Goal: Task Accomplishment & Management: Use online tool/utility

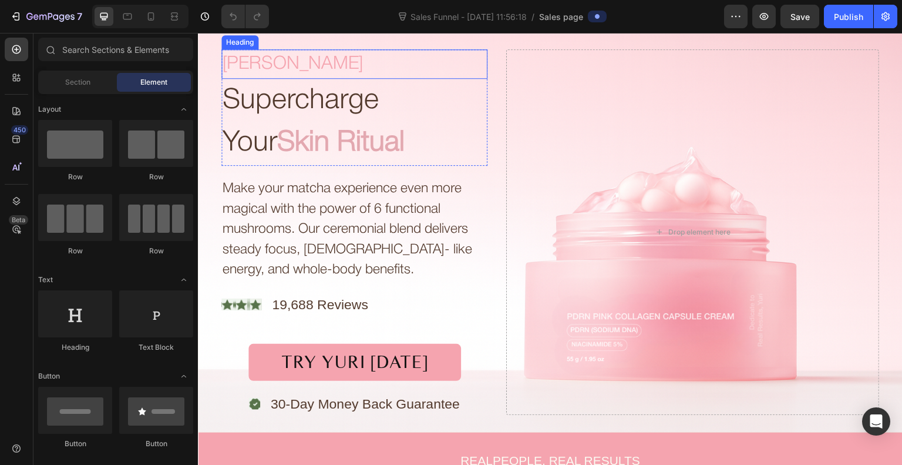
scroll to position [73, 0]
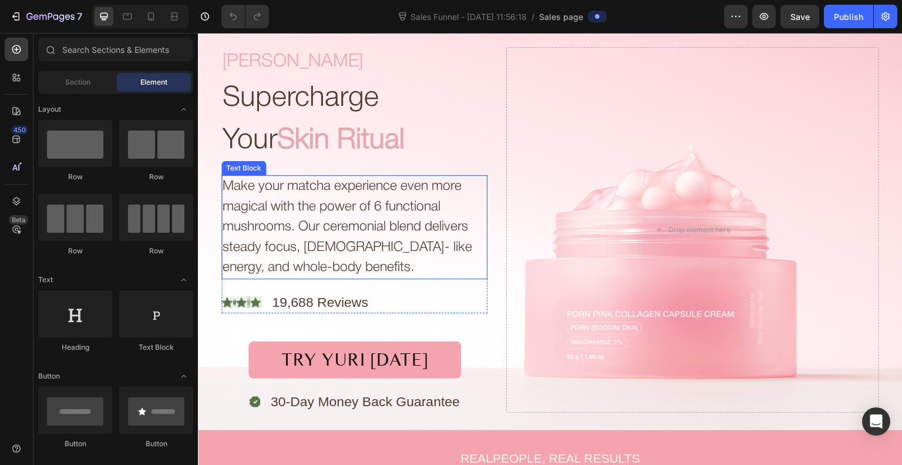
click at [308, 188] on div "Make your matcha experience even more magical with the power of 6 functional mu…" at bounding box center [354, 227] width 266 height 104
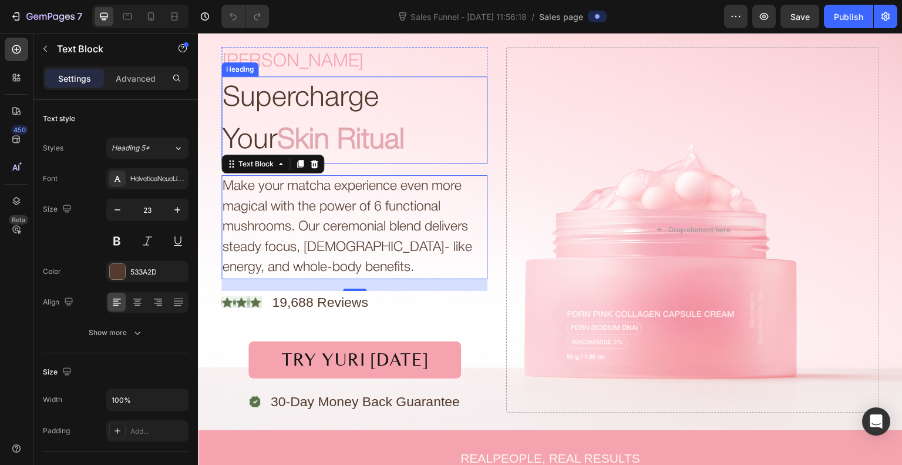
click at [335, 104] on h2 "Supercharge Your Skin Ritual" at bounding box center [354, 119] width 266 height 87
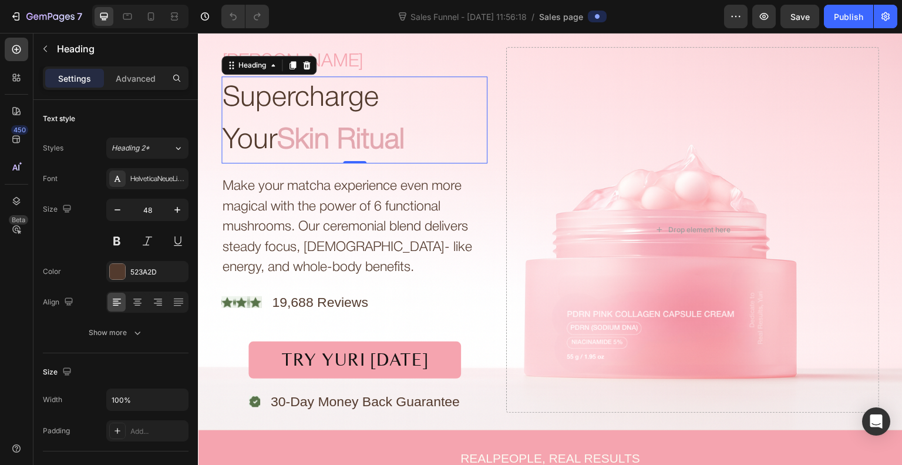
click at [330, 113] on h2 "Supercharge Your Skin Ritual" at bounding box center [354, 119] width 266 height 87
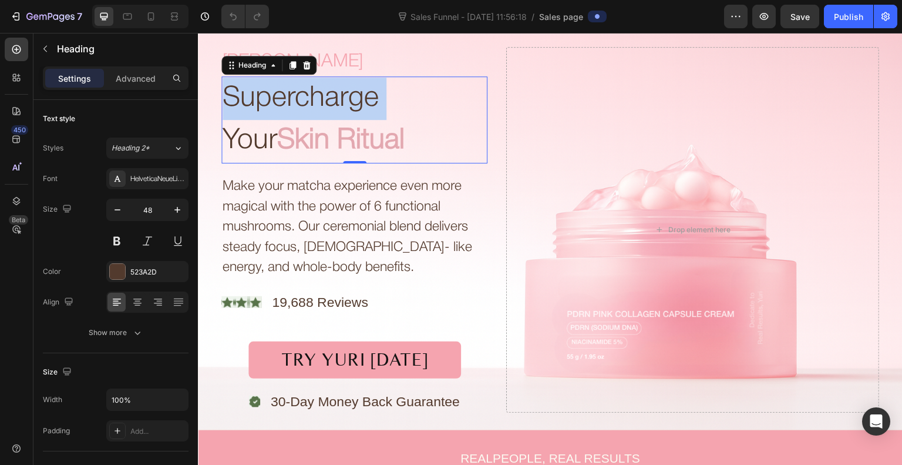
click at [330, 113] on p "Supercharge Your Skin Ritual" at bounding box center [355, 120] width 264 height 85
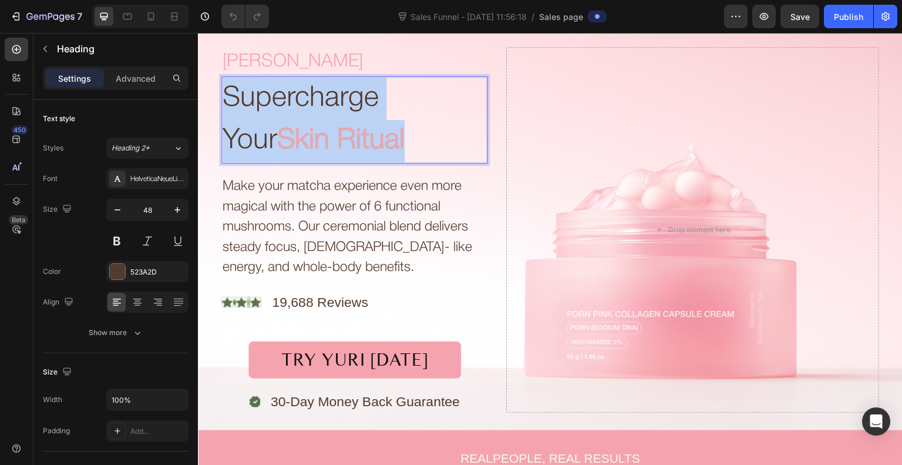
click at [330, 113] on p "Supercharge Your Skin Ritual" at bounding box center [355, 120] width 264 height 85
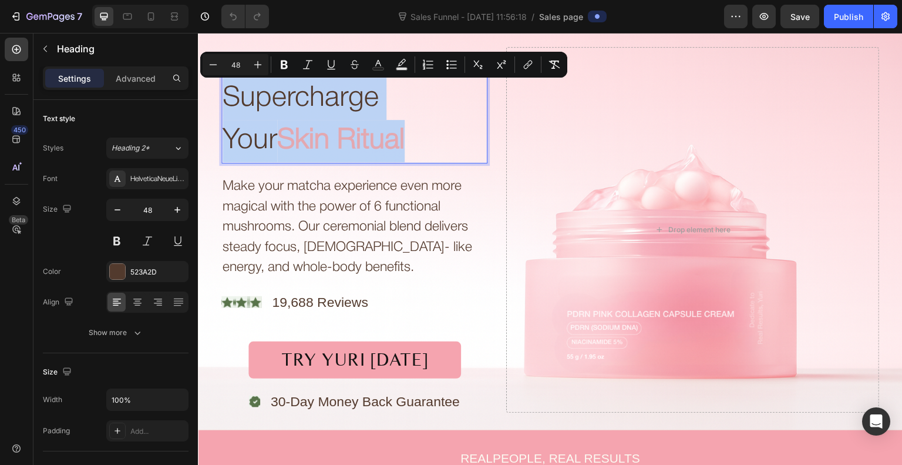
click at [330, 113] on p "Supercharge Your Skin Ritual" at bounding box center [355, 120] width 264 height 85
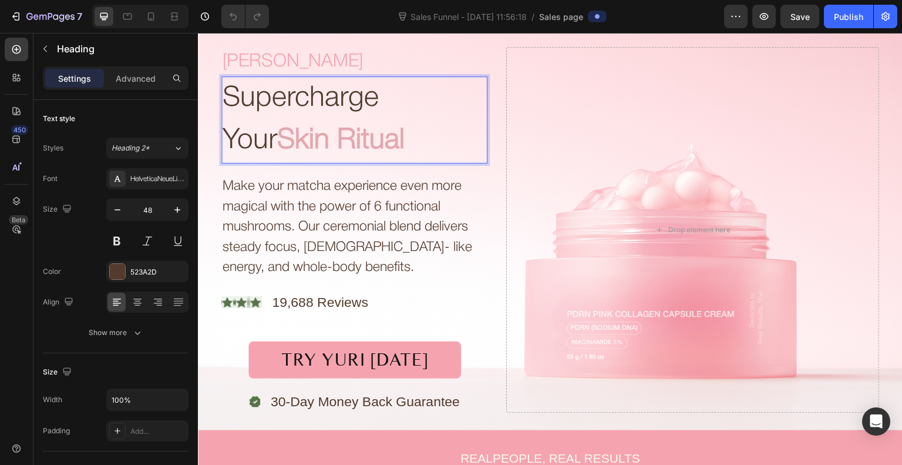
click at [330, 113] on p "Supercharge Your Skin Ritual" at bounding box center [355, 120] width 264 height 85
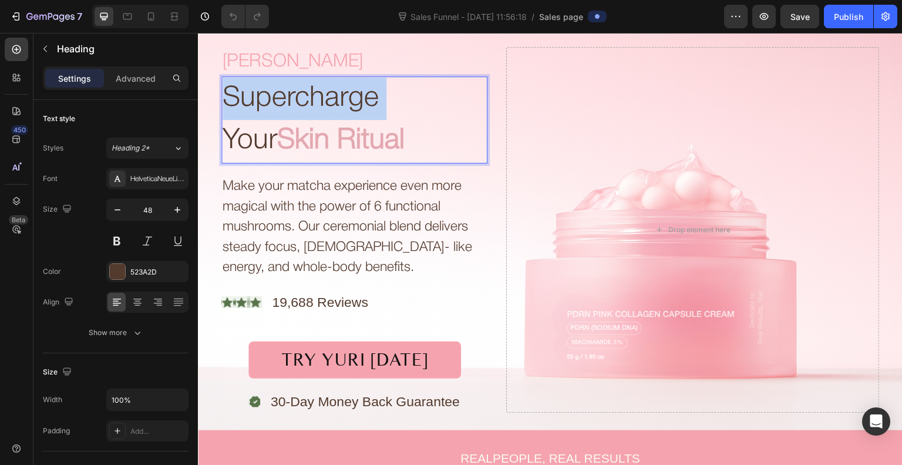
click at [330, 113] on p "Supercharge Your Skin Ritual" at bounding box center [355, 120] width 264 height 85
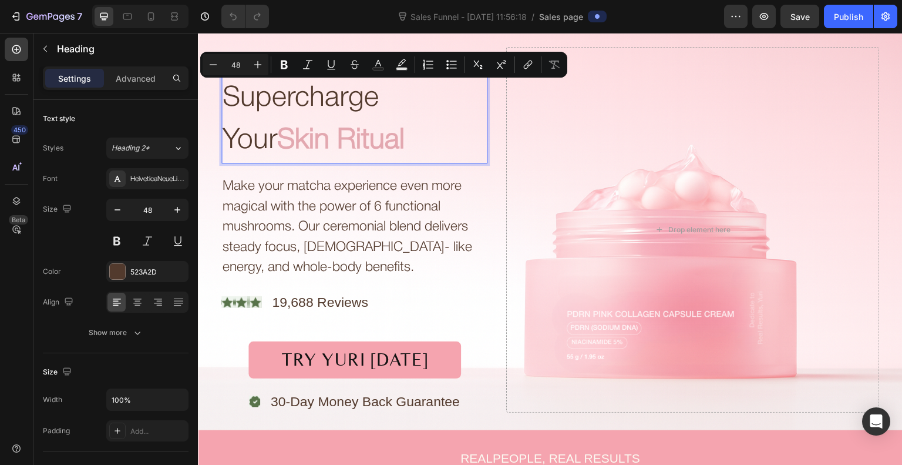
click at [410, 122] on p "Supercharge Your Skin Ritual" at bounding box center [355, 120] width 264 height 85
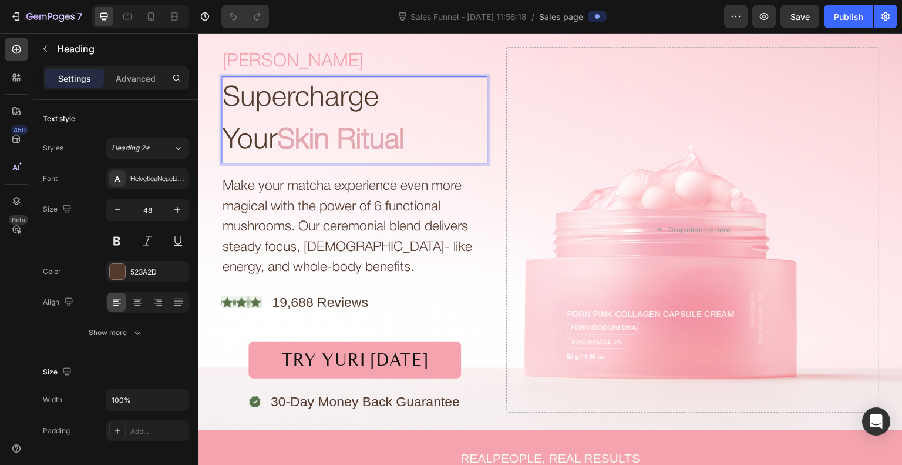
click at [410, 122] on p "Supercharge Your Skin Ritual" at bounding box center [355, 120] width 264 height 85
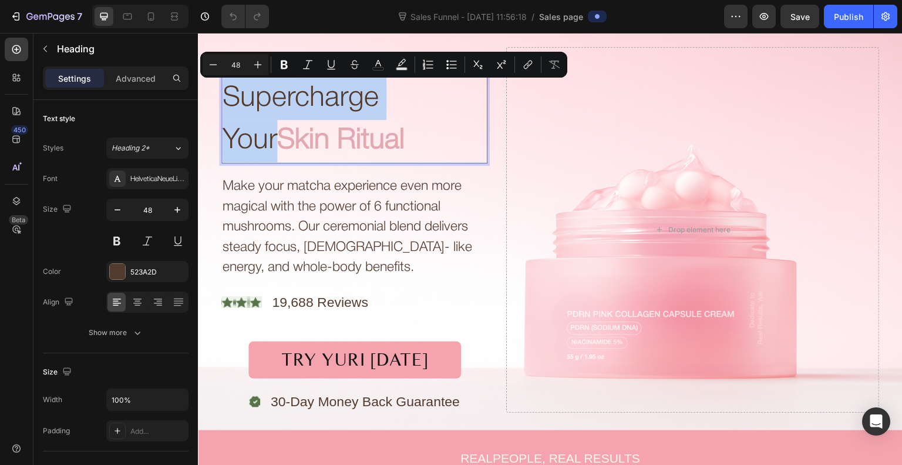
drag, startPoint x: 449, startPoint y: 102, endPoint x: 228, endPoint y: 102, distance: 220.8
click at [228, 102] on p "Supercharge Your Skin Ritual" at bounding box center [355, 120] width 264 height 85
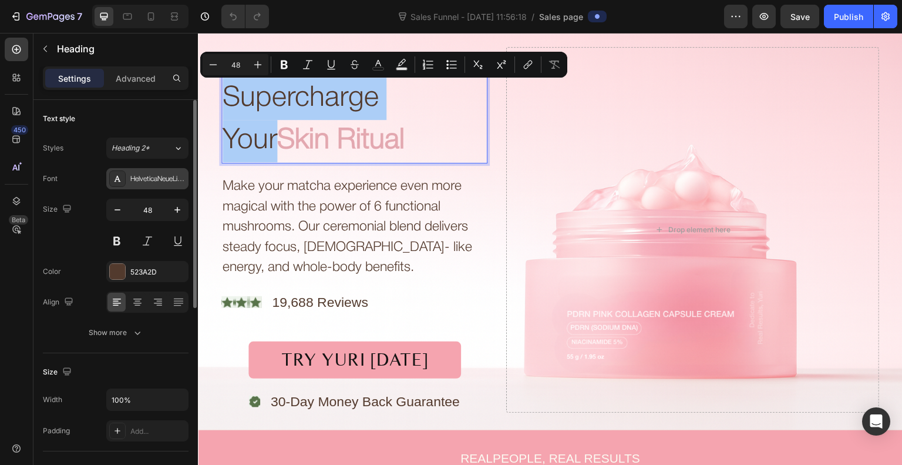
click at [164, 186] on div "HelveticaNeueLight" at bounding box center [147, 178] width 82 height 21
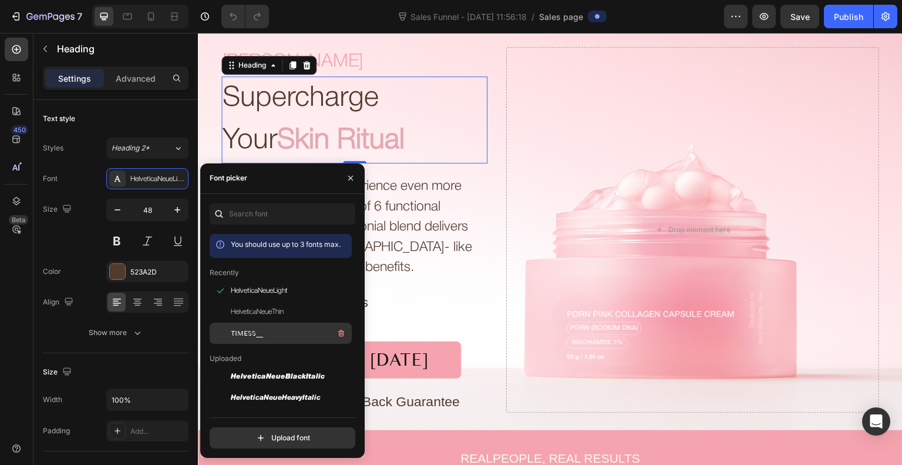
click at [246, 333] on span "TIMESS__" at bounding box center [247, 333] width 32 height 11
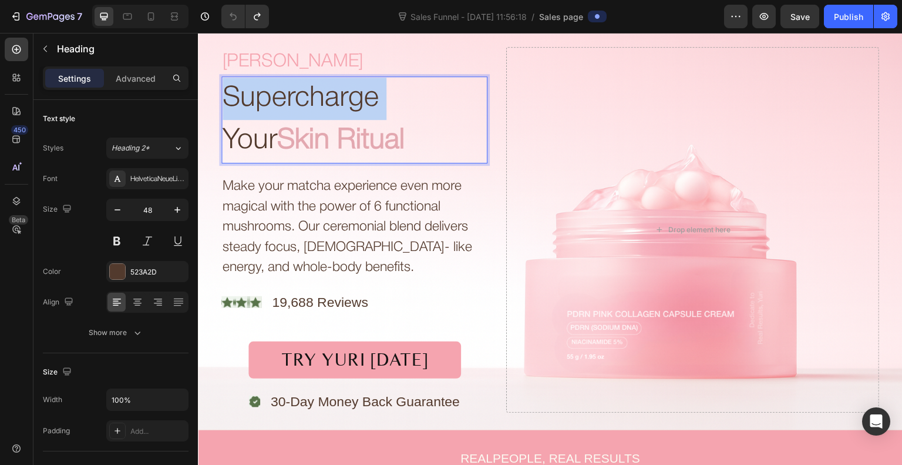
click at [355, 107] on p "Supercharge Your Skin Ritual" at bounding box center [355, 120] width 264 height 85
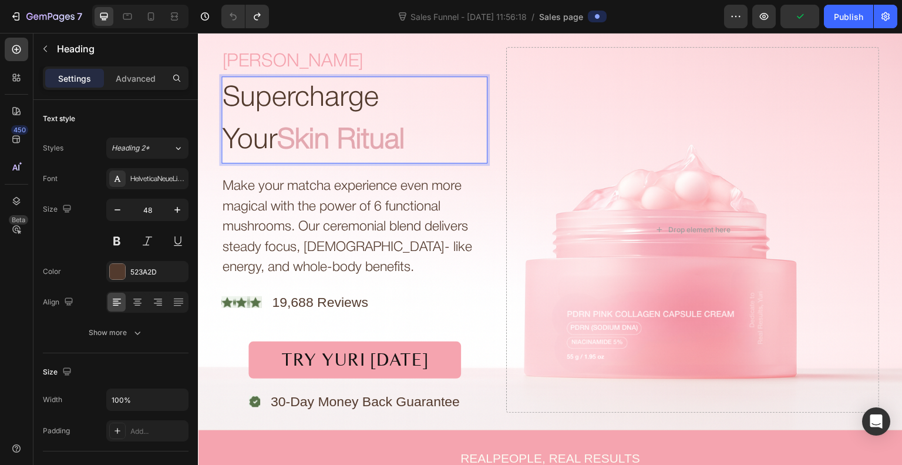
click at [426, 100] on p "Supercharge Your Skin Ritual" at bounding box center [355, 120] width 264 height 85
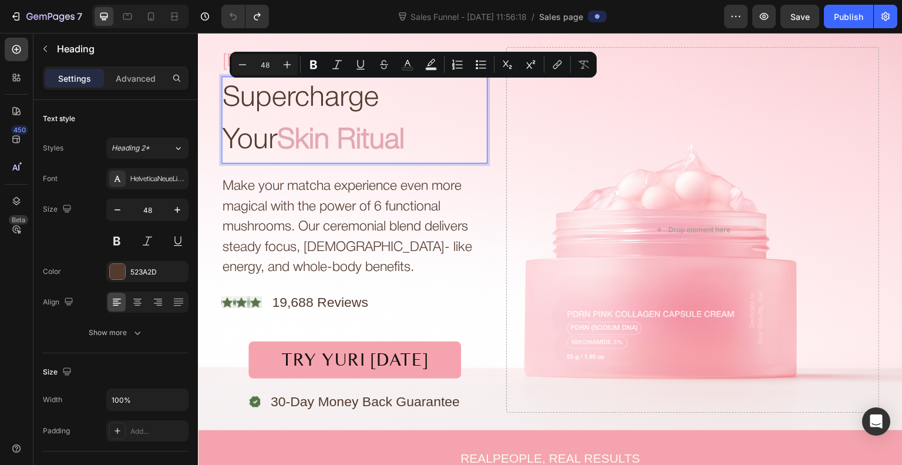
click at [426, 100] on p "Supercharge Your Skin Ritual" at bounding box center [355, 120] width 264 height 85
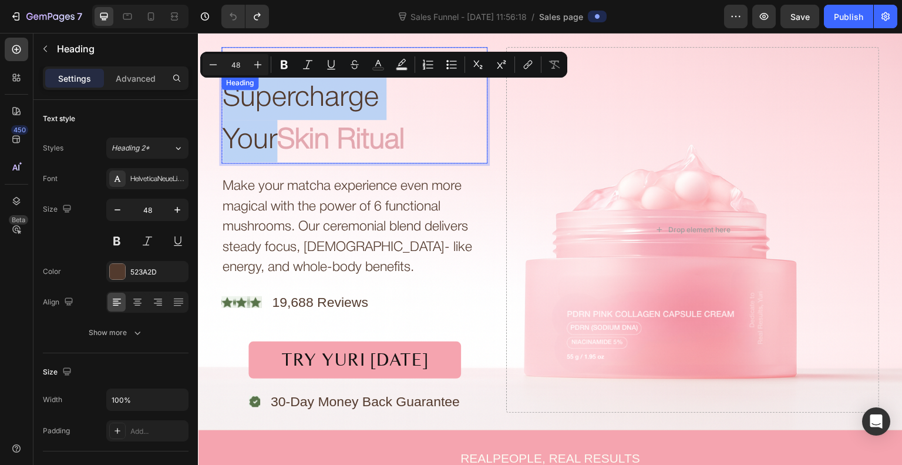
drag, startPoint x: 449, startPoint y: 100, endPoint x: 225, endPoint y: 85, distance: 224.3
click at [225, 85] on div "YURI Heading Supercharge Your Skin Ritual Heading 0" at bounding box center [354, 105] width 266 height 117
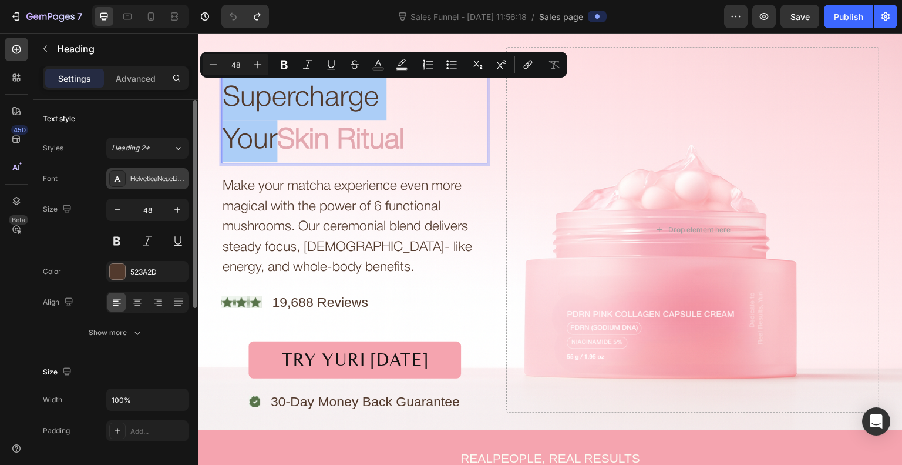
click at [140, 179] on div "HelveticaNeueLight" at bounding box center [157, 179] width 55 height 11
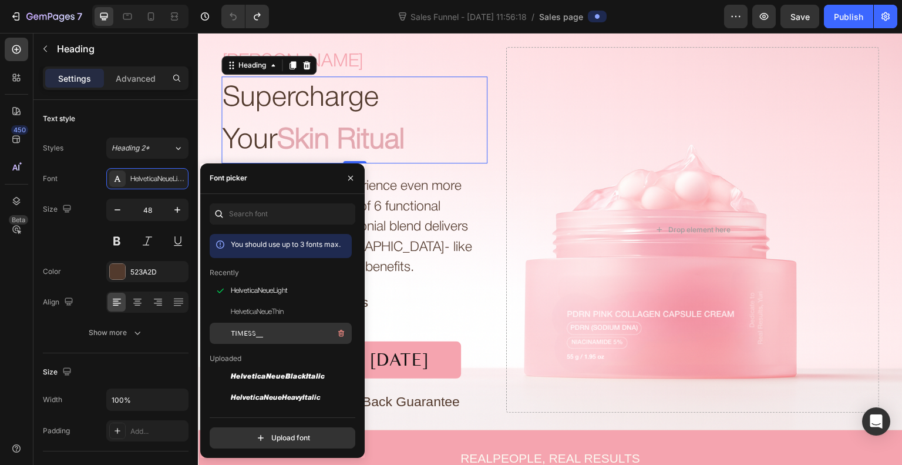
click at [234, 330] on span "TIMESS__" at bounding box center [247, 333] width 32 height 11
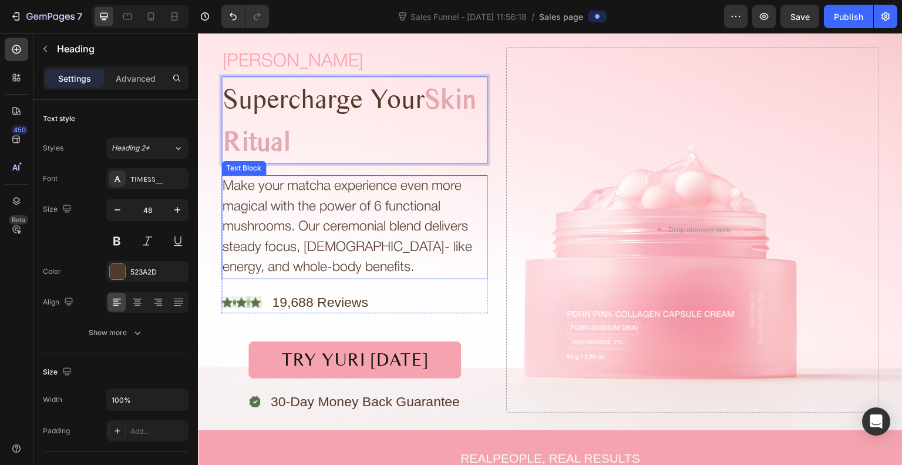
click at [325, 228] on div "Make your matcha experience even more magical with the power of 6 functional mu…" at bounding box center [354, 227] width 266 height 104
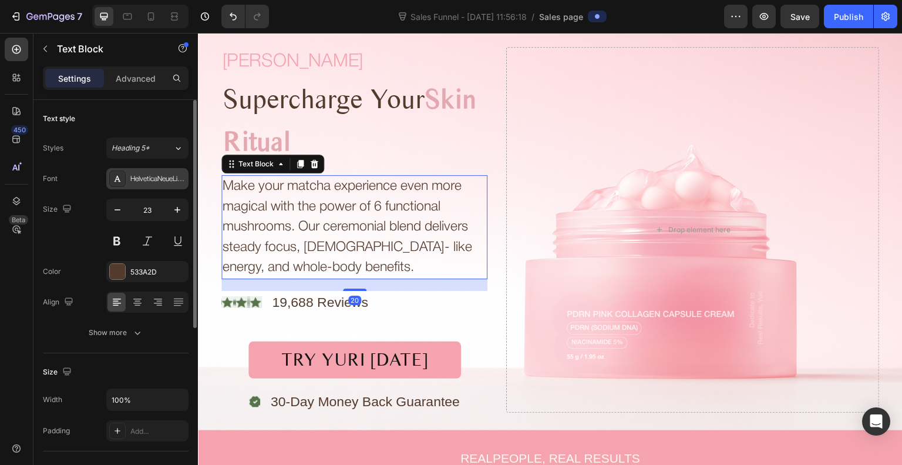
click at [143, 183] on div "HelveticaNeueLight" at bounding box center [157, 179] width 55 height 11
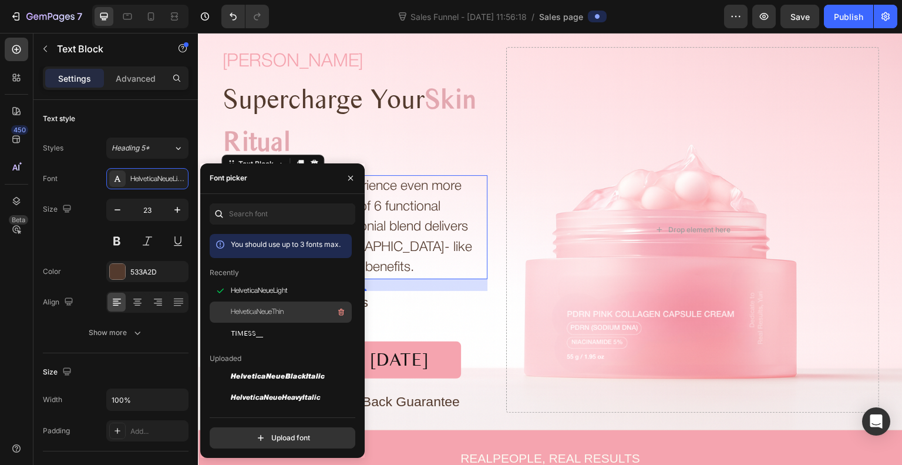
click at [226, 311] on div at bounding box center [220, 311] width 21 height 21
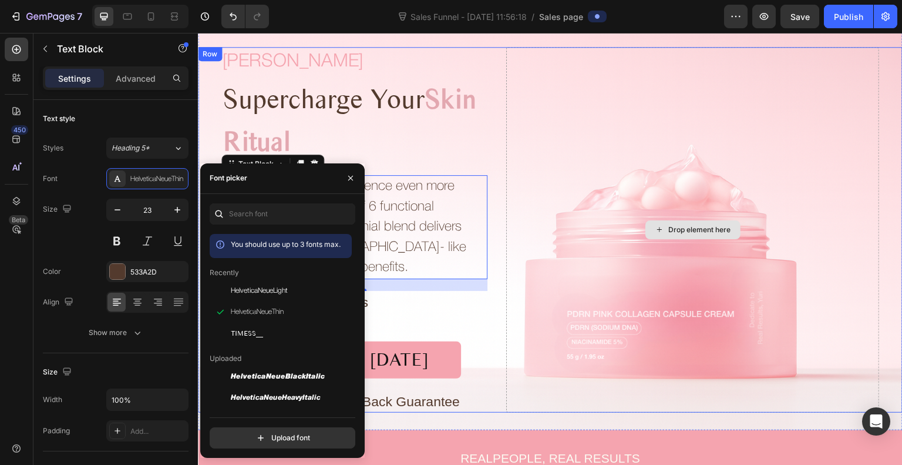
click at [534, 151] on div "Drop element here" at bounding box center [692, 230] width 373 height 366
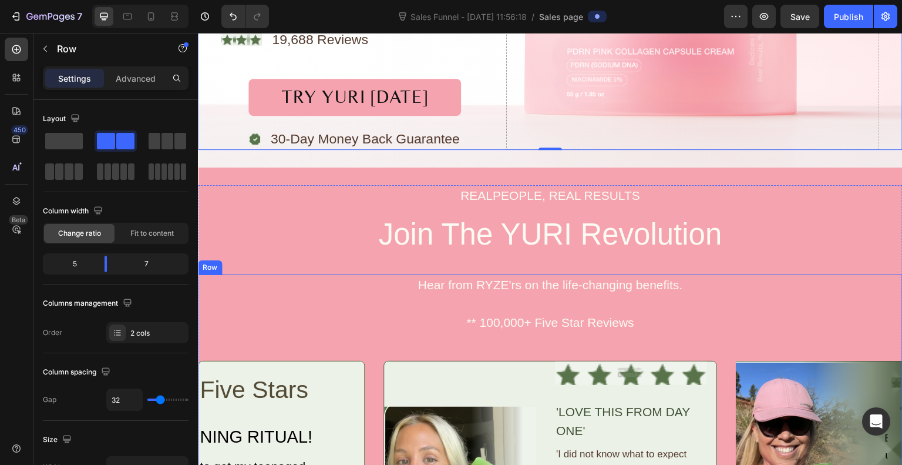
scroll to position [337, 0]
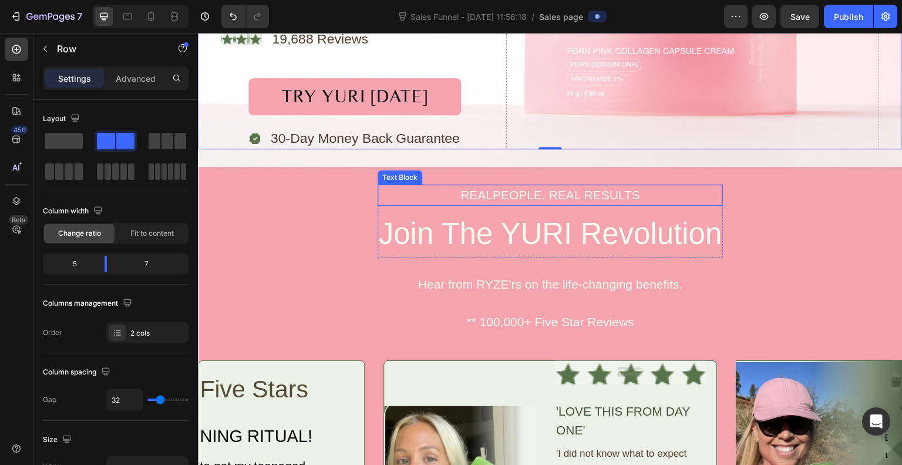
click at [507, 198] on p "REALPEOPLE, REAL RESULTS" at bounding box center [551, 195] width 344 height 19
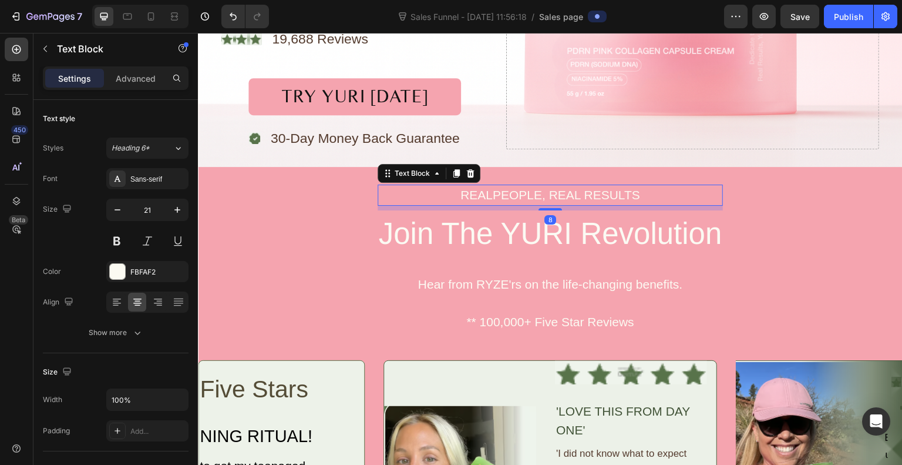
click at [507, 198] on p "REALPEOPLE, REAL RESULTS" at bounding box center [551, 195] width 344 height 19
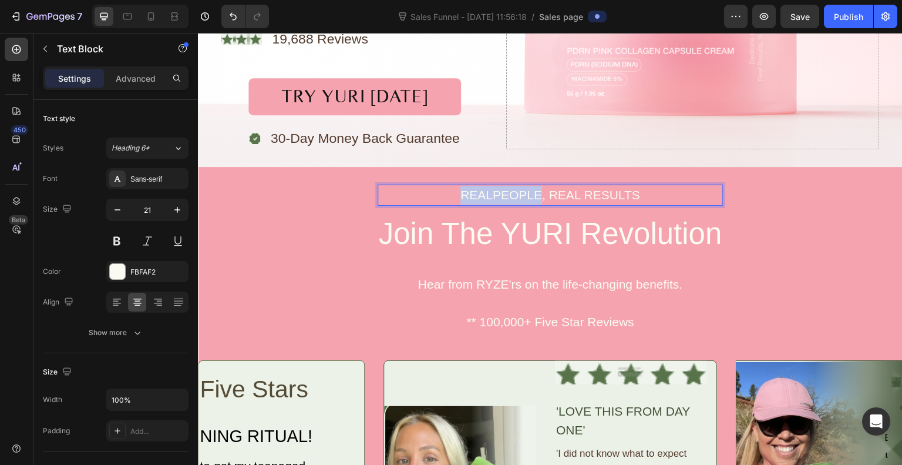
click at [507, 198] on p "REALPEOPLE, REAL RESULTS" at bounding box center [551, 195] width 344 height 19
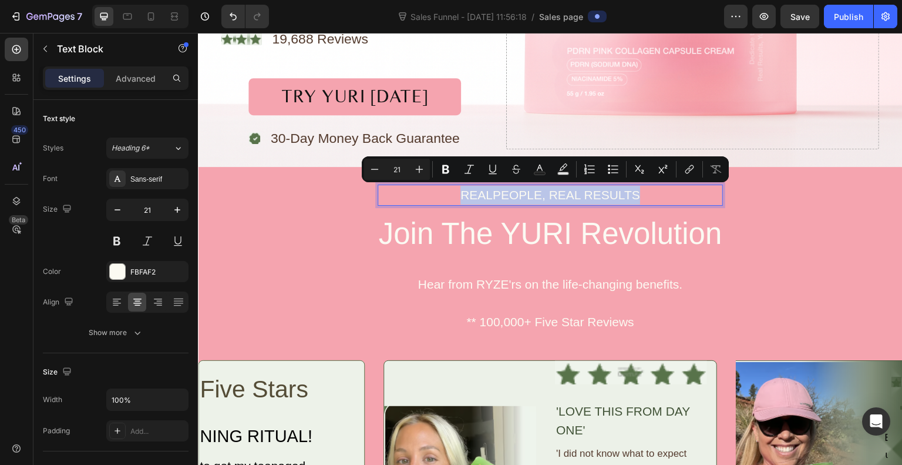
click at [490, 195] on p "REALPEOPLE, REAL RESULTS" at bounding box center [551, 195] width 344 height 19
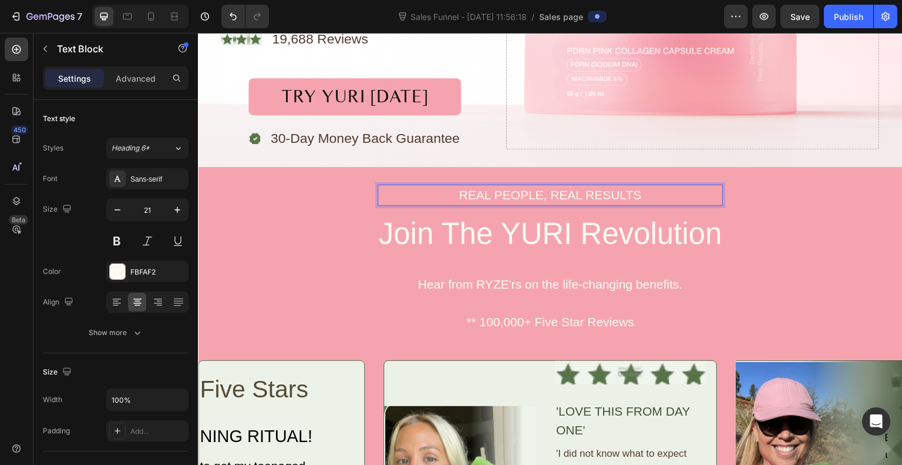
click at [578, 195] on p "REAL PEOPLE, REAL RESULTS" at bounding box center [551, 195] width 344 height 19
click at [595, 199] on p "REAL PEOPLE, REAL RESULTS" at bounding box center [551, 195] width 344 height 19
click at [161, 184] on div "Sans-serif" at bounding box center [157, 179] width 55 height 11
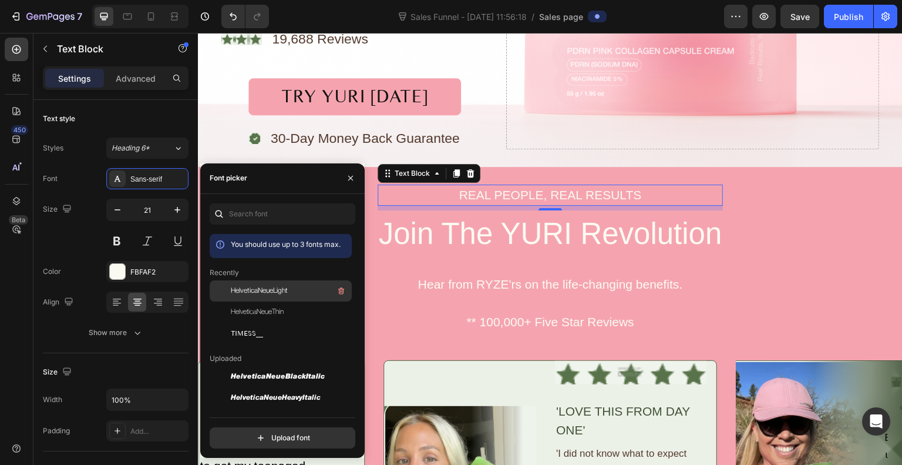
click at [250, 291] on span "HelveticaNeueLight" at bounding box center [259, 290] width 57 height 11
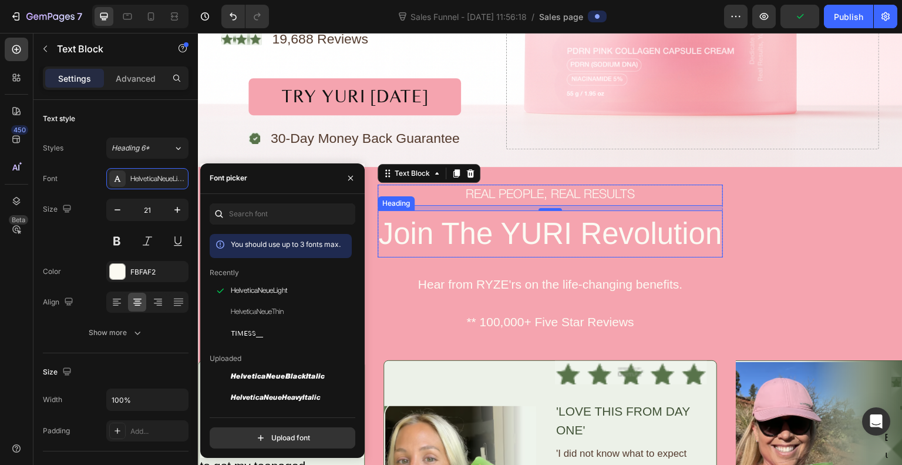
click at [452, 218] on h2 "Join The YURI Revolution" at bounding box center [551, 234] width 346 height 48
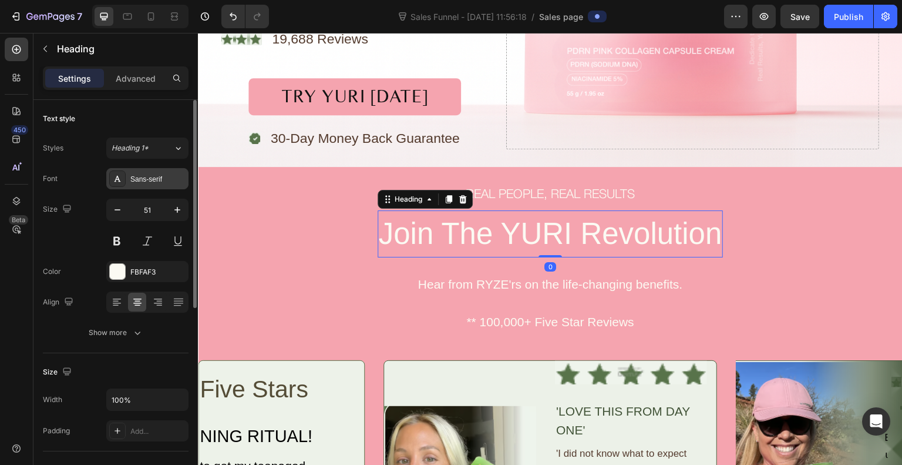
click at [122, 176] on div at bounding box center [117, 178] width 16 height 16
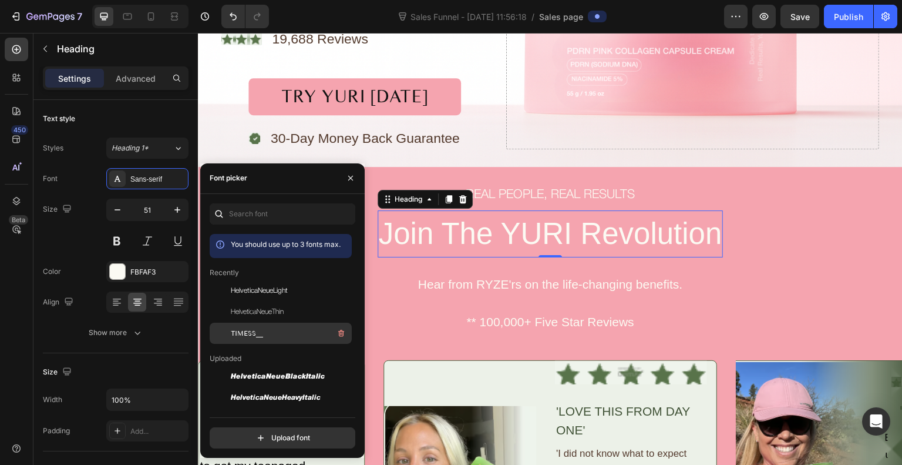
click at [245, 337] on span "TIMESS__" at bounding box center [247, 333] width 32 height 11
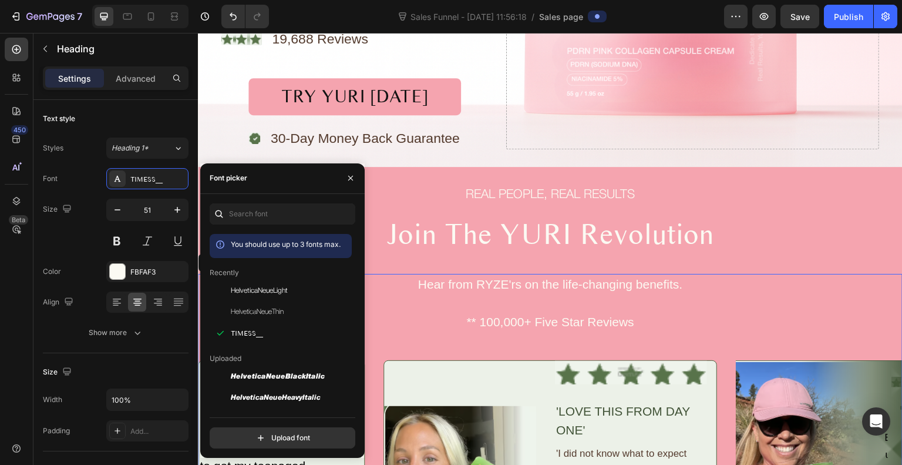
click at [376, 317] on div "Hear from RYZE'rs on the life-changing benefits. Text Block ** 100,000+ Five St…" at bounding box center [550, 453] width 705 height 359
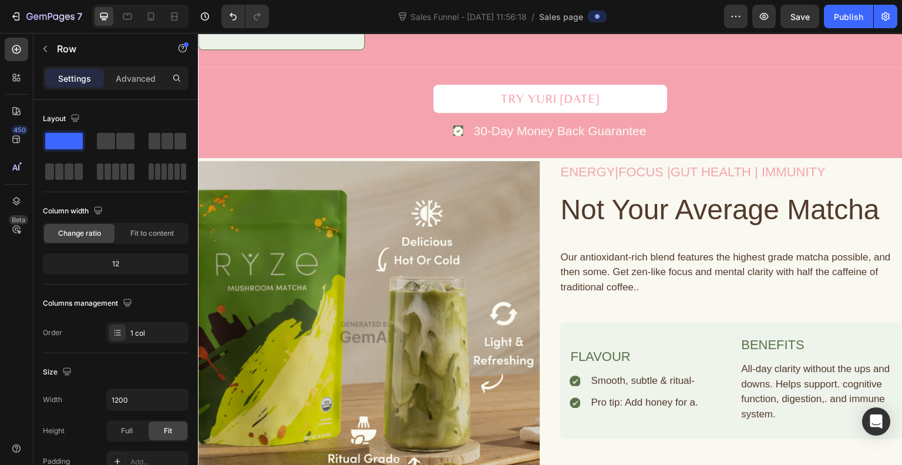
scroll to position [919, 0]
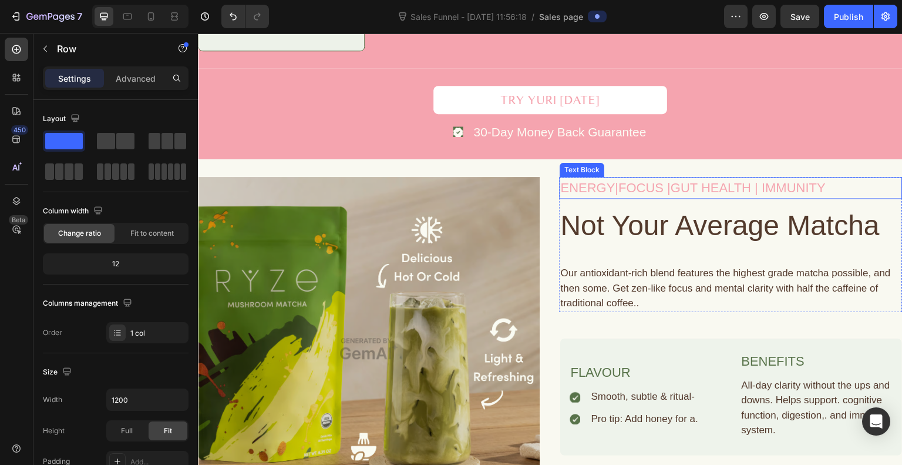
click at [588, 194] on div "ENERGY|FOCUS |GUT HEALTH | IMMUNITY" at bounding box center [731, 188] width 343 height 22
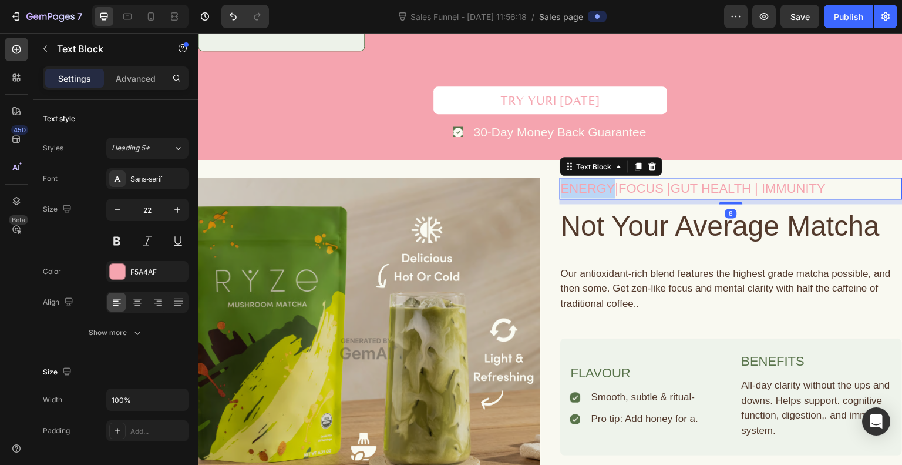
click at [588, 194] on div "ENERGY|FOCUS |GUT HEALTH | IMMUNITY" at bounding box center [731, 188] width 343 height 22
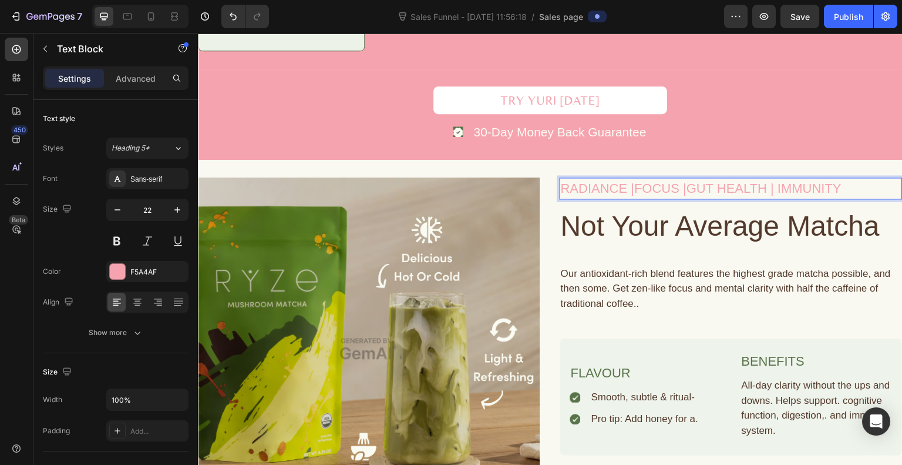
click at [660, 192] on p "RADIANCE |FOCUS |GUT HEALTH | IMMUNITY" at bounding box center [731, 188] width 341 height 19
click at [638, 186] on p "RADIANCE |fIRMNESS|GUT HEALTH | IMMUNITY" at bounding box center [731, 188] width 341 height 19
click at [708, 189] on p "RADIANCE |FIRMNESS|GUT HEALTH | IMMUNITY" at bounding box center [731, 188] width 341 height 19
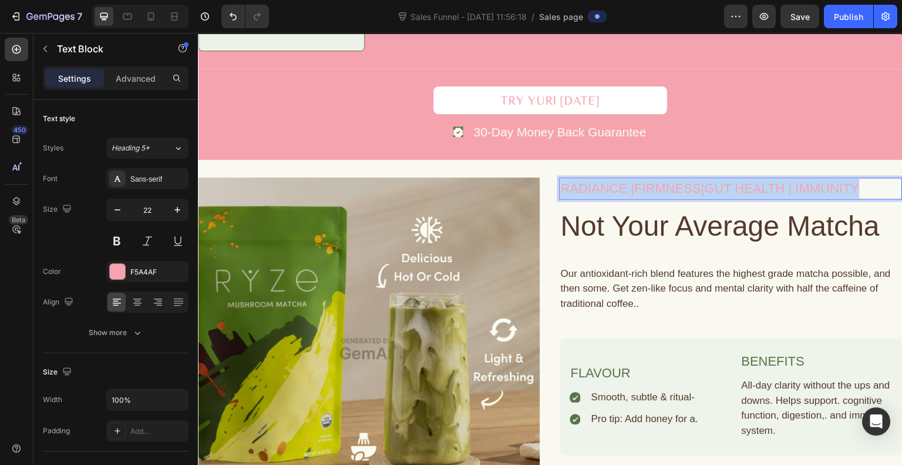
click at [708, 189] on p "RADIANCE |FIRMNESS|GUT HEALTH | IMMUNITY" at bounding box center [731, 188] width 341 height 19
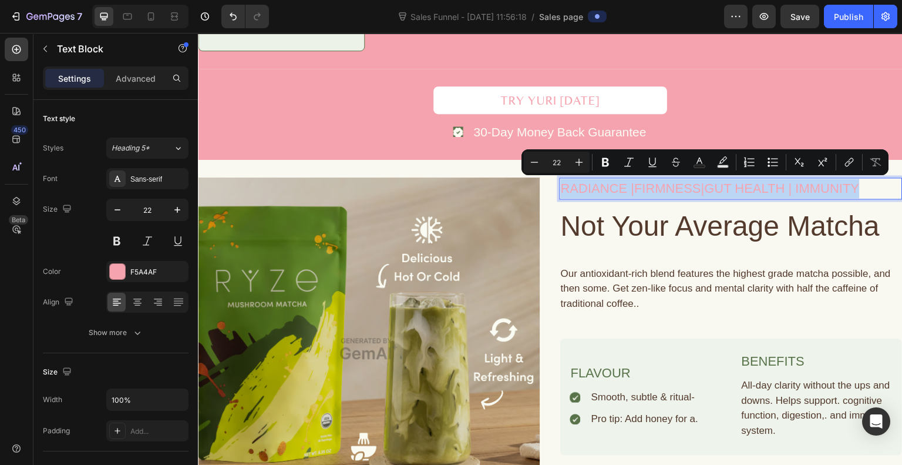
click at [708, 189] on p "RADIANCE |FIRMNESS|GUT HEALTH | IMMUNITY" at bounding box center [731, 188] width 341 height 19
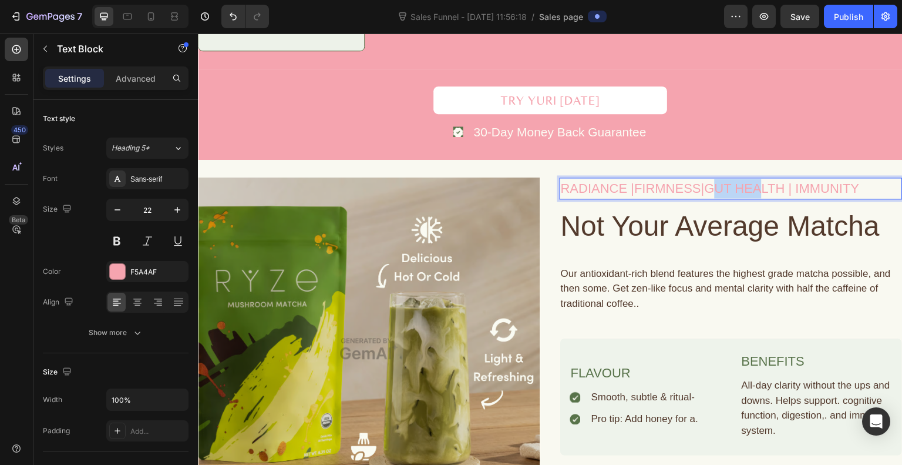
drag, startPoint x: 708, startPoint y: 189, endPoint x: 758, endPoint y: 183, distance: 50.9
click at [758, 183] on p "RADIANCE |FIRMNESS|GUT HEALTH | IMMUNITY" at bounding box center [731, 188] width 341 height 19
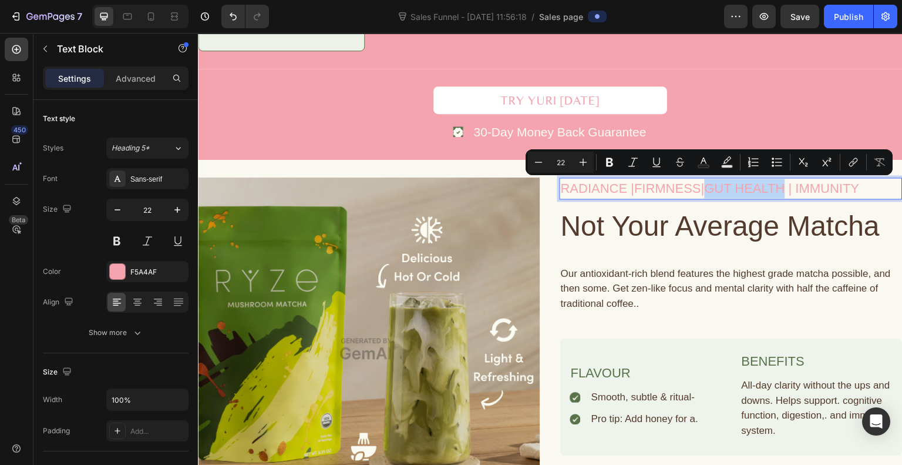
drag, startPoint x: 781, startPoint y: 184, endPoint x: 701, endPoint y: 183, distance: 80.5
click at [701, 183] on p "RADIANCE |FIRMNESS|GUT HEALTH | IMMUNITY" at bounding box center [731, 188] width 341 height 19
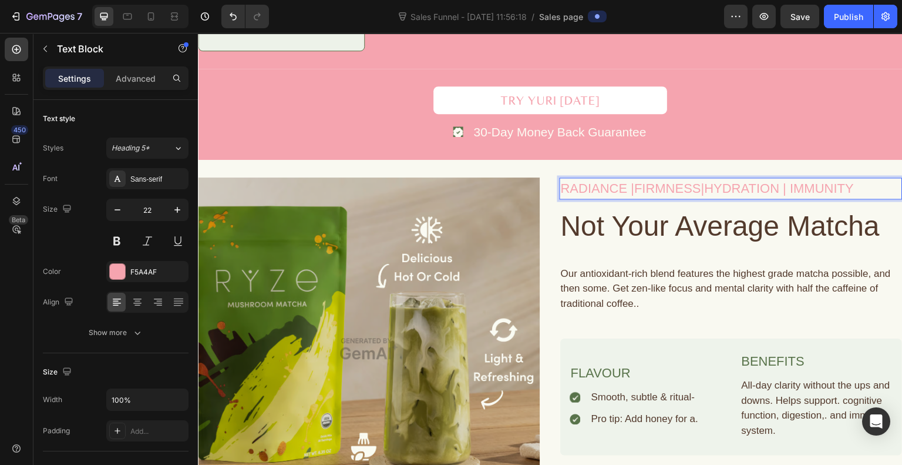
click at [818, 186] on p "RADIANCE |FIRMNESS|HYDRATION | IMMUNITY" at bounding box center [731, 188] width 341 height 19
click at [627, 187] on p "RADIANCE |FIRMNESS|HYDRATION | CONFIDENCE" at bounding box center [731, 188] width 341 height 19
click at [699, 187] on p "RADIANCE | FIRMNESS|HYDRATION | CONFIDENCE" at bounding box center [731, 188] width 341 height 19
click at [710, 193] on p "RADIANCE | FIRMNESS |HYDRATION | CONFIDENCE" at bounding box center [731, 188] width 341 height 19
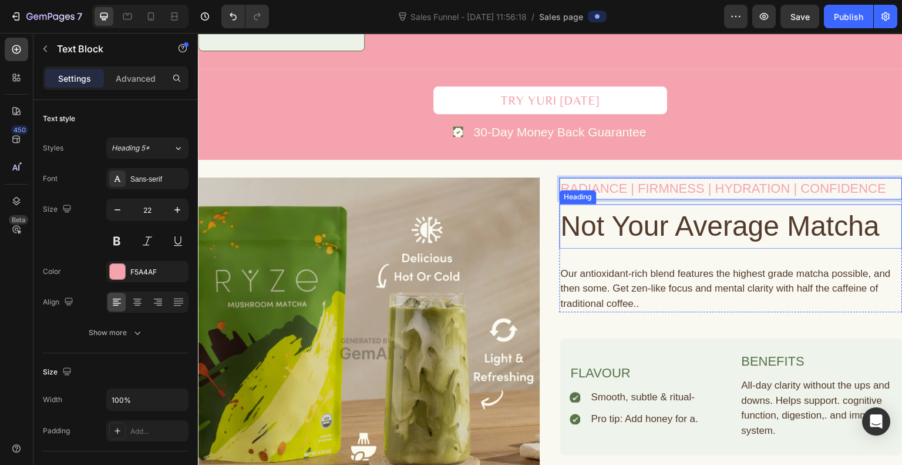
click at [809, 231] on h2 "Not Your Average Matcha" at bounding box center [731, 226] width 343 height 45
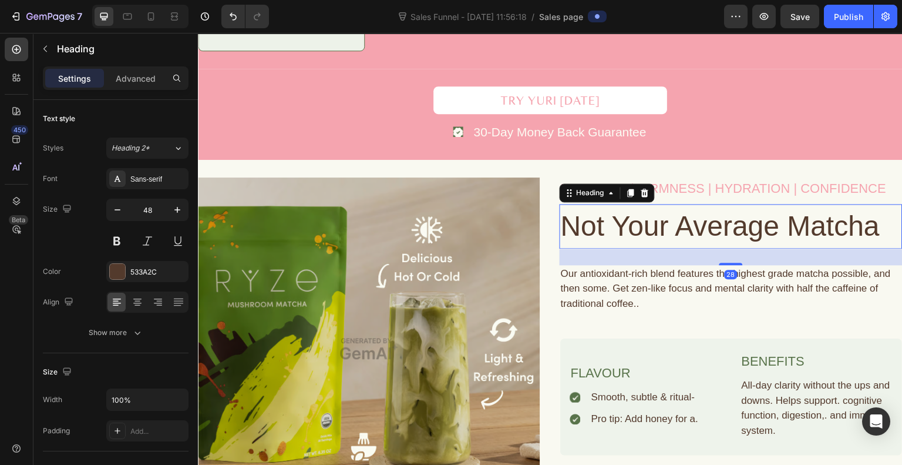
click at [809, 231] on h2 "Not Your Average Matcha" at bounding box center [731, 226] width 343 height 45
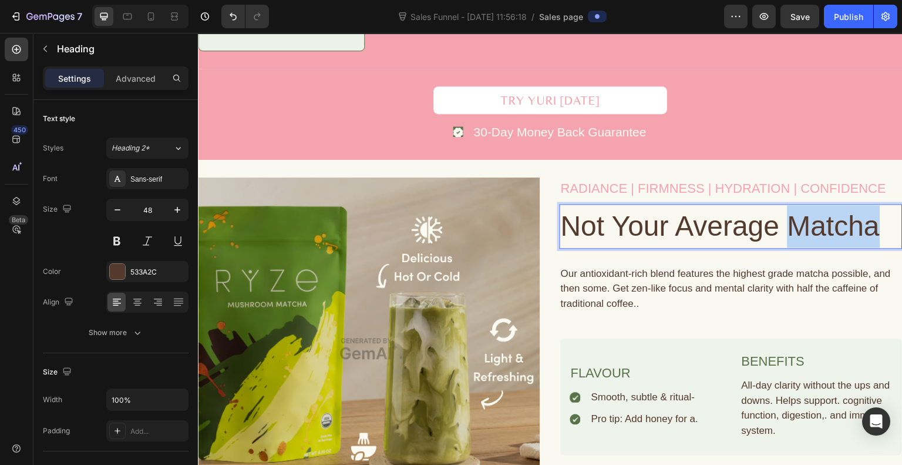
click at [809, 231] on p "Not Your Average Matcha" at bounding box center [731, 226] width 341 height 42
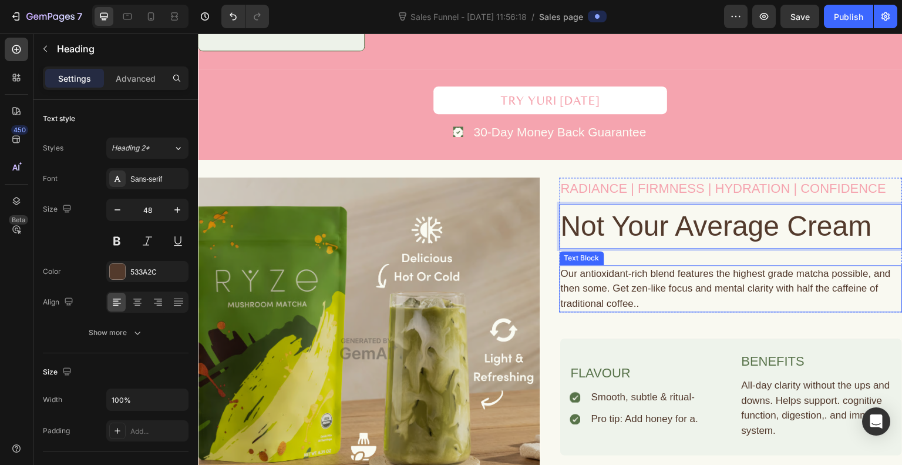
click at [633, 287] on div "Our antioxidant-rich blend features the highest grade matcha possible, and then…" at bounding box center [731, 289] width 343 height 48
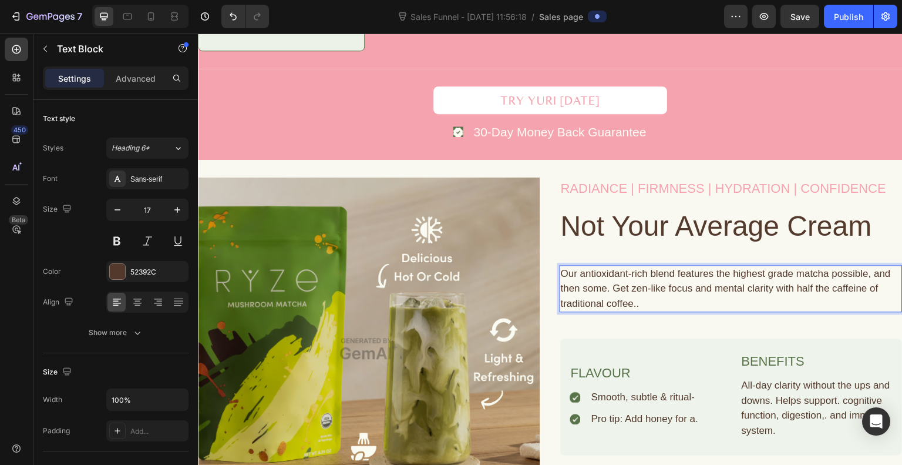
click at [633, 287] on div "Our antioxidant-rich blend features the highest grade matcha possible, and then…" at bounding box center [731, 289] width 343 height 48
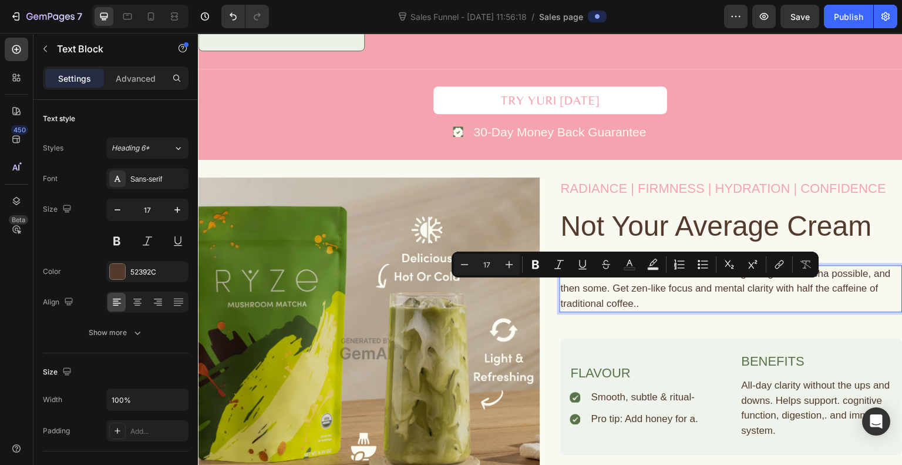
click at [633, 287] on p "Our antioxidant-rich blend features the highest grade matcha possible, and then…" at bounding box center [731, 288] width 341 height 45
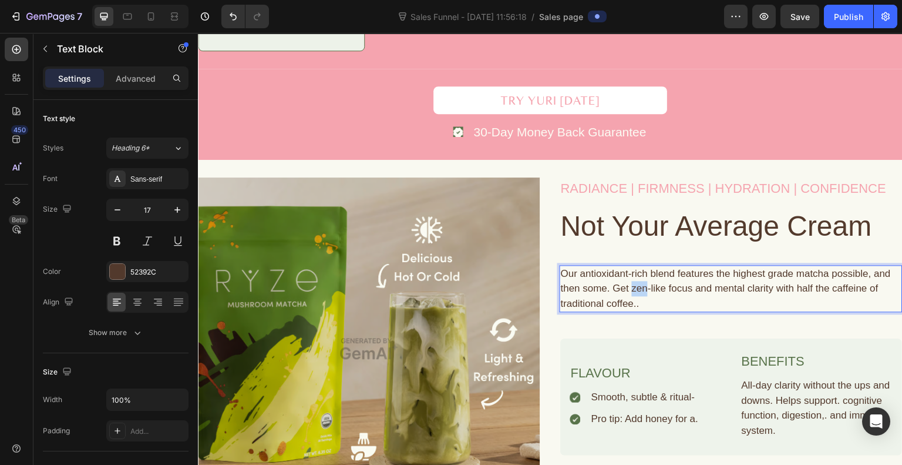
click at [633, 287] on p "Our antioxidant-rich blend features the highest grade matcha possible, and then…" at bounding box center [731, 288] width 341 height 45
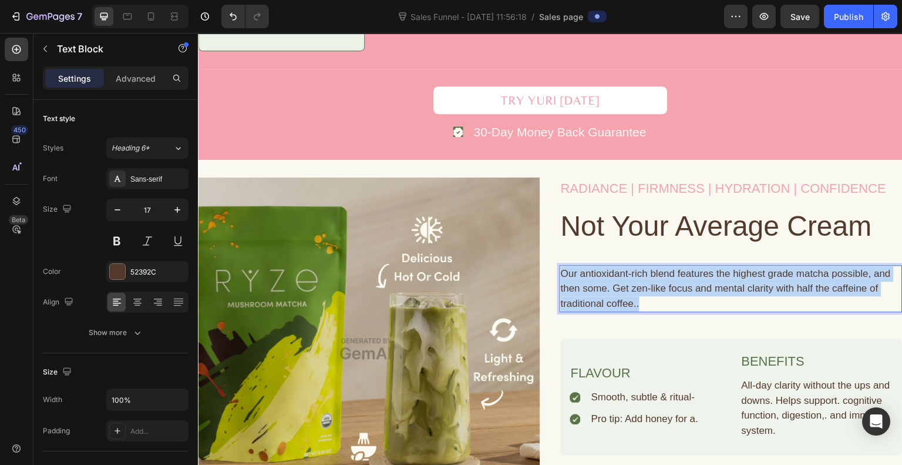
click at [633, 287] on p "Our antioxidant-rich blend features the highest grade matcha possible, and then…" at bounding box center [731, 288] width 341 height 45
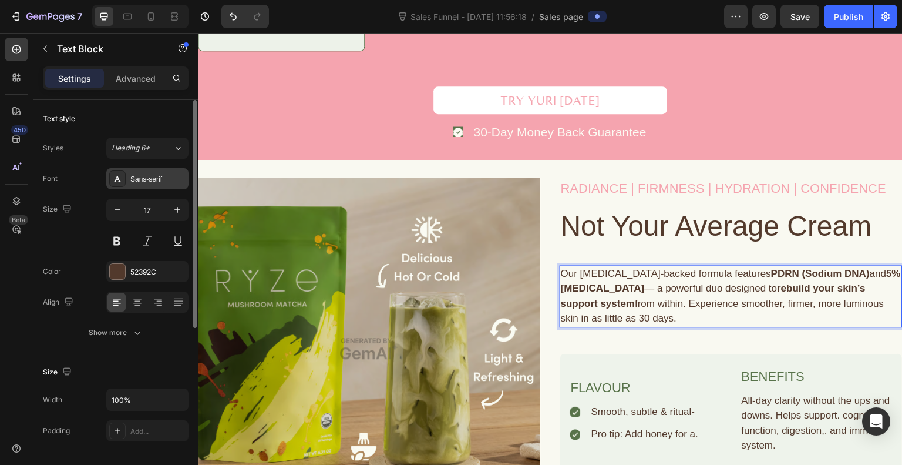
click at [162, 181] on div "Sans-serif" at bounding box center [157, 179] width 55 height 11
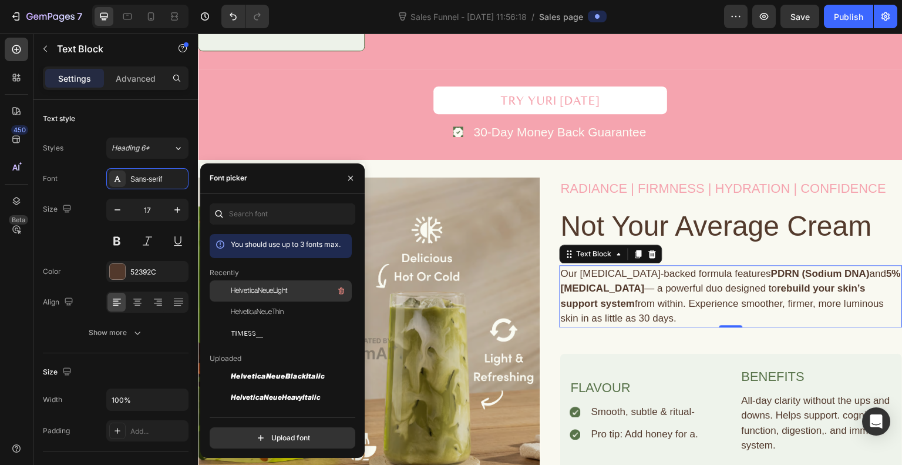
click at [263, 290] on span "HelveticaNeueLight" at bounding box center [259, 290] width 57 height 11
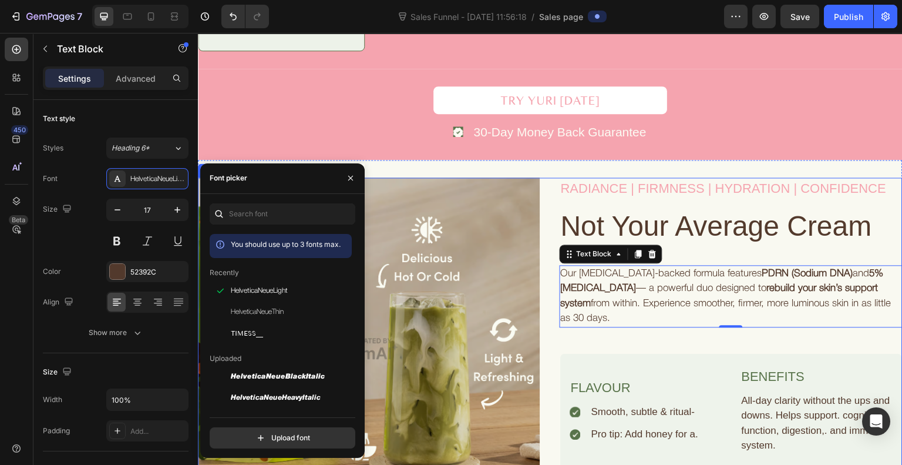
click at [627, 344] on div "RADIANCE | FIRMNESS | HYDRATION | CONFIDENCE Text Block Not Your Average Cream …" at bounding box center [731, 440] width 343 height 526
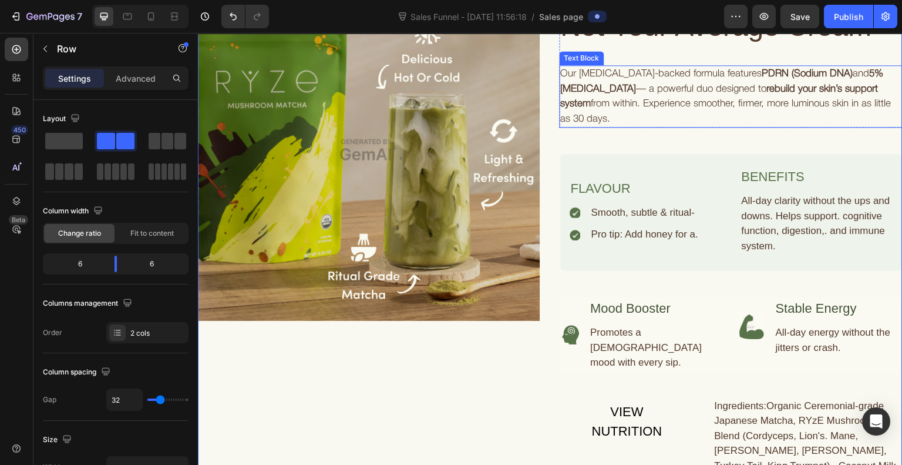
scroll to position [1119, 0]
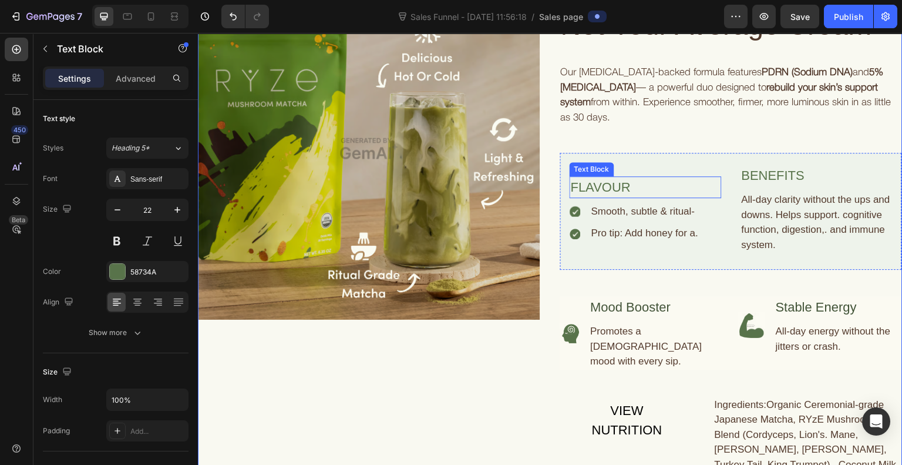
click at [604, 184] on div "FLAVOUR" at bounding box center [646, 187] width 152 height 22
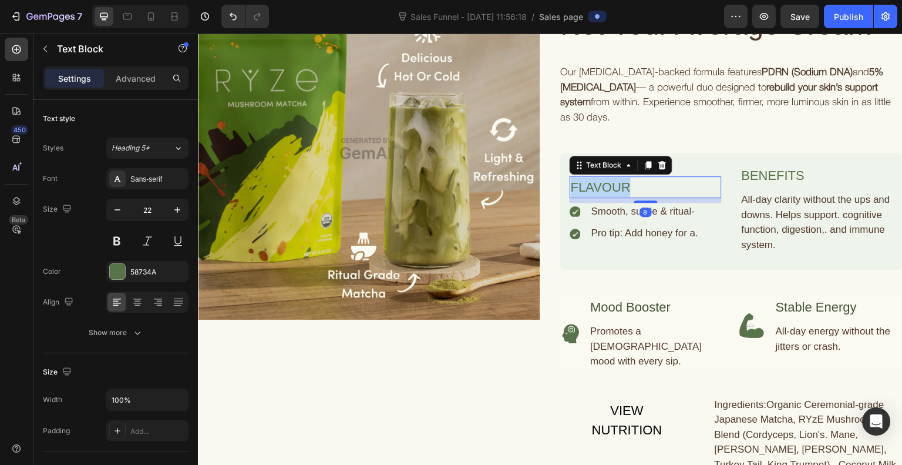
click at [604, 184] on p "FLAVOUR" at bounding box center [646, 186] width 150 height 19
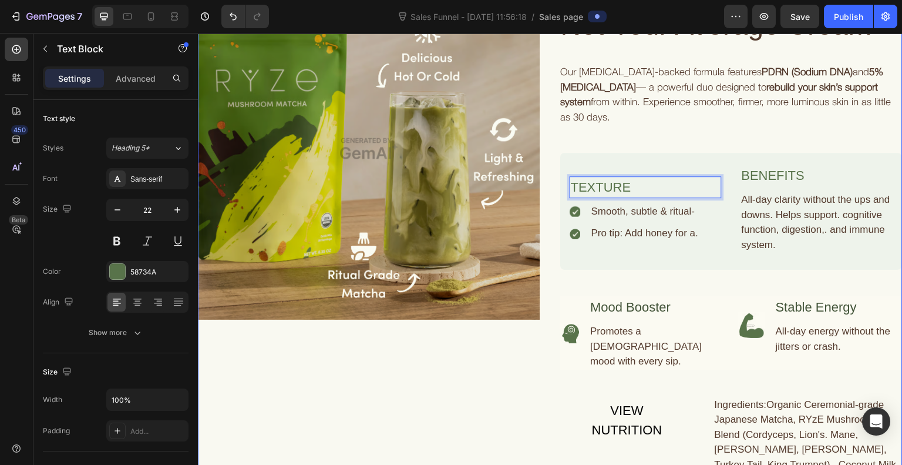
click at [614, 138] on div "RADIANCE | FIRMNESS | HYDRATION | CONFIDENCE Text Block Not Your Average Cream …" at bounding box center [731, 240] width 343 height 526
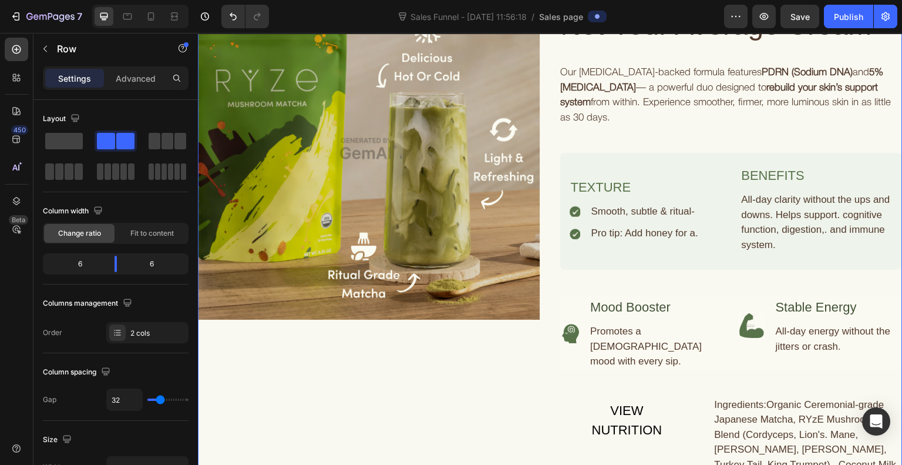
click at [614, 138] on div "RADIANCE | FIRMNESS | HYDRATION | CONFIDENCE Text Block Not Your Average Cream …" at bounding box center [731, 240] width 343 height 526
click at [627, 342] on div "Promotes a [DEMOGRAPHIC_DATA] mood with every sip." at bounding box center [657, 346] width 134 height 48
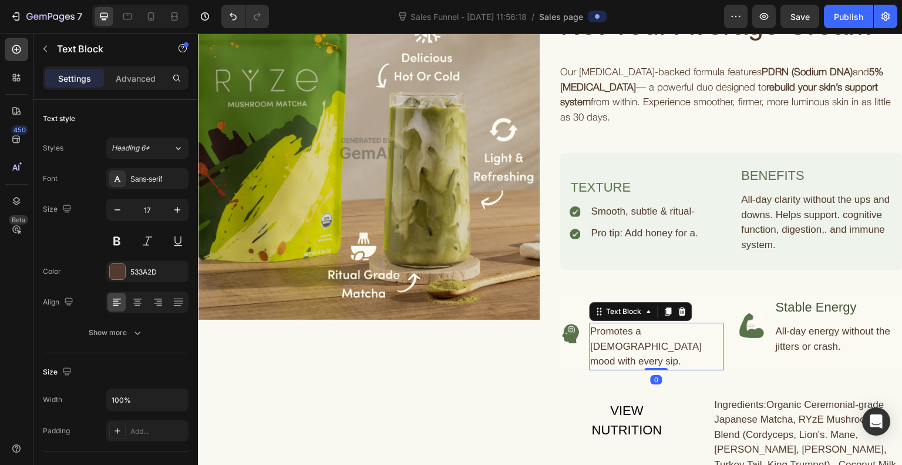
click at [627, 342] on div "Promotes a [DEMOGRAPHIC_DATA] mood with every sip." at bounding box center [657, 346] width 134 height 48
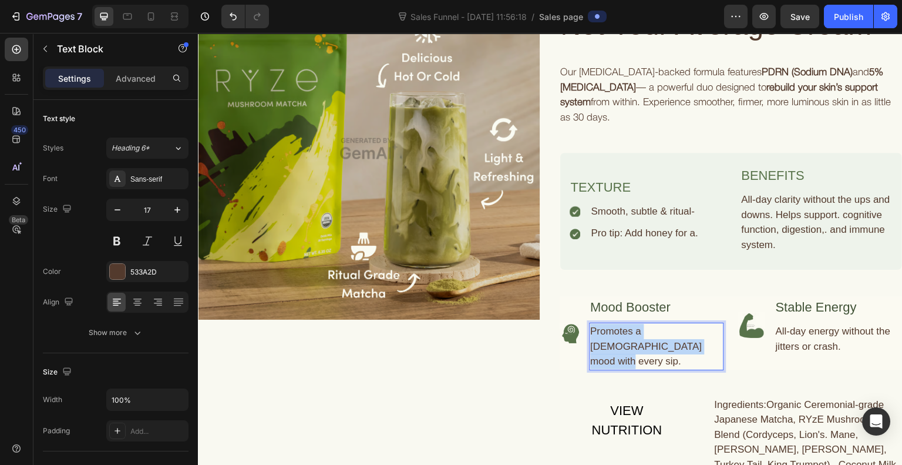
click at [627, 342] on p "Promotes a [DEMOGRAPHIC_DATA] mood with every sip." at bounding box center [657, 346] width 132 height 45
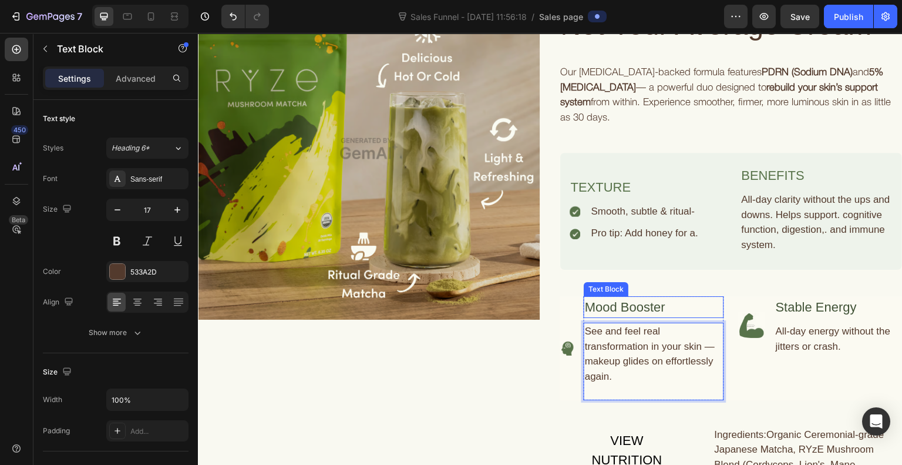
click at [618, 307] on div "Mood Booster" at bounding box center [654, 307] width 140 height 22
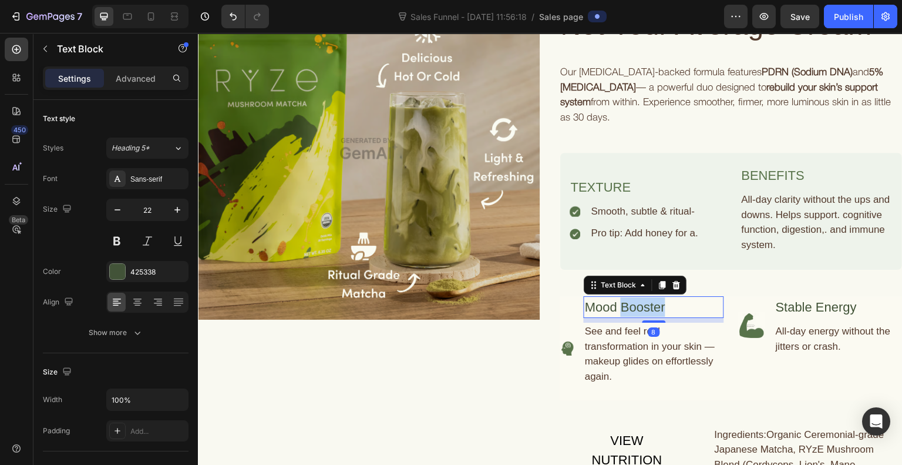
click at [618, 307] on div "Mood Booster" at bounding box center [654, 307] width 140 height 22
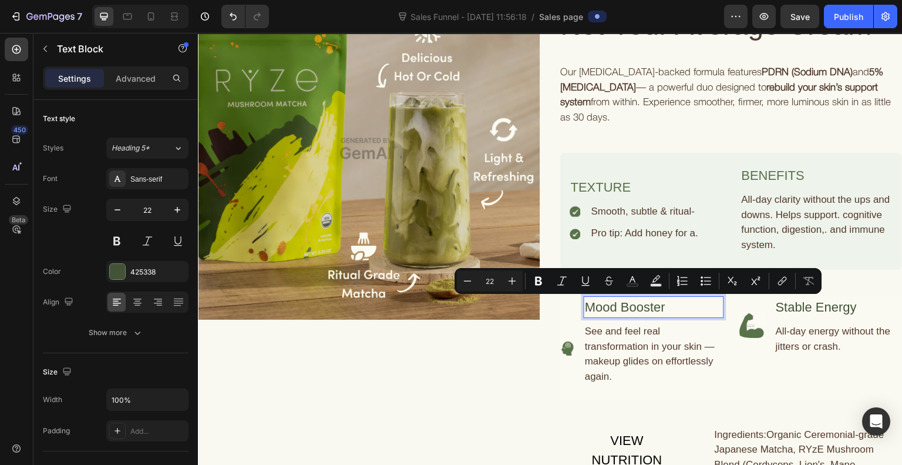
click at [597, 305] on p "Mood Booster" at bounding box center [654, 306] width 138 height 19
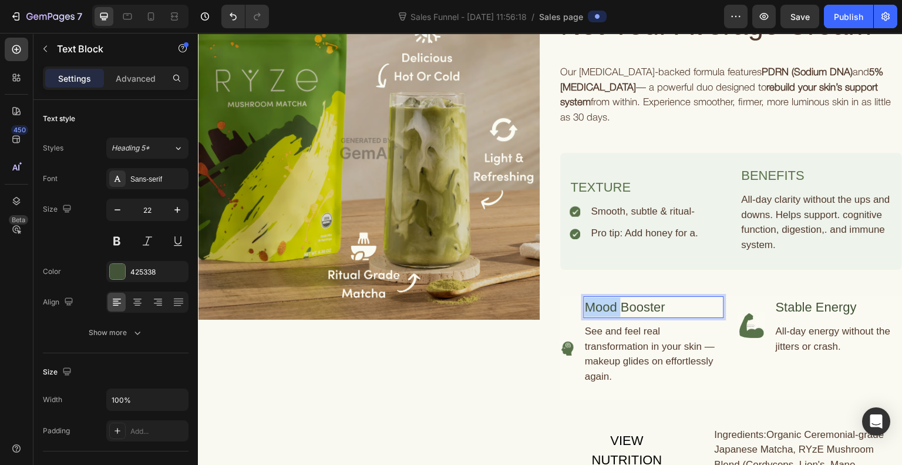
click at [597, 305] on p "Mood Booster" at bounding box center [654, 306] width 138 height 19
click at [783, 307] on div "Stable Energy" at bounding box center [839, 307] width 128 height 22
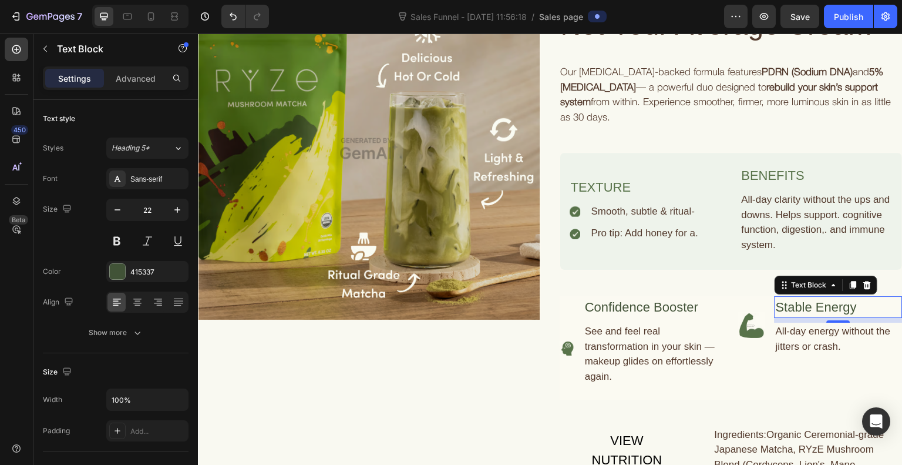
click at [835, 310] on div "Stable Energy" at bounding box center [839, 307] width 128 height 22
click at [835, 310] on p "Stable Energy" at bounding box center [839, 306] width 126 height 19
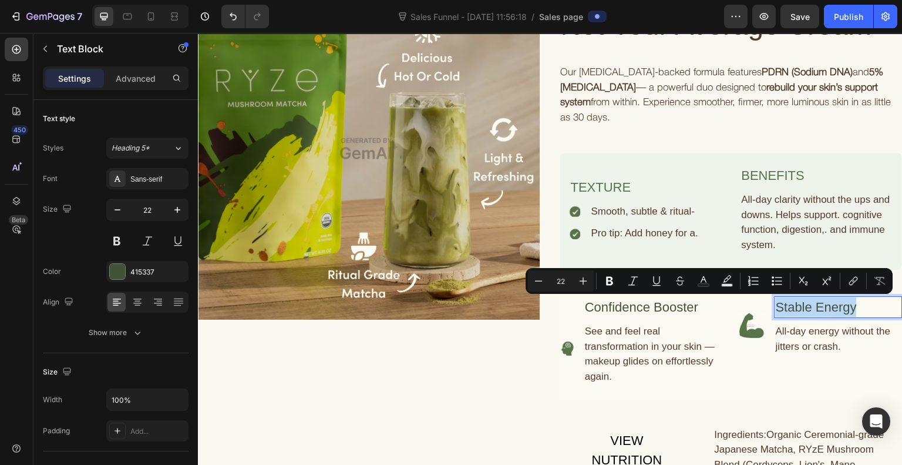
click at [835, 310] on p "Stable Energy" at bounding box center [839, 306] width 126 height 19
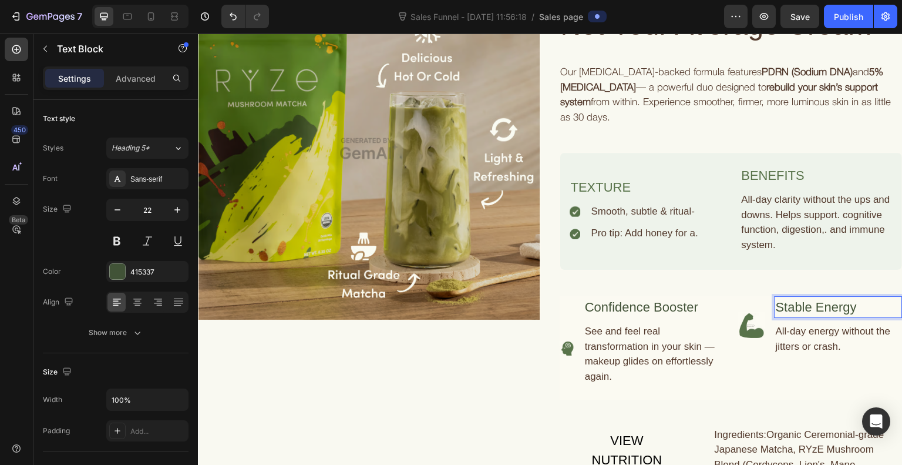
click at [835, 310] on p "Stable Energy" at bounding box center [839, 306] width 126 height 19
click at [802, 349] on div "All-day energy without the jitters or crash." at bounding box center [839, 338] width 128 height 32
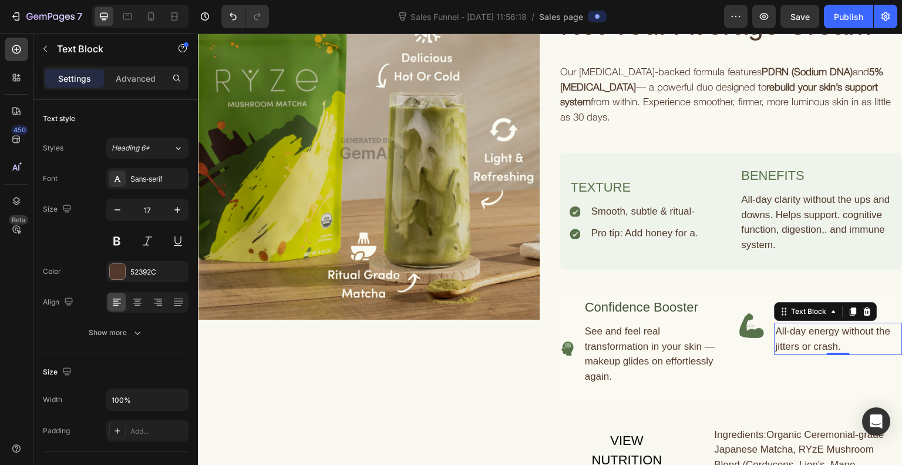
click at [802, 349] on div "All-day energy without the jitters or crash." at bounding box center [839, 338] width 128 height 32
click at [802, 349] on p "All-day energy without the jitters or crash." at bounding box center [839, 339] width 126 height 30
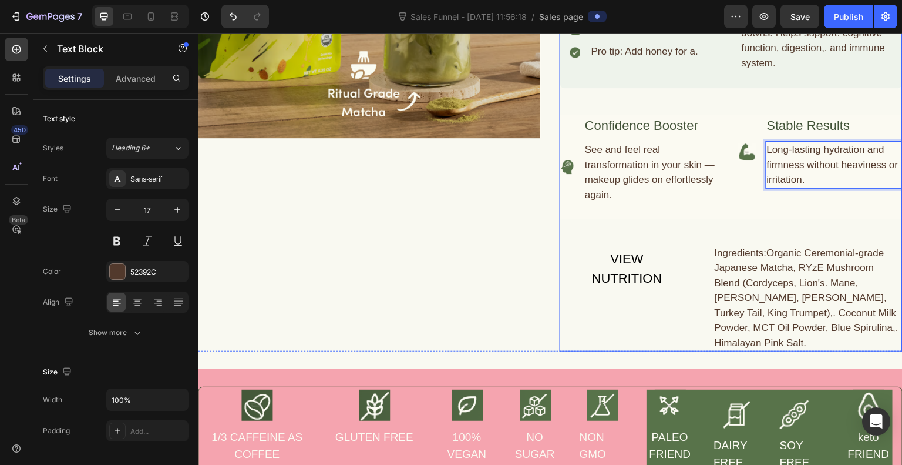
scroll to position [1301, 0]
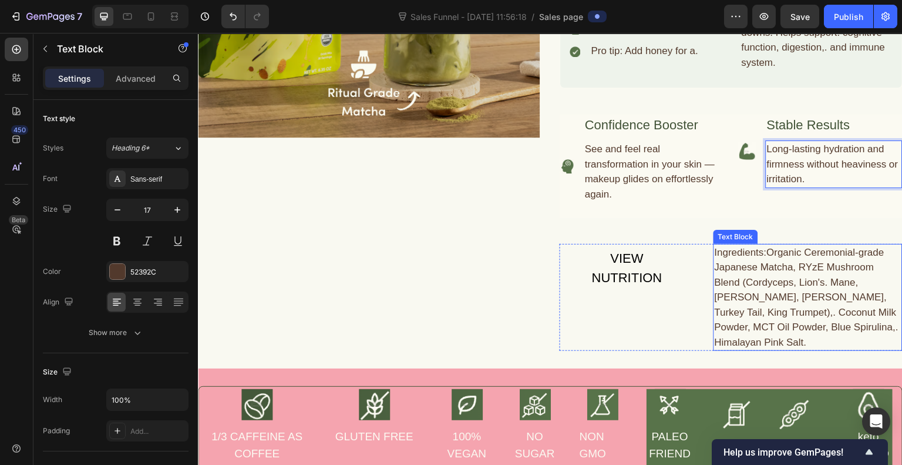
click at [776, 276] on div "Ingredients:Organic Ceremonial-grade Japanese Matcha, RYzE Mushroom Blend (Cord…" at bounding box center [808, 297] width 189 height 107
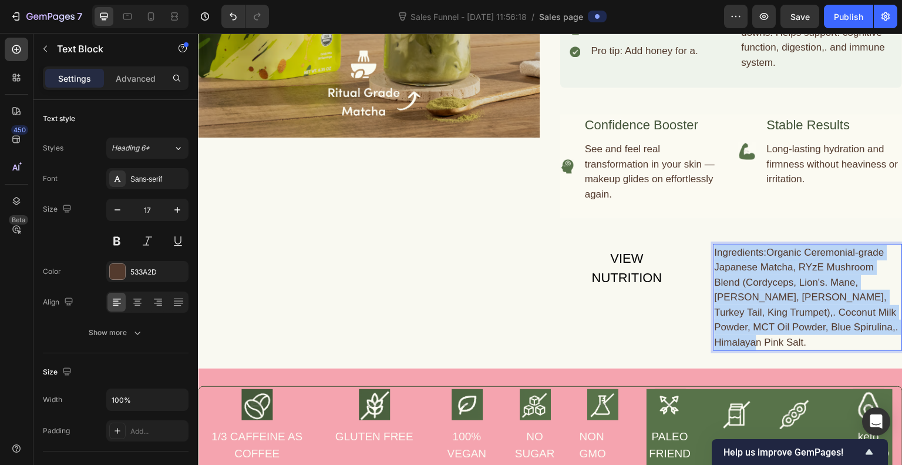
click at [776, 276] on p "Ingredients:Organic Ceremonial-grade Japanese Matcha, RYzE Mushroom Blend (Cord…" at bounding box center [808, 297] width 187 height 105
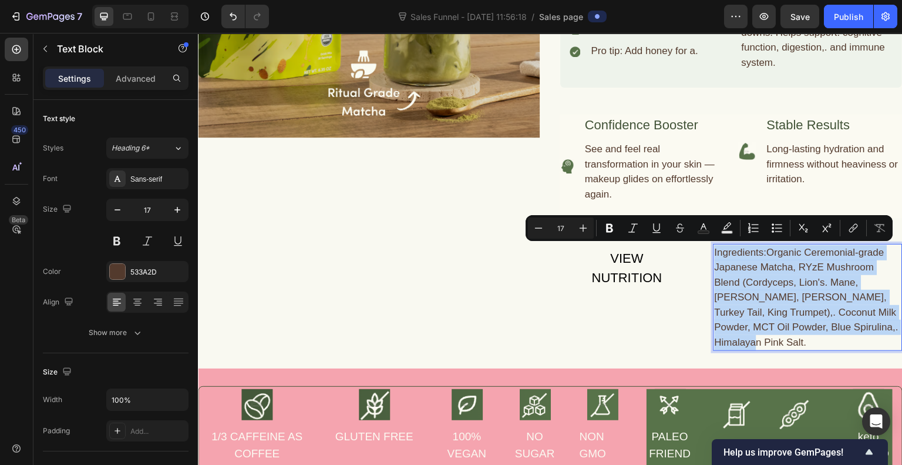
click at [776, 276] on p "Ingredients:Organic Ceremonial-grade Japanese Matcha, RYzE Mushroom Blend (Cord…" at bounding box center [808, 297] width 187 height 105
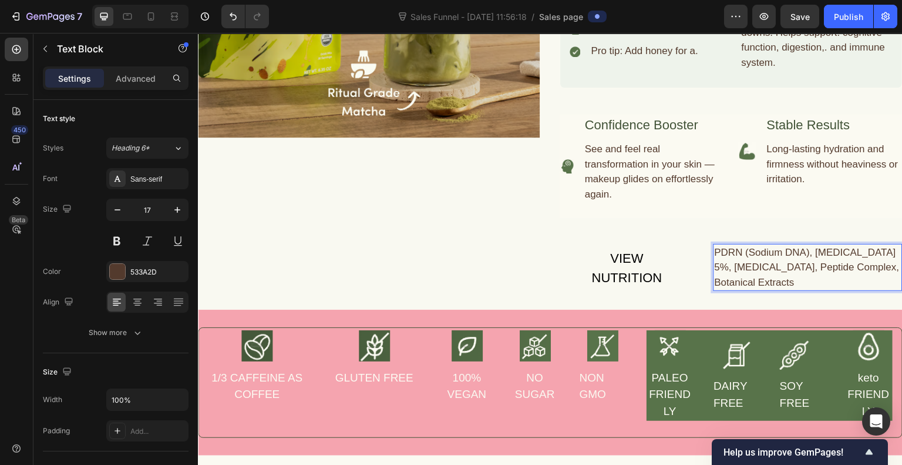
click at [715, 249] on p "PDRN (Sodium DNA), [MEDICAL_DATA] 5%, [MEDICAL_DATA], Peptide Complex, Botanica…" at bounding box center [808, 267] width 187 height 45
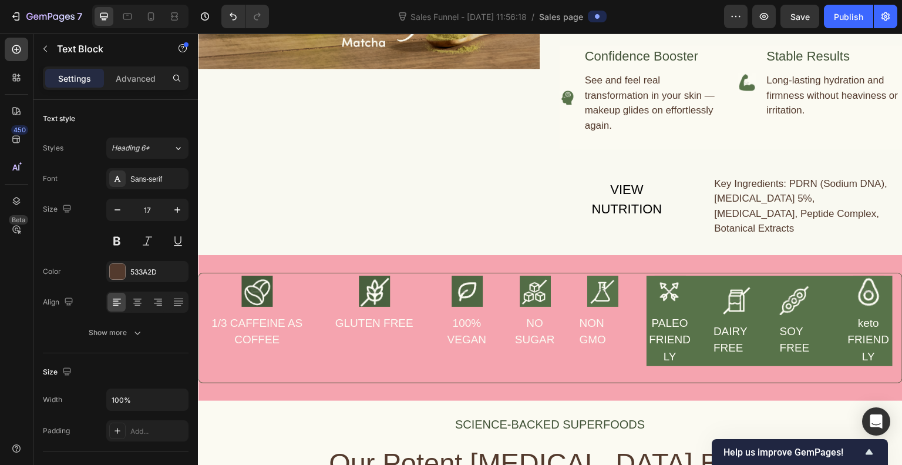
scroll to position [1370, 0]
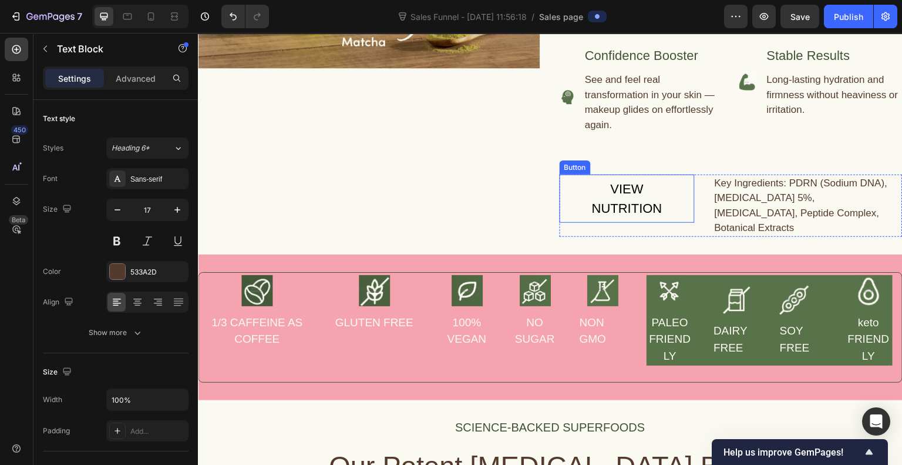
click at [681, 190] on button "VIEW NUTRITION" at bounding box center [627, 198] width 135 height 48
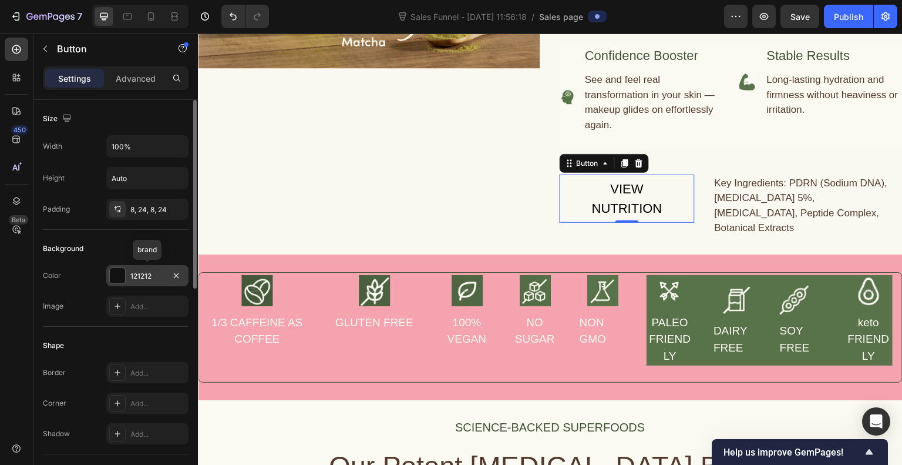
click at [117, 275] on div at bounding box center [117, 275] width 15 height 15
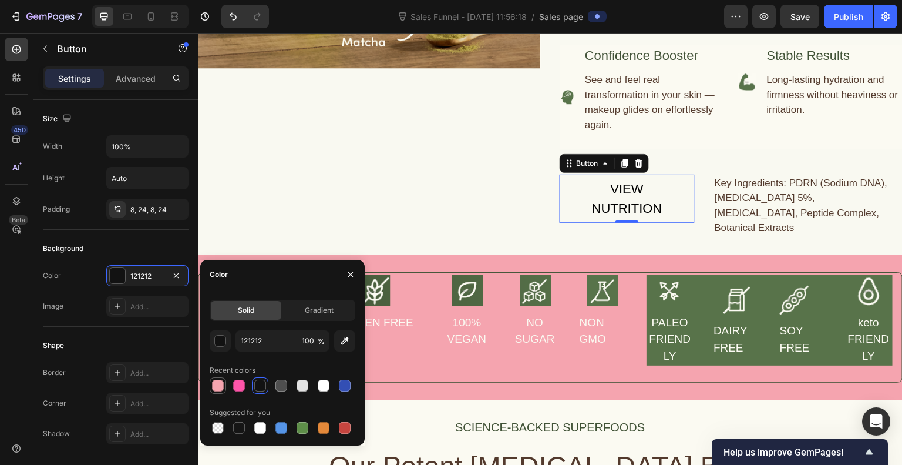
click at [220, 387] on div at bounding box center [218, 385] width 12 height 12
type input "F5A4AF"
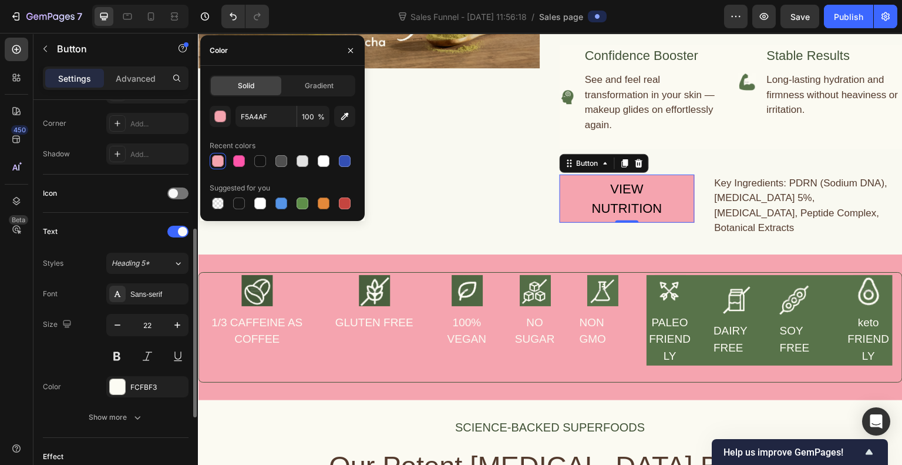
scroll to position [280, 0]
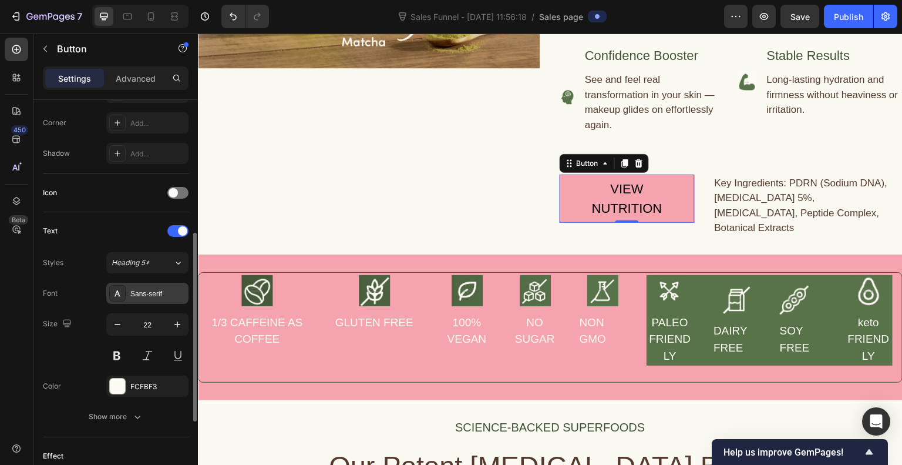
click at [144, 290] on div "Sans-serif" at bounding box center [157, 293] width 55 height 11
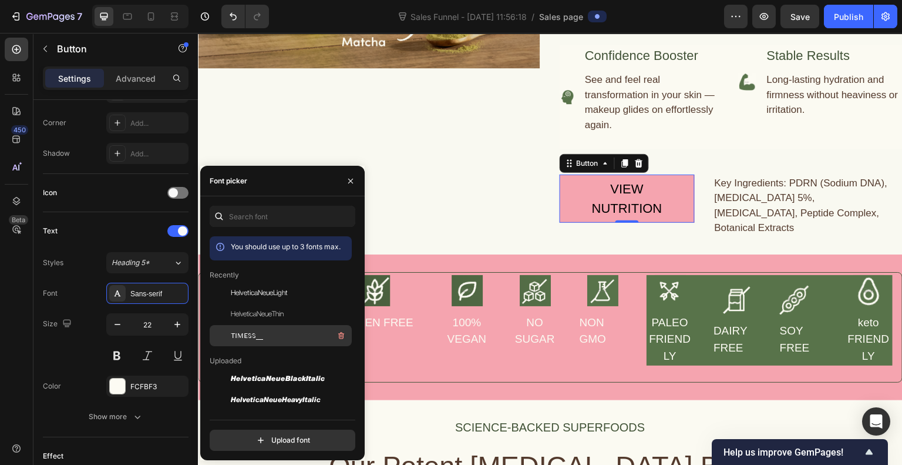
click at [251, 332] on span "TIMESS__" at bounding box center [247, 335] width 32 height 11
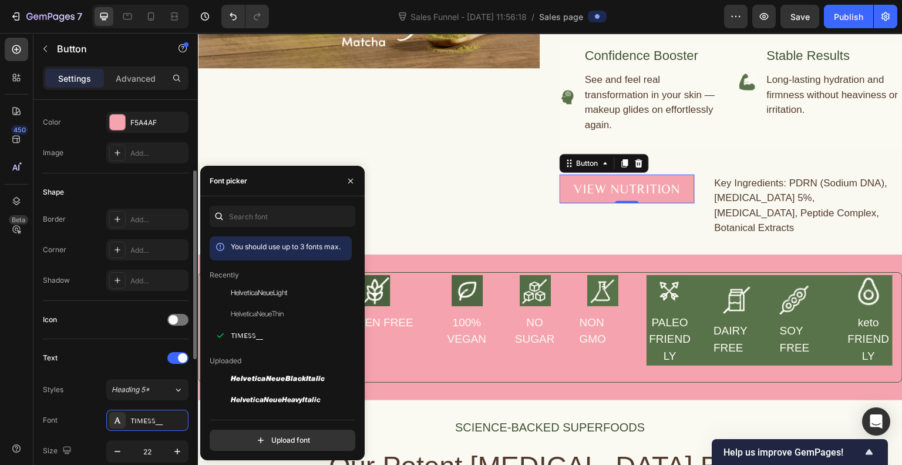
scroll to position [152, 0]
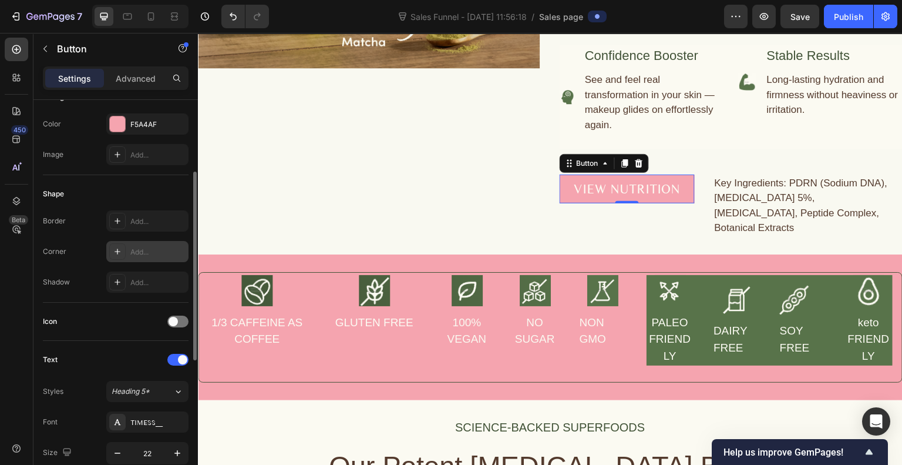
click at [139, 248] on div "Add..." at bounding box center [157, 252] width 55 height 11
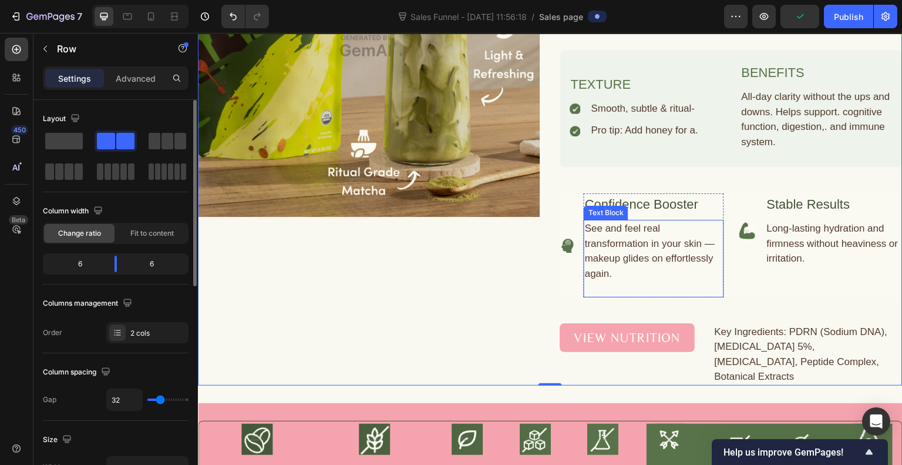
scroll to position [1220, 0]
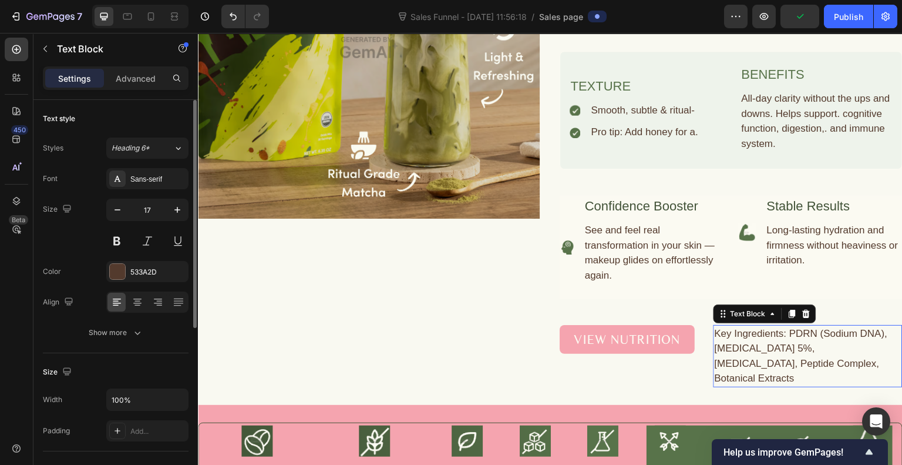
click at [798, 359] on p "Key Ingredients: PDRN (Sodium DNA), [MEDICAL_DATA] 5%, [MEDICAL_DATA], Peptide …" at bounding box center [808, 356] width 187 height 60
click at [161, 183] on div "Sans-serif" at bounding box center [157, 179] width 55 height 11
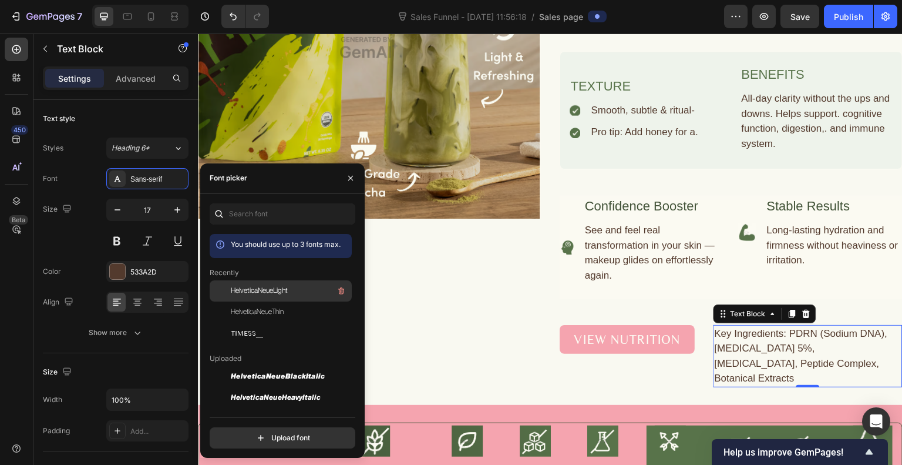
click at [261, 290] on span "HelveticaNeueLight" at bounding box center [259, 290] width 57 height 11
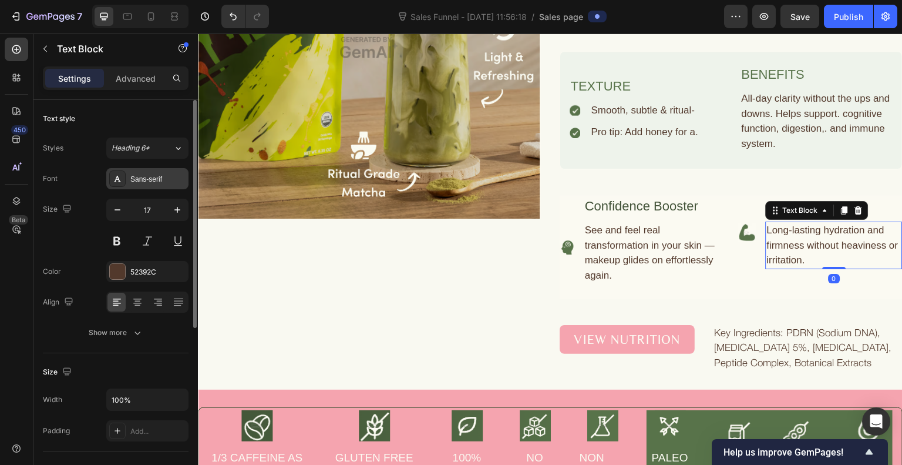
click at [136, 174] on div "Sans-serif" at bounding box center [157, 179] width 55 height 11
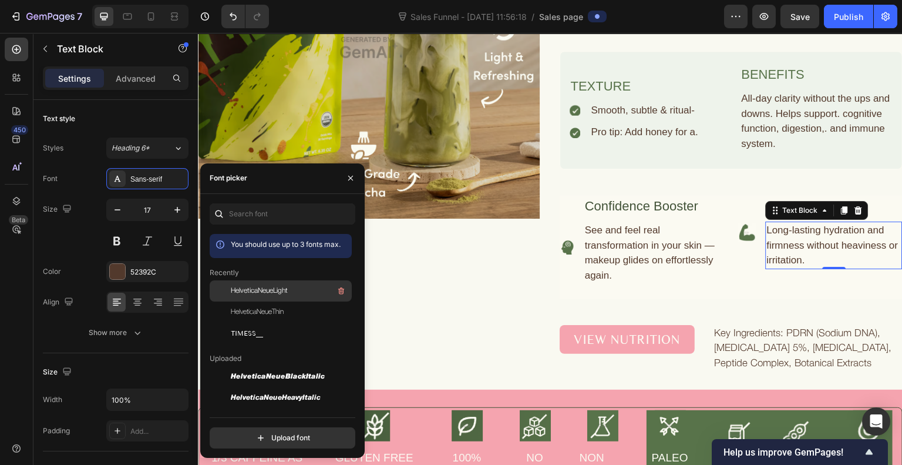
click at [260, 294] on span "HelveticaNeueLight" at bounding box center [259, 290] width 57 height 11
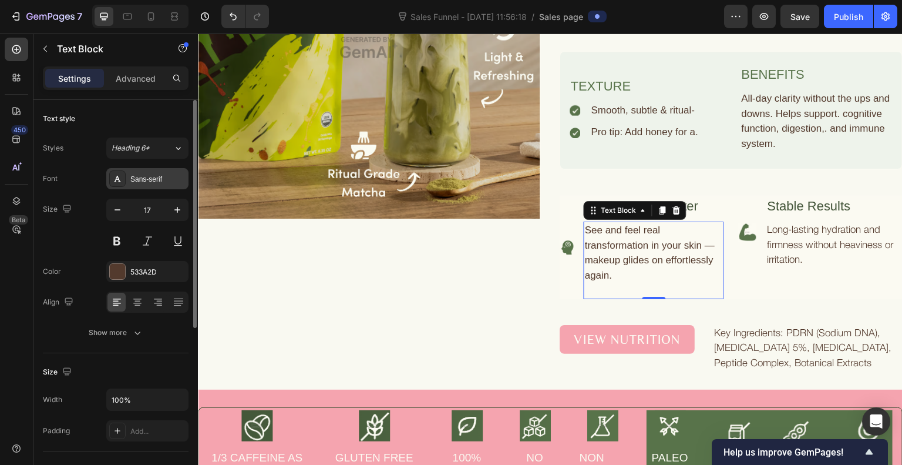
click at [169, 175] on div "Sans-serif" at bounding box center [157, 179] width 55 height 11
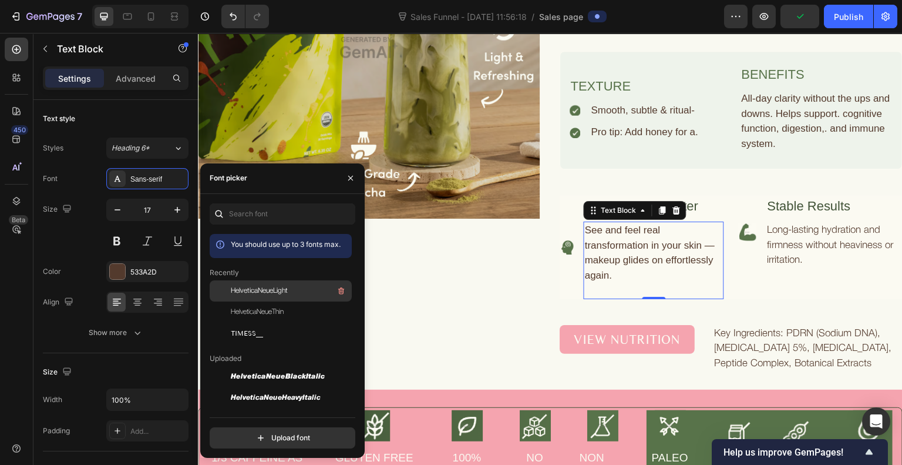
click at [250, 292] on span "HelveticaNeueLight" at bounding box center [259, 290] width 57 height 11
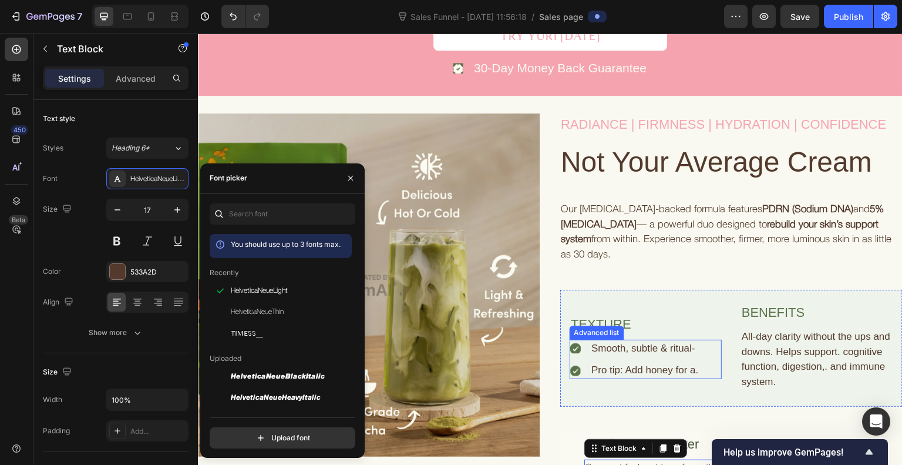
scroll to position [981, 0]
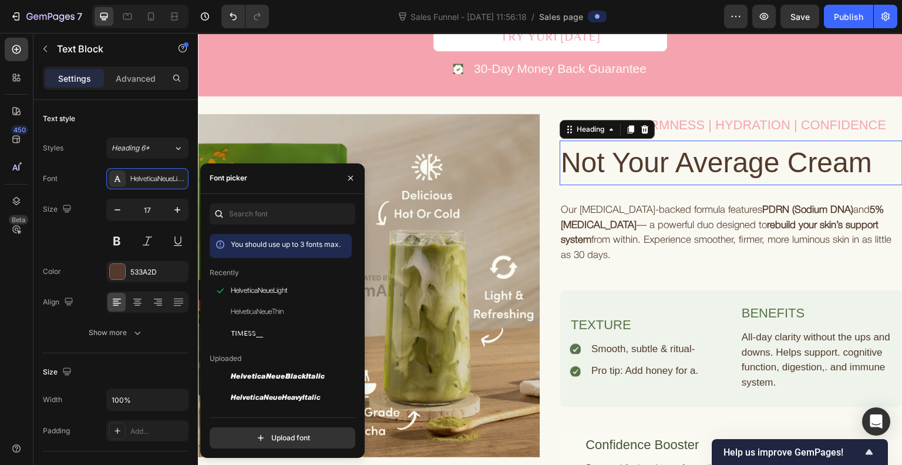
click at [643, 165] on h2 "Not Your Average Cream" at bounding box center [731, 162] width 343 height 45
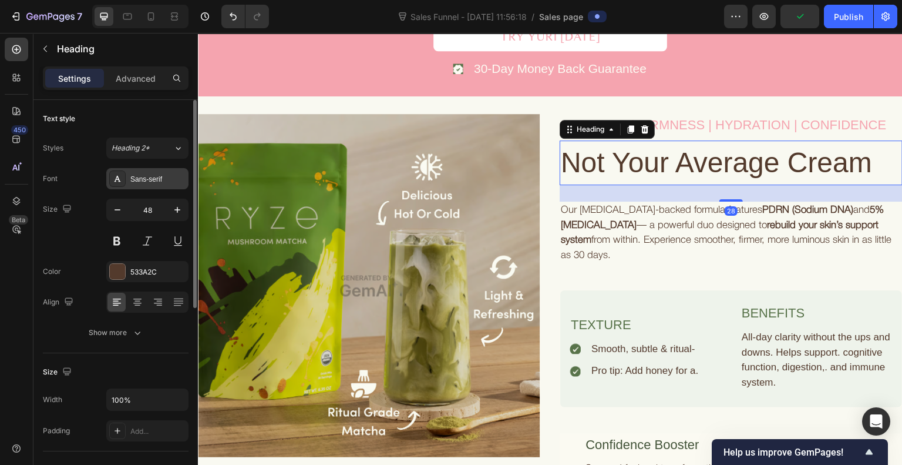
click at [138, 174] on div "Sans-serif" at bounding box center [157, 179] width 55 height 11
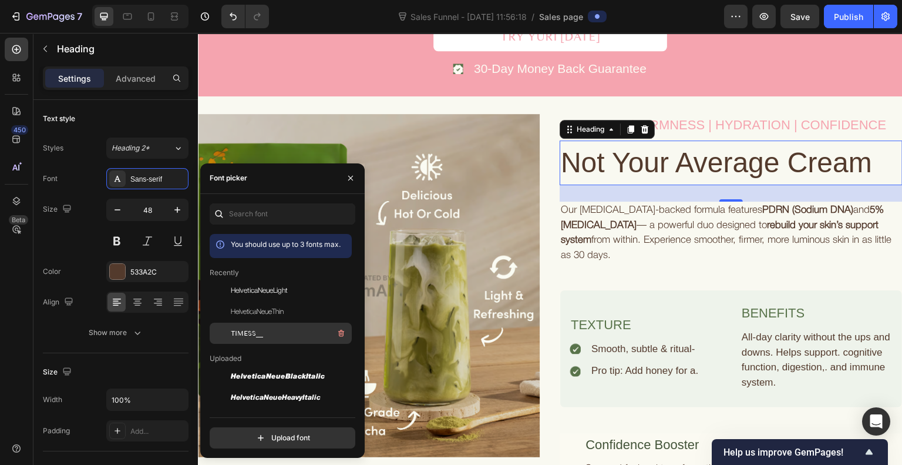
click at [264, 328] on div "TIMESS__" at bounding box center [290, 333] width 119 height 14
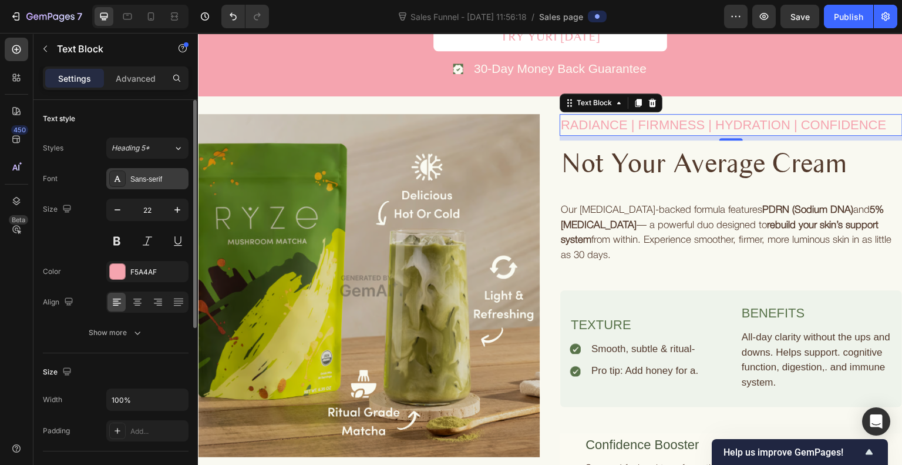
click at [137, 174] on div "Sans-serif" at bounding box center [157, 179] width 55 height 11
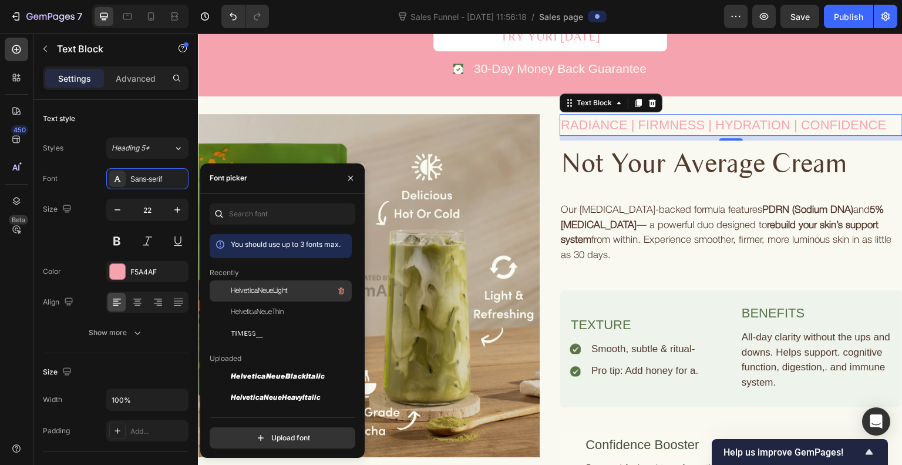
click at [260, 289] on span "HelveticaNeueLight" at bounding box center [259, 290] width 57 height 11
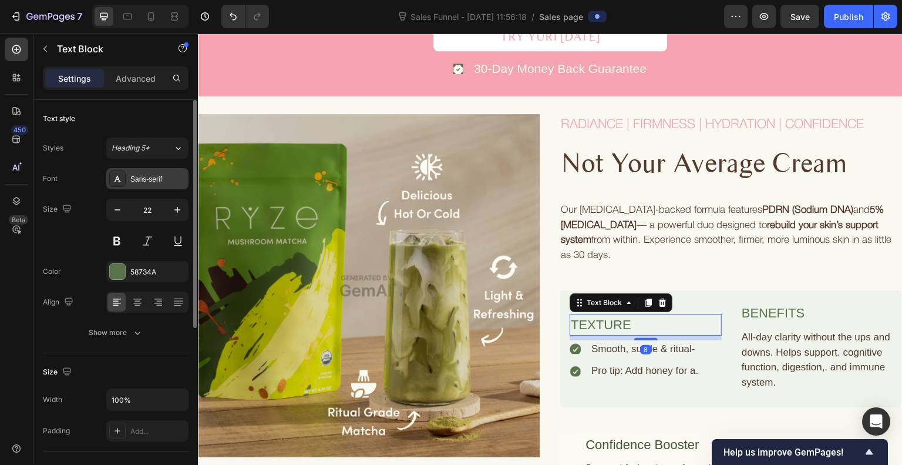
click at [140, 176] on div "Sans-serif" at bounding box center [157, 179] width 55 height 11
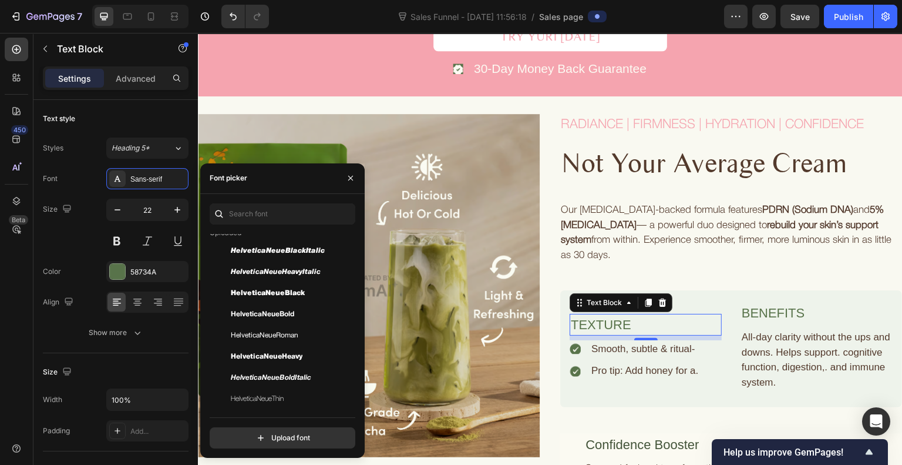
scroll to position [127, 0]
click at [261, 308] on span "HelveticaNeueBold" at bounding box center [262, 313] width 63 height 11
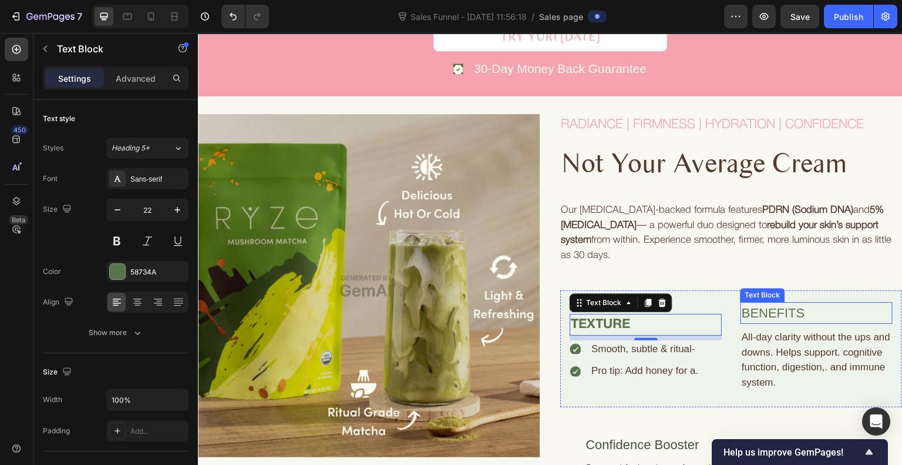
click at [775, 312] on div "BENEFITS" at bounding box center [817, 313] width 152 height 22
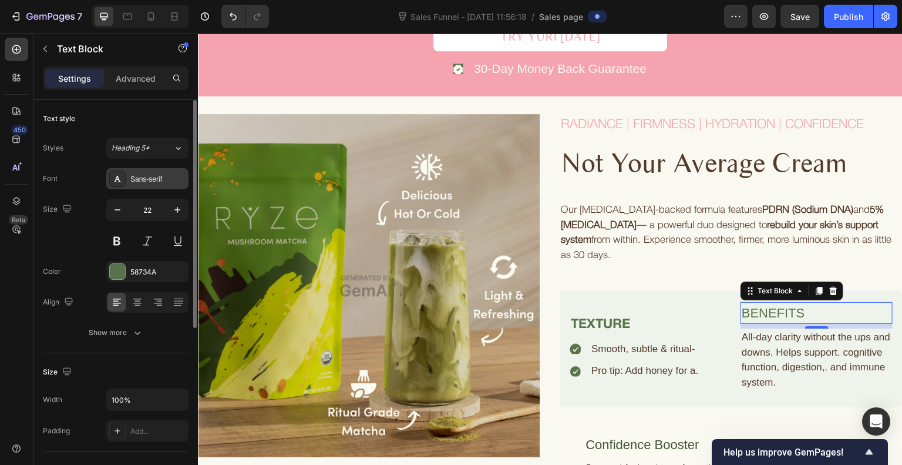
click at [144, 173] on div "Sans-serif" at bounding box center [147, 178] width 82 height 21
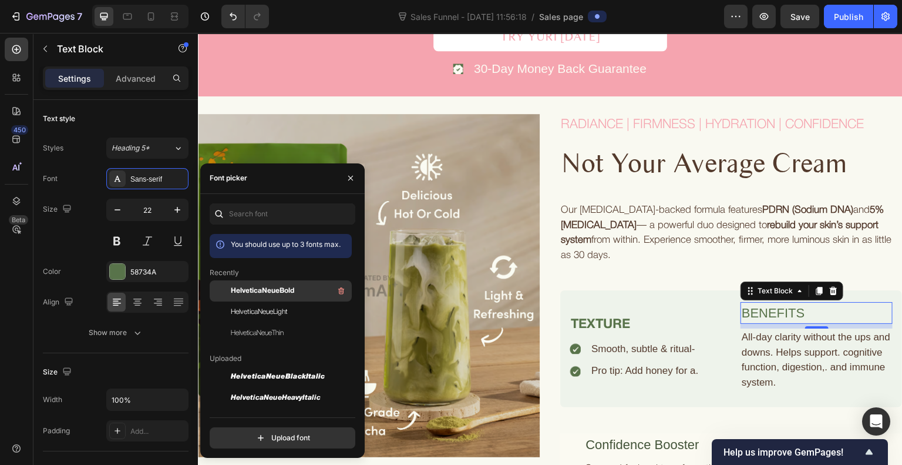
click at [275, 288] on span "HelveticaNeueBold" at bounding box center [262, 290] width 63 height 11
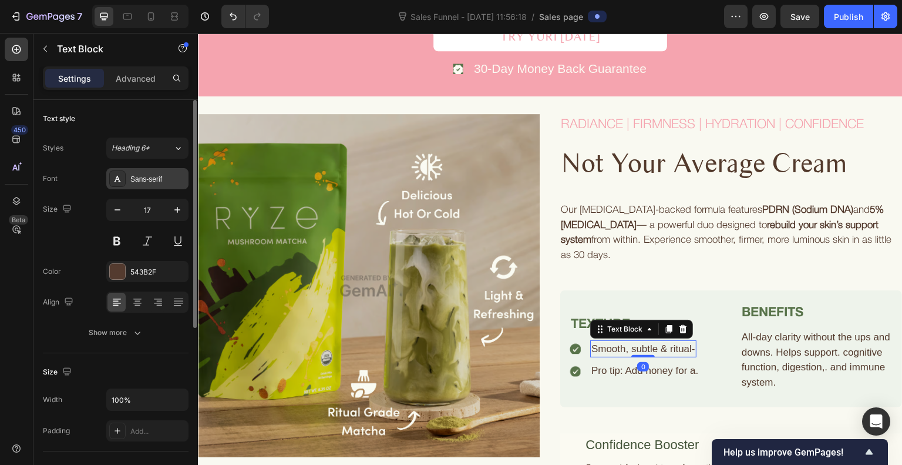
click at [149, 174] on div "Sans-serif" at bounding box center [157, 179] width 55 height 11
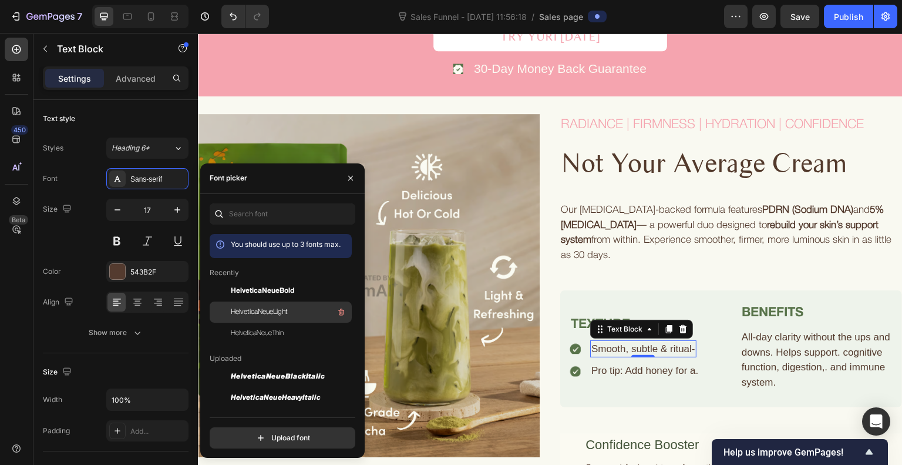
click at [257, 313] on span "HelveticaNeueLight" at bounding box center [259, 312] width 57 height 11
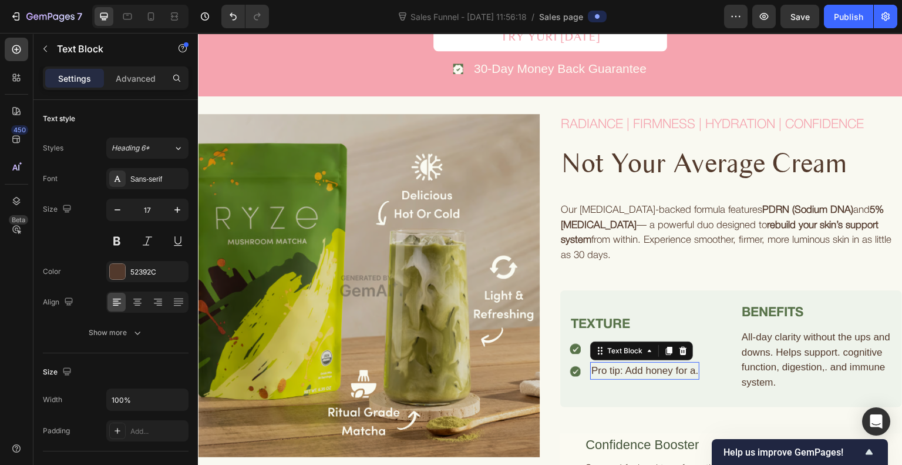
click at [665, 369] on div "Pro tip: Add honey for a." at bounding box center [644, 371] width 109 height 18
click at [153, 171] on div "Sans-serif" at bounding box center [147, 178] width 82 height 21
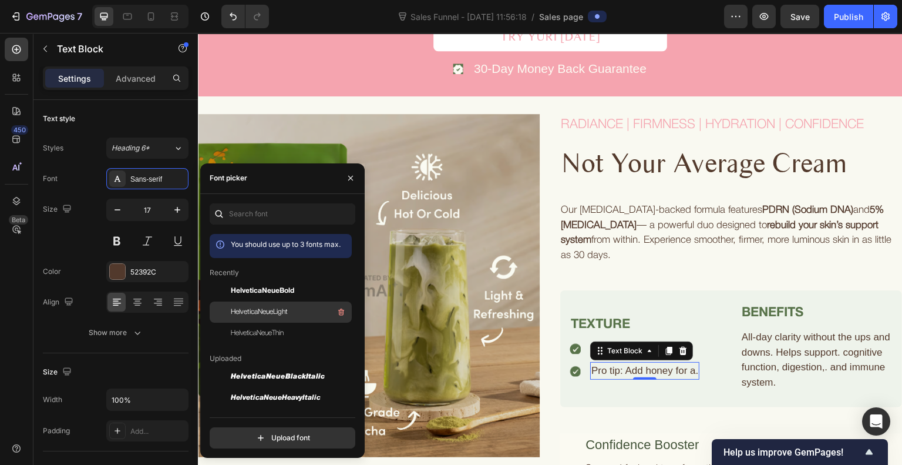
click at [260, 311] on span "HelveticaNeueLight" at bounding box center [259, 312] width 57 height 11
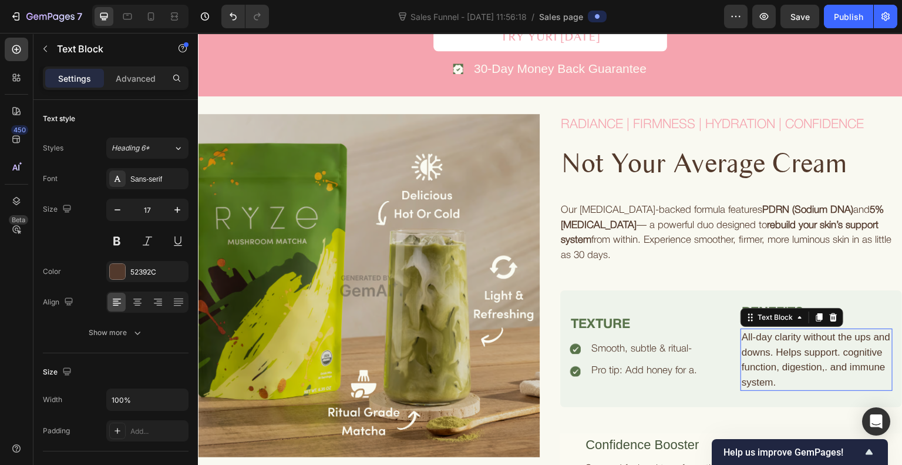
click at [785, 353] on div "All-day clarity without the ups and downs. Helps support. cognitive function, d…" at bounding box center [817, 359] width 152 height 62
click at [150, 183] on div "Sans-serif" at bounding box center [157, 179] width 55 height 11
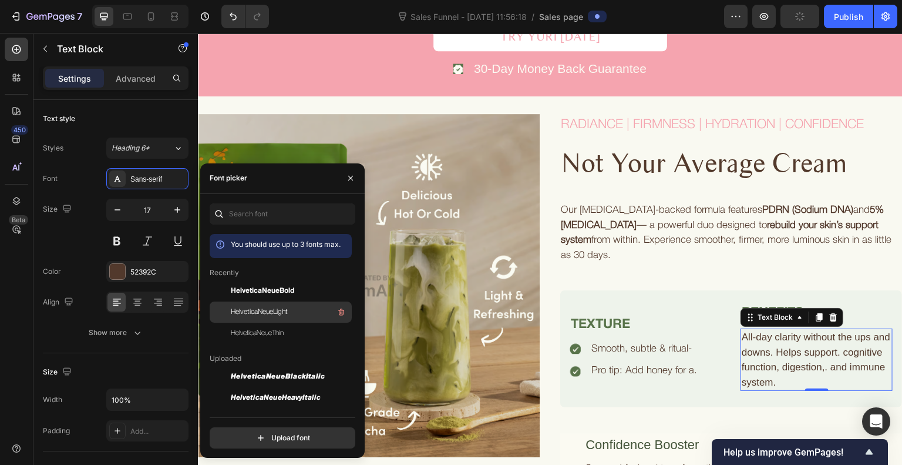
click at [255, 311] on span "HelveticaNeueLight" at bounding box center [259, 312] width 57 height 11
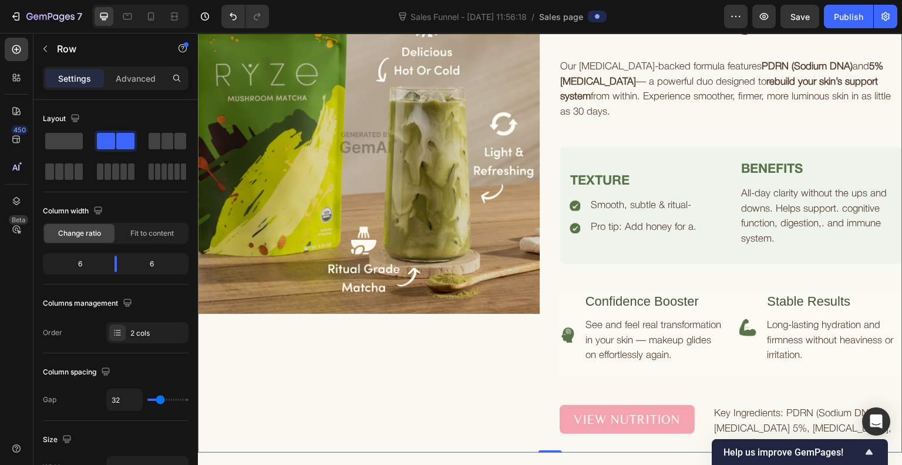
scroll to position [1126, 0]
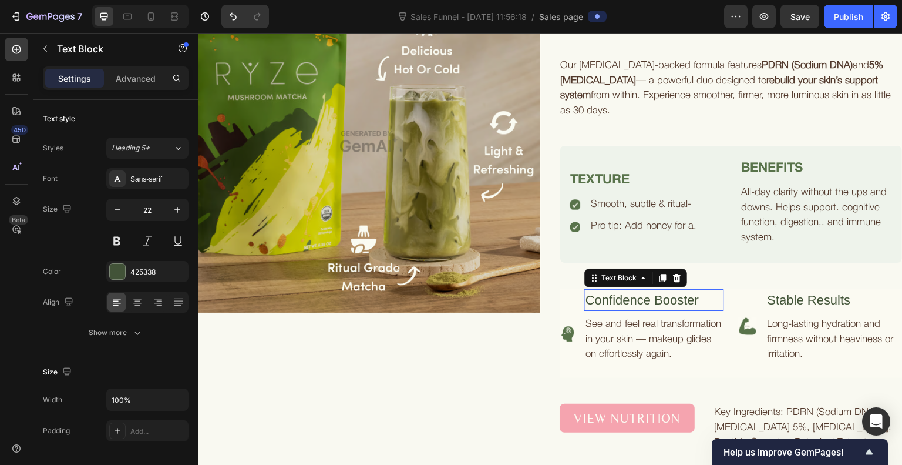
click at [652, 299] on p "Confidence Booster" at bounding box center [654, 299] width 137 height 19
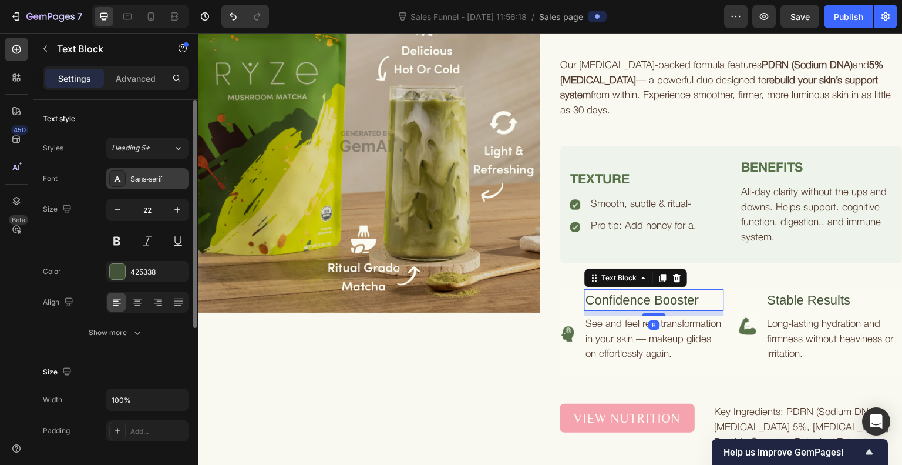
click at [154, 177] on div "Sans-serif" at bounding box center [157, 179] width 55 height 11
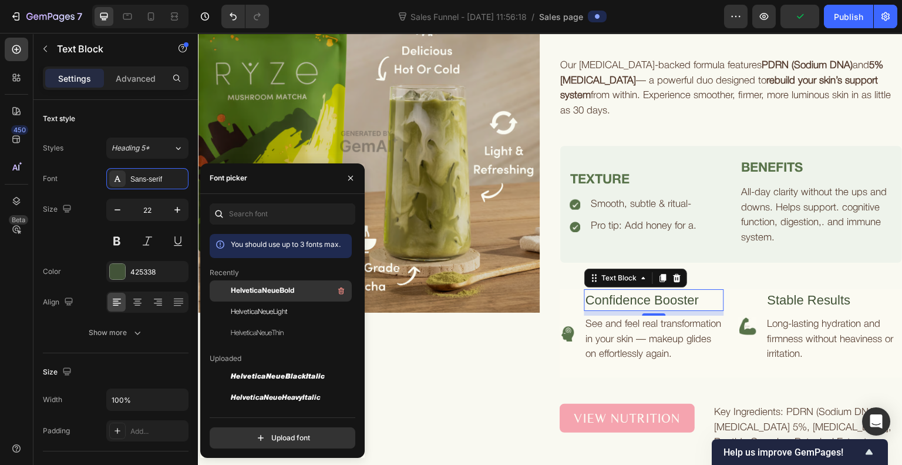
click at [248, 291] on span "HelveticaNeueBold" at bounding box center [262, 290] width 63 height 11
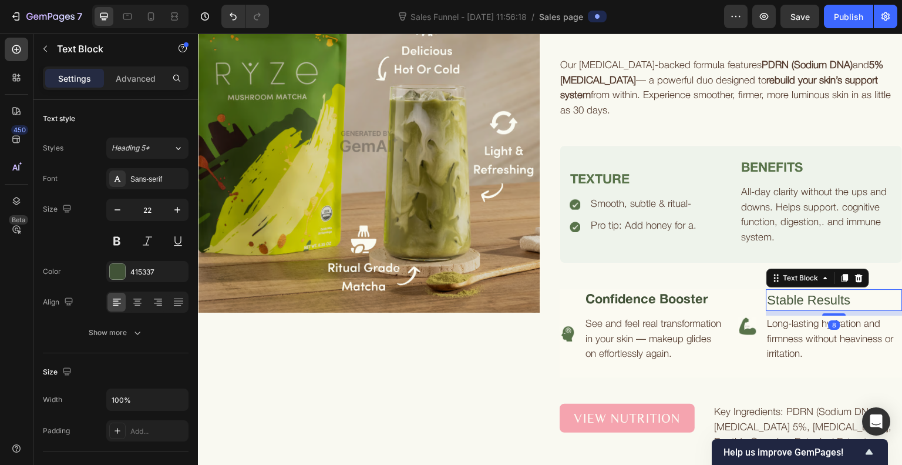
click at [807, 304] on p "Stable Results" at bounding box center [835, 299] width 134 height 19
click at [147, 183] on div "Sans-serif" at bounding box center [157, 179] width 55 height 11
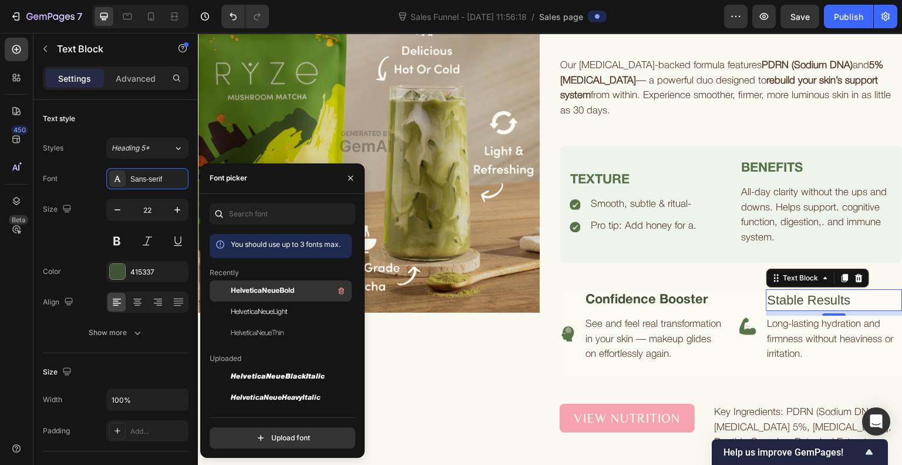
click at [249, 289] on span "HelveticaNeueBold" at bounding box center [262, 290] width 63 height 11
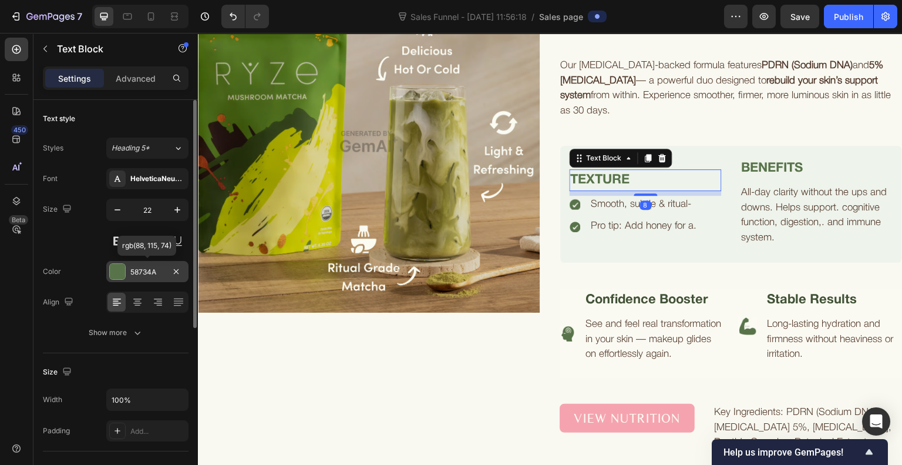
click at [114, 265] on div at bounding box center [117, 271] width 15 height 15
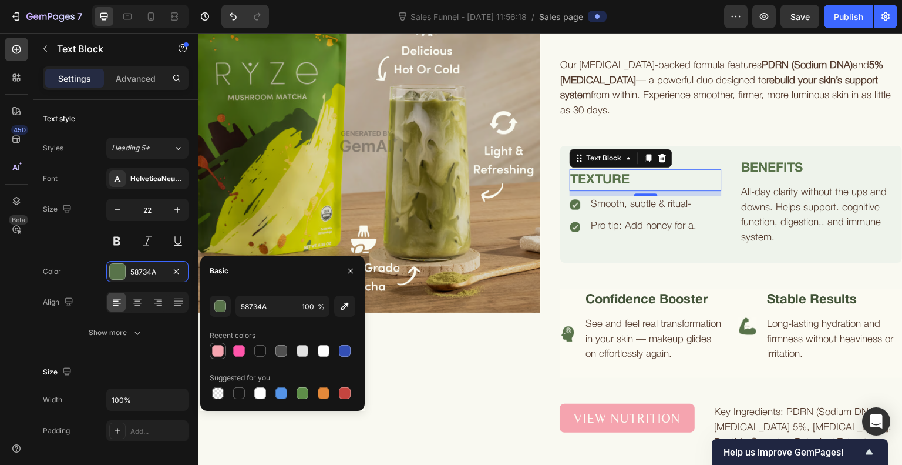
click at [222, 352] on div at bounding box center [218, 351] width 12 height 12
type input "F5A4AF"
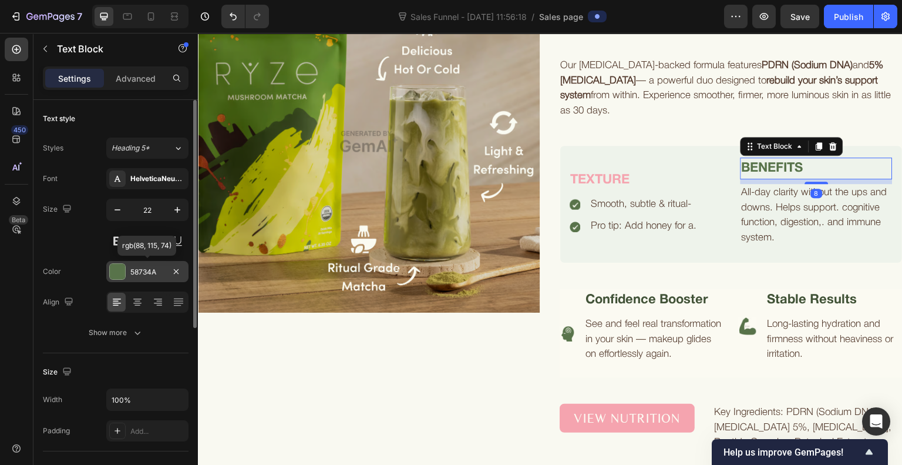
click at [117, 271] on div at bounding box center [117, 271] width 15 height 15
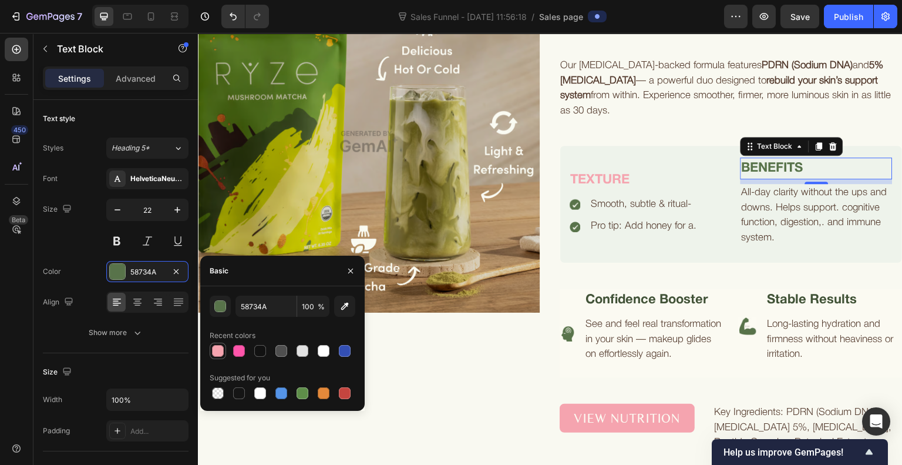
click at [217, 349] on div at bounding box center [218, 351] width 12 height 12
type input "F5A4AF"
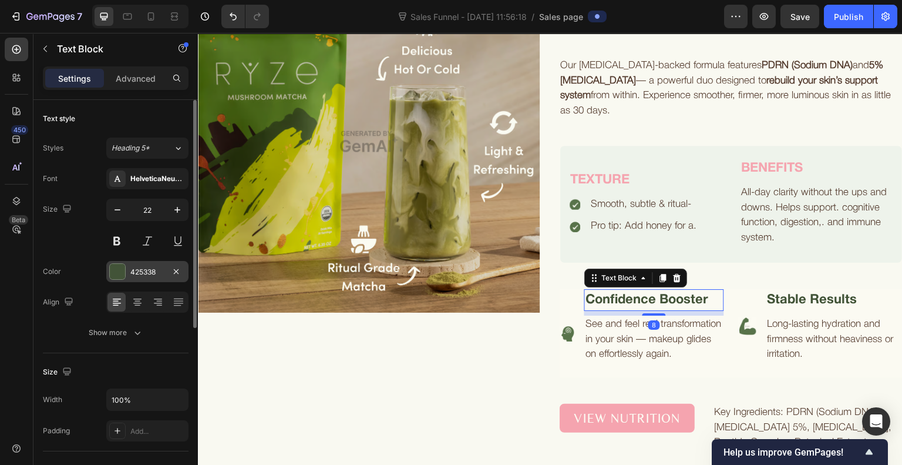
click at [126, 268] on div "425338" at bounding box center [147, 271] width 82 height 21
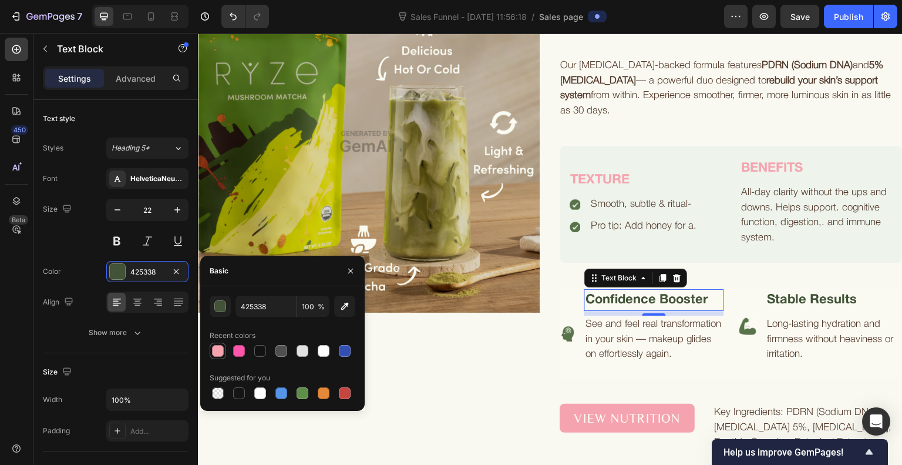
click at [220, 348] on div at bounding box center [218, 351] width 12 height 12
type input "F5A4AF"
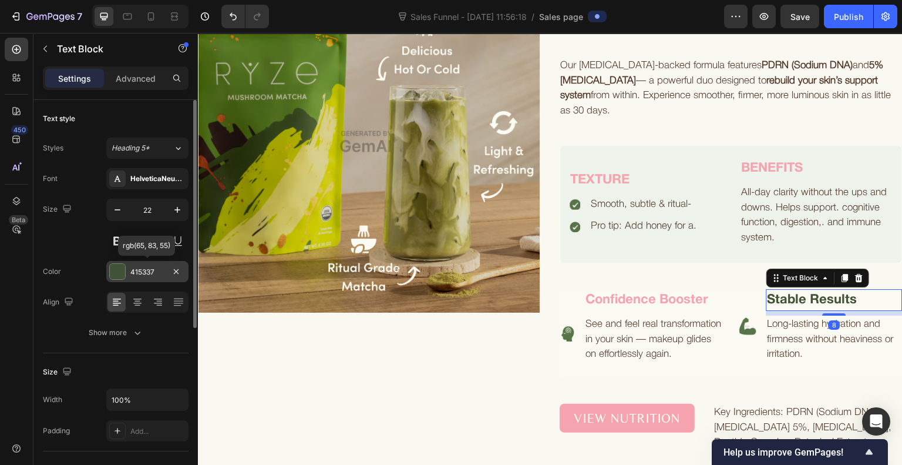
click at [113, 274] on div at bounding box center [117, 271] width 15 height 15
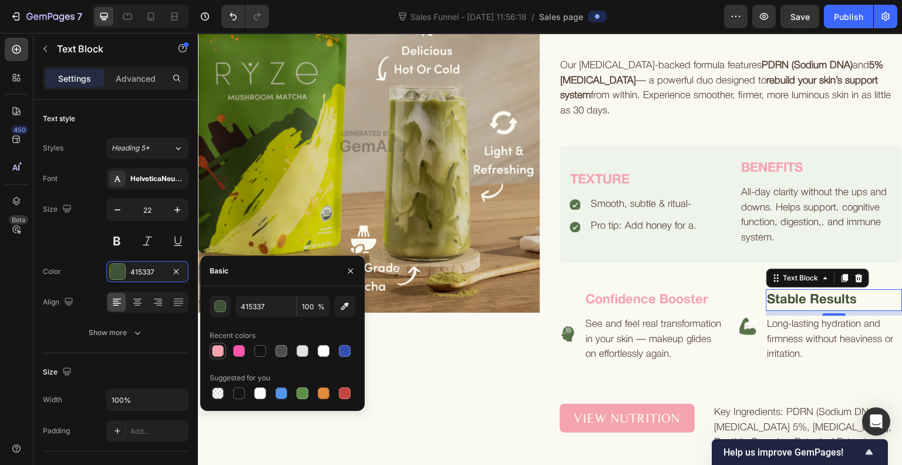
click at [220, 352] on div at bounding box center [218, 351] width 12 height 12
type input "F5A4AF"
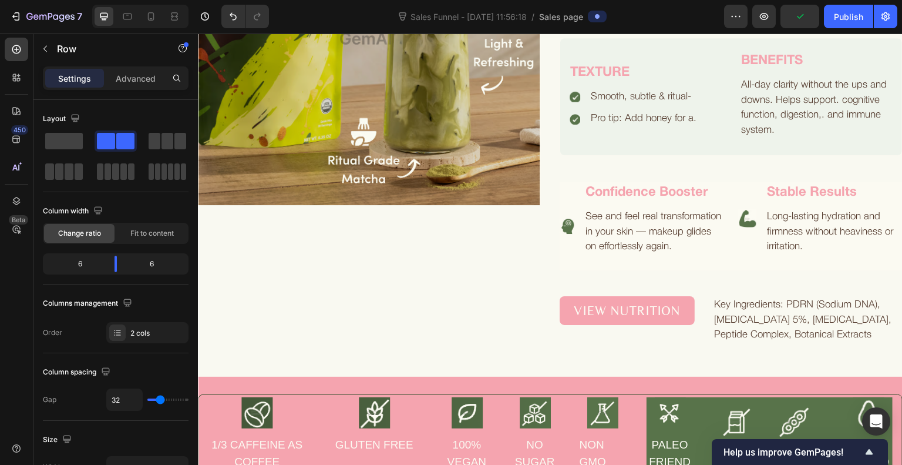
scroll to position [1254, 0]
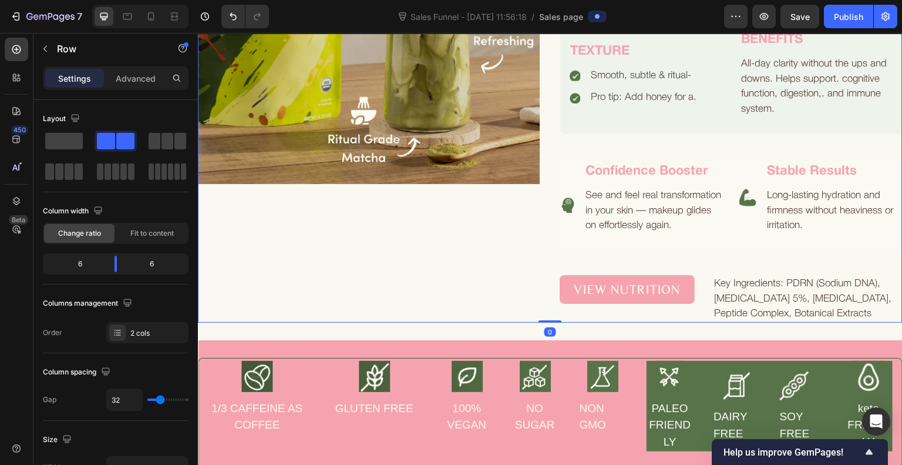
click at [329, 322] on div "Image" at bounding box center [369, 82] width 343 height 482
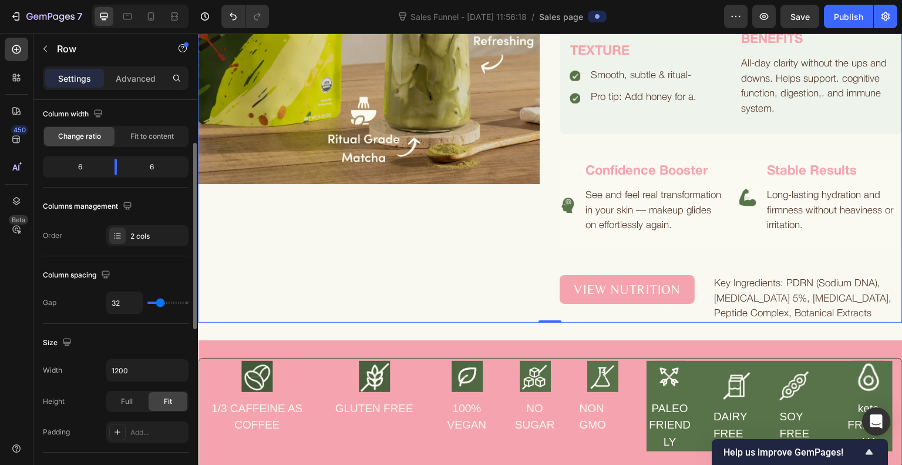
scroll to position [95, 0]
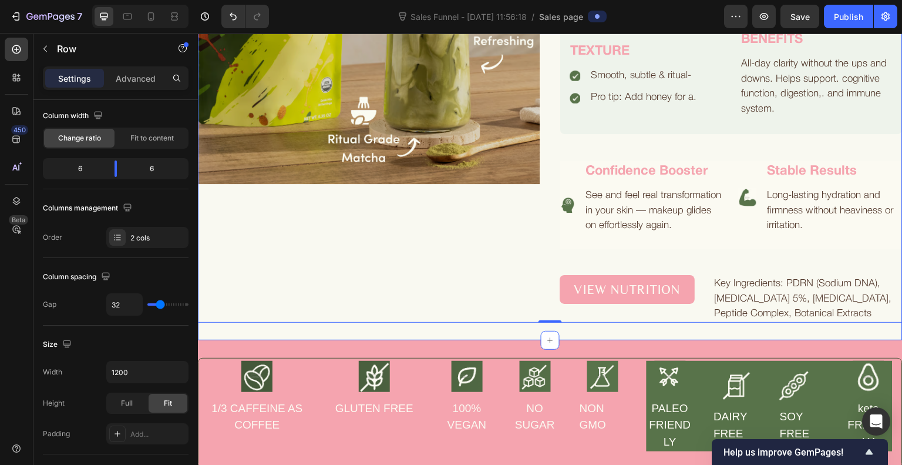
click at [237, 340] on div "Image RADIANCE | FIRMNESS | HYDRATION | CONFIDENCE Text Block Not Your Average …" at bounding box center [550, 81] width 705 height 517
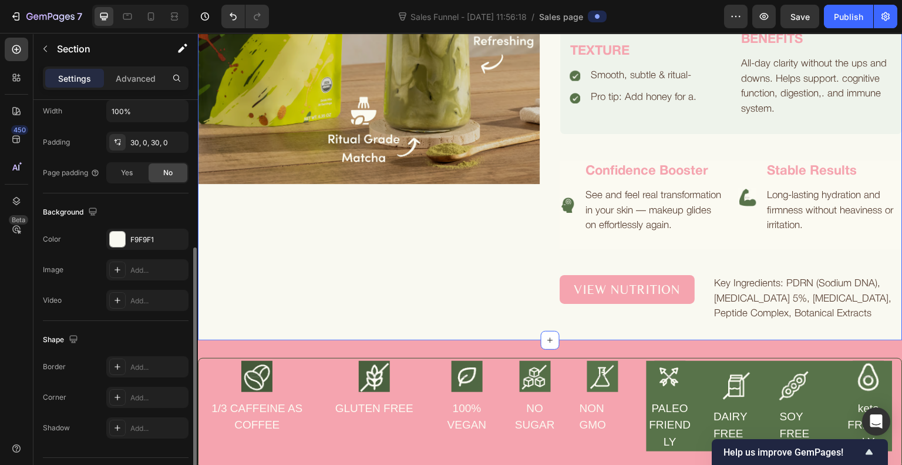
scroll to position [317, 0]
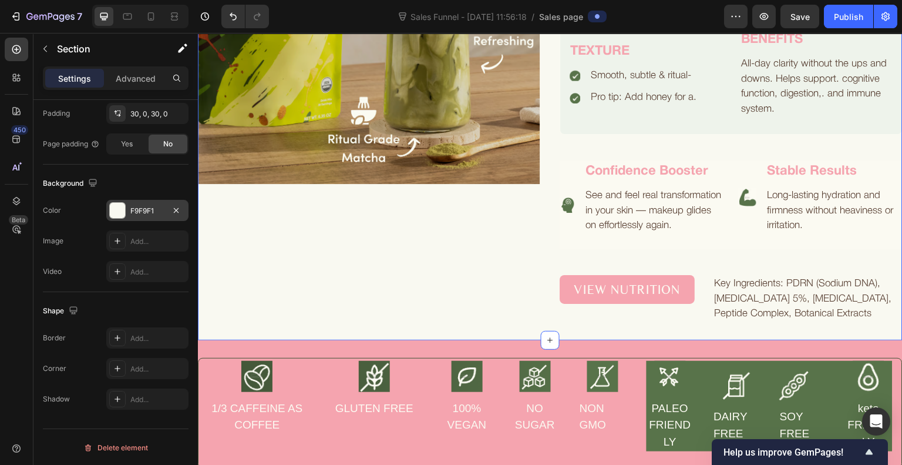
click at [112, 208] on div at bounding box center [117, 210] width 15 height 15
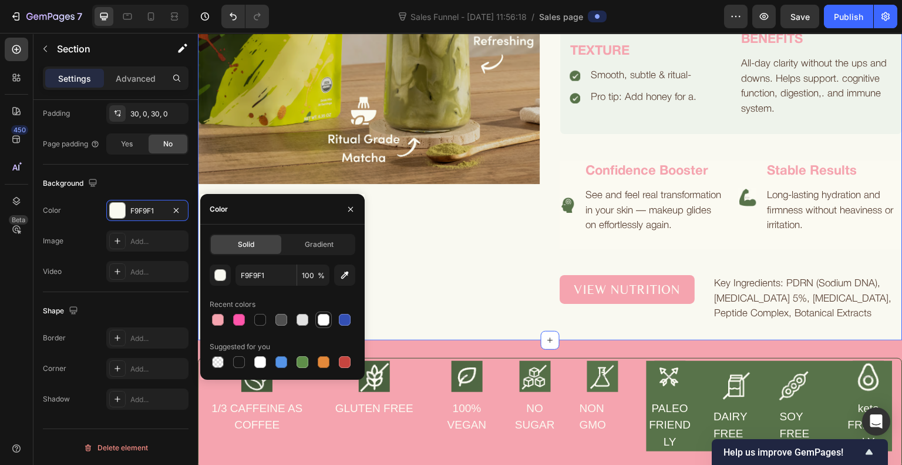
click at [327, 323] on div at bounding box center [324, 320] width 12 height 12
type input "FFFFFF"
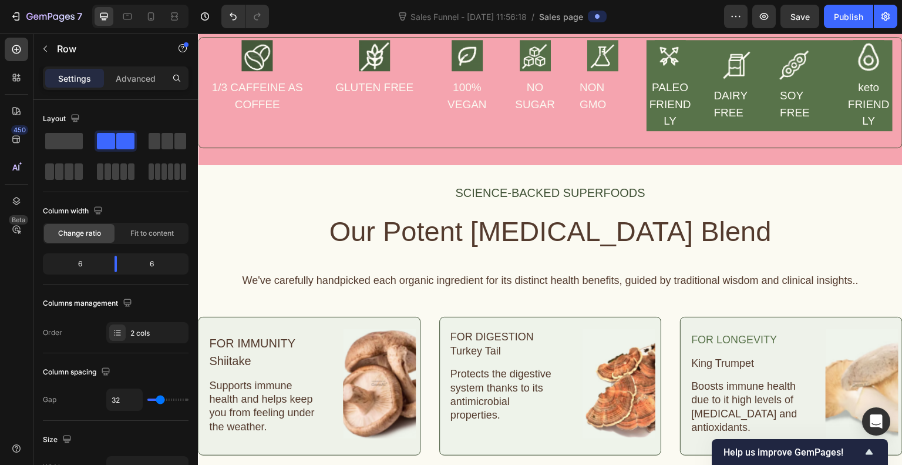
scroll to position [1589, 0]
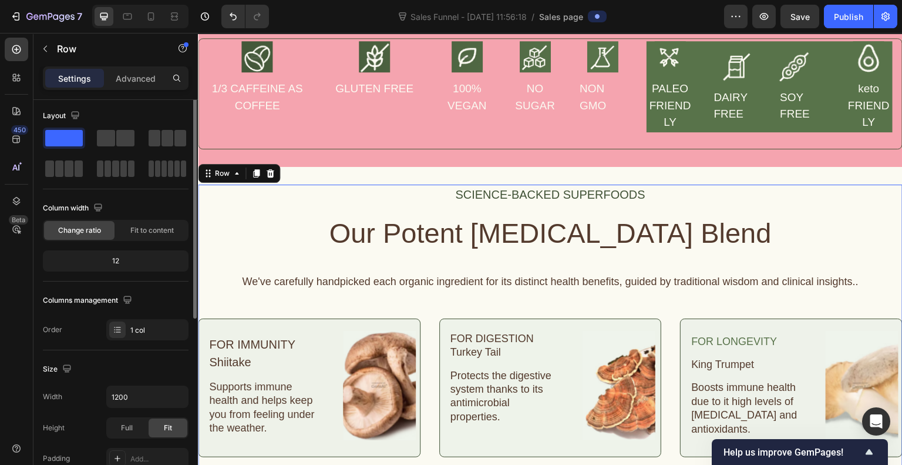
scroll to position [0, 0]
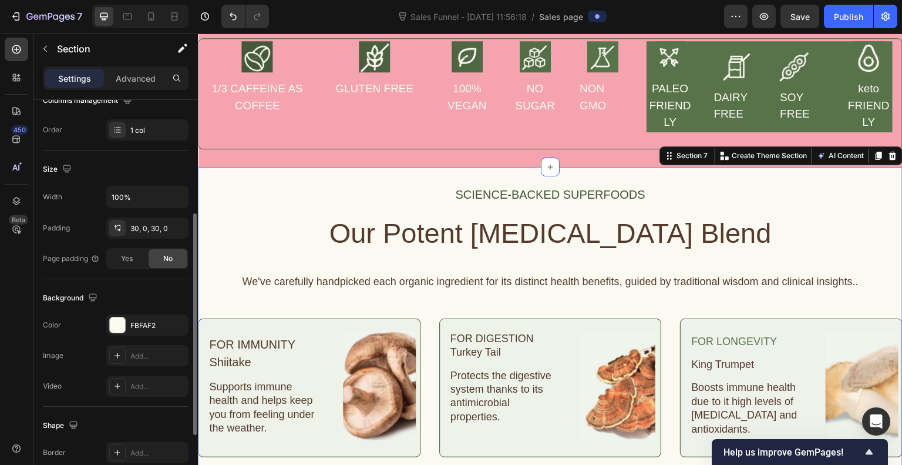
scroll to position [205, 0]
click at [115, 315] on div at bounding box center [117, 322] width 15 height 15
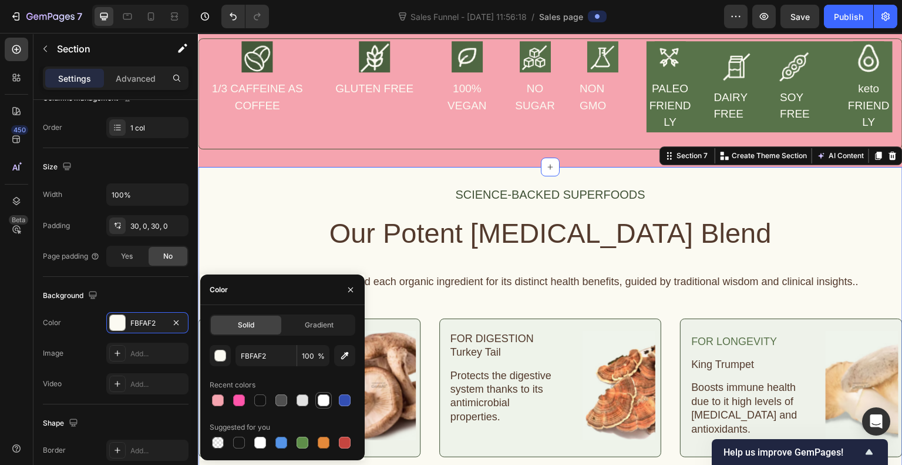
click at [321, 403] on div at bounding box center [324, 400] width 12 height 12
type input "FFFFFF"
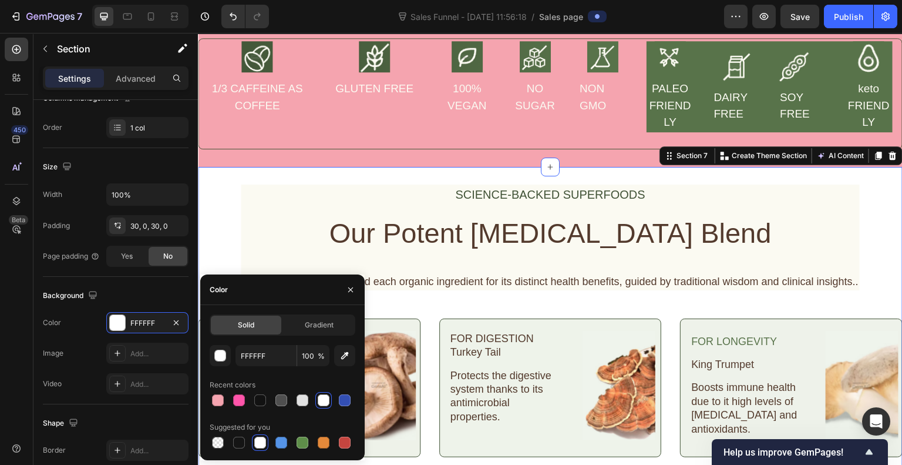
click at [321, 403] on div at bounding box center [324, 400] width 12 height 12
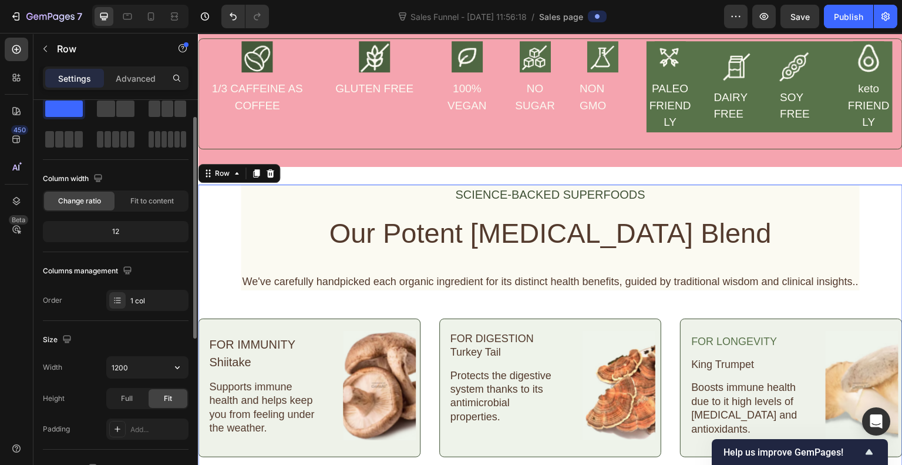
scroll to position [32, 0]
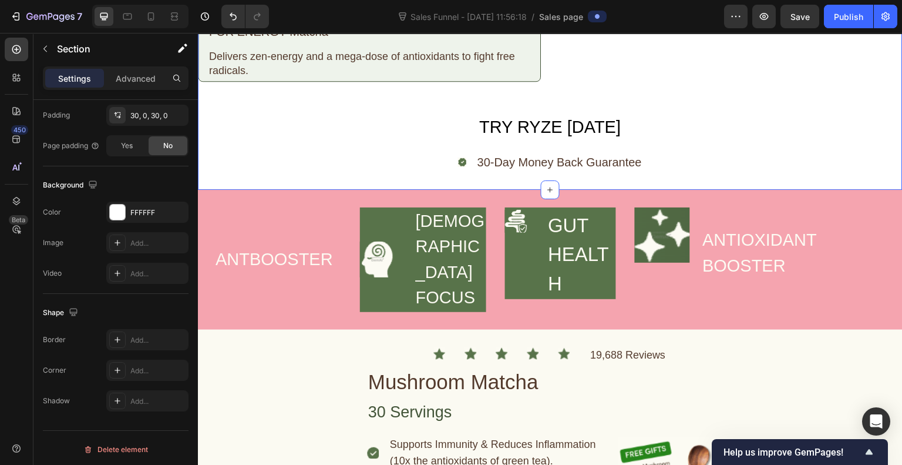
scroll to position [2703, 0]
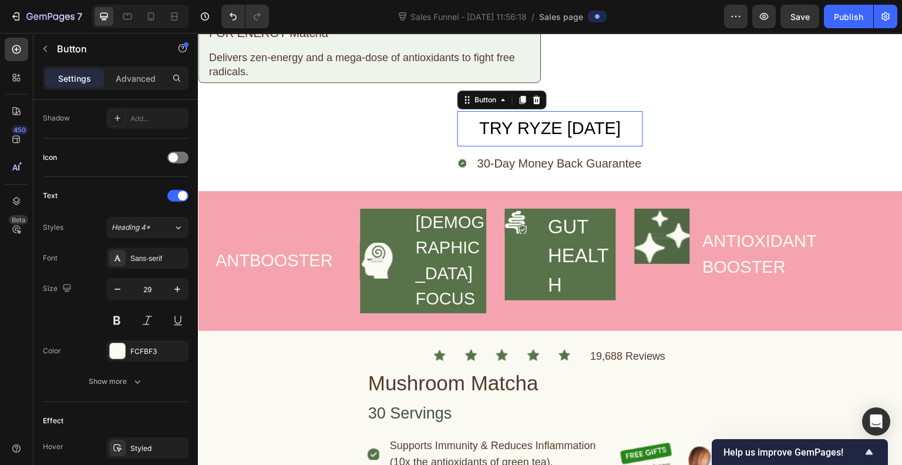
click at [465, 123] on button "TRY RYZE [DATE]" at bounding box center [550, 128] width 186 height 35
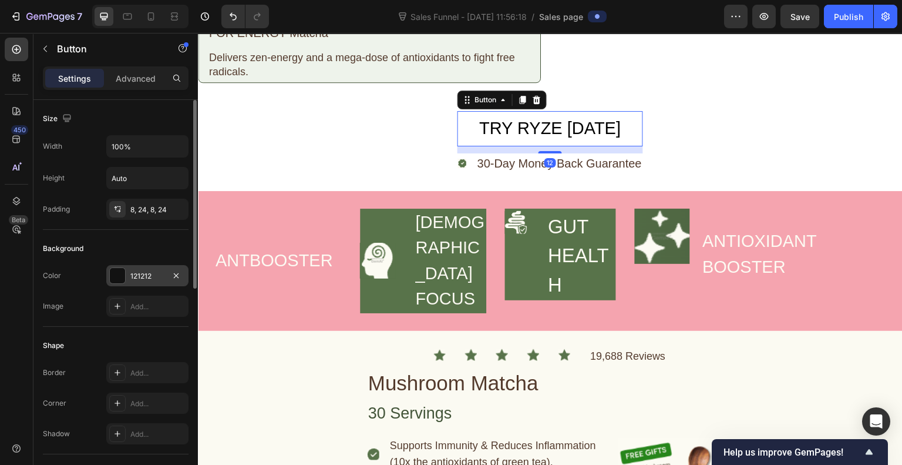
click at [107, 276] on div "121212" at bounding box center [147, 275] width 82 height 21
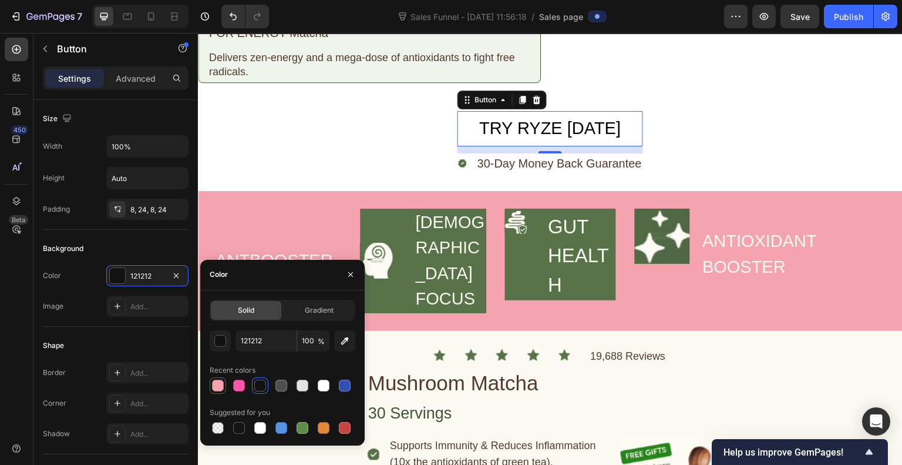
click at [217, 388] on div at bounding box center [218, 385] width 12 height 12
type input "F5A4AF"
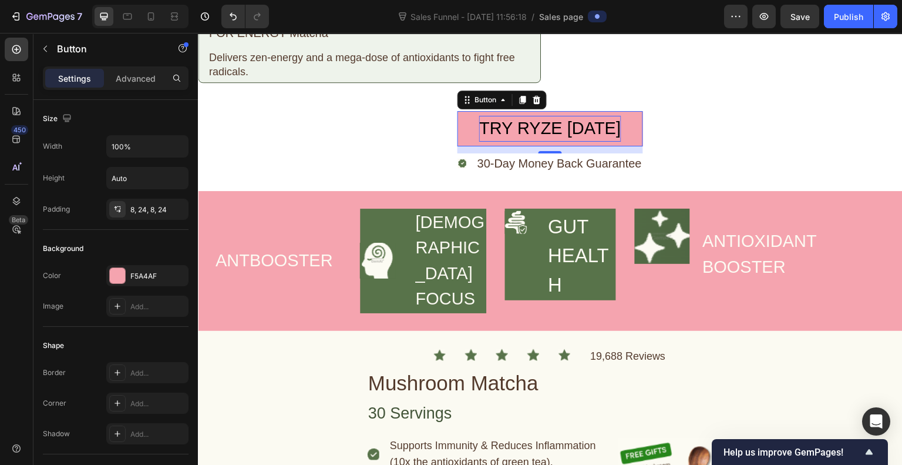
click at [502, 116] on div "TRY RYZE [DATE]" at bounding box center [550, 129] width 142 height 26
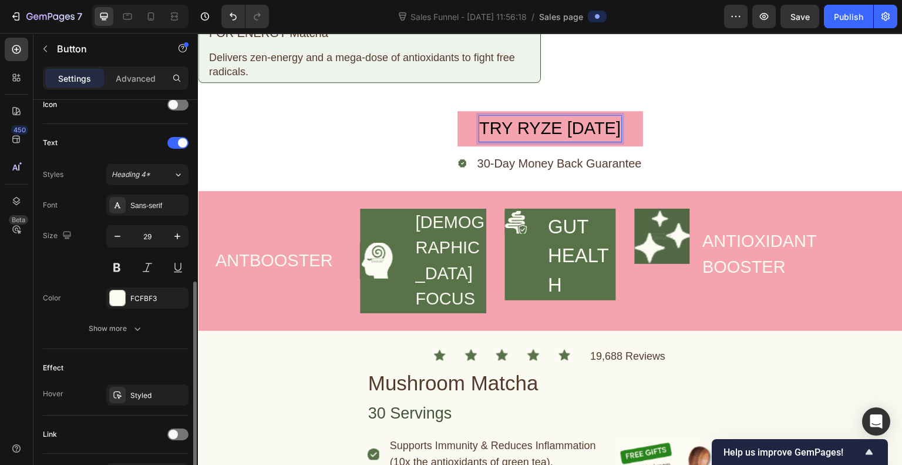
scroll to position [378, 0]
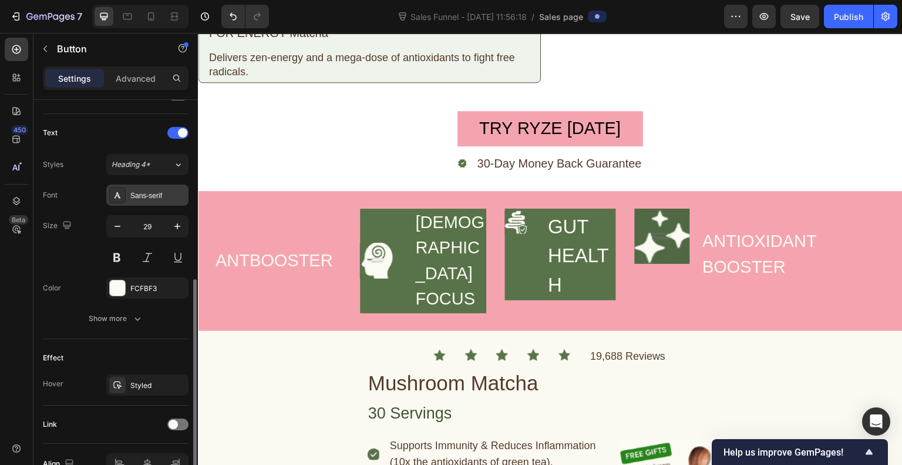
click at [147, 197] on div "Sans-serif" at bounding box center [157, 195] width 55 height 11
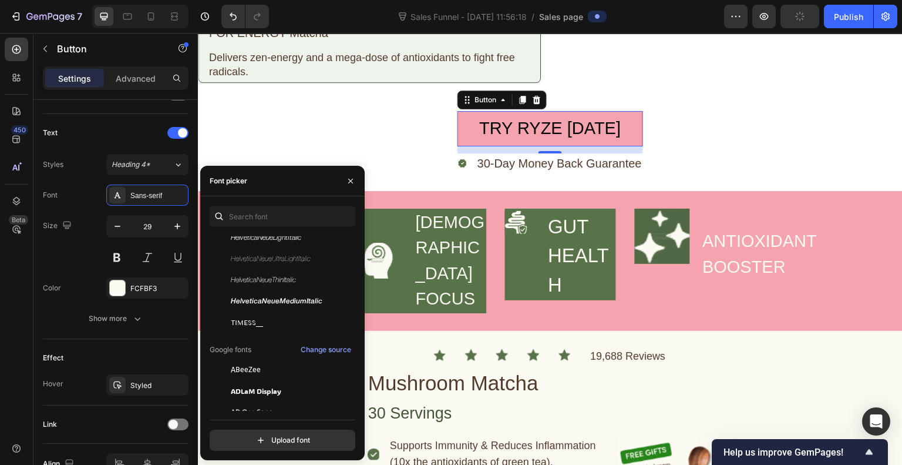
scroll to position [395, 0]
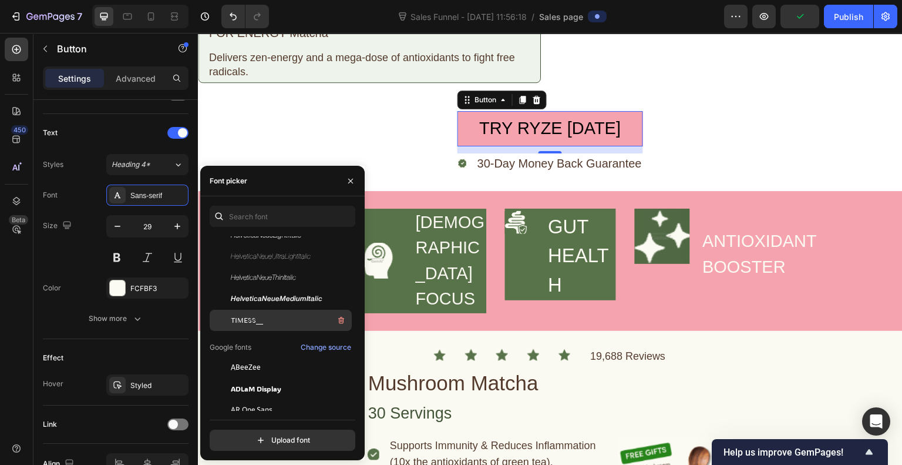
click at [259, 318] on span "TIMESS__" at bounding box center [247, 320] width 32 height 11
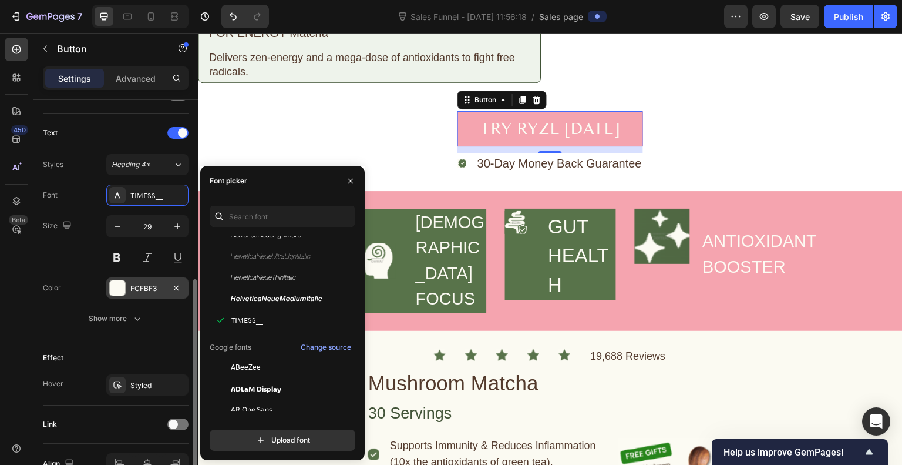
click at [118, 287] on div at bounding box center [117, 287] width 15 height 15
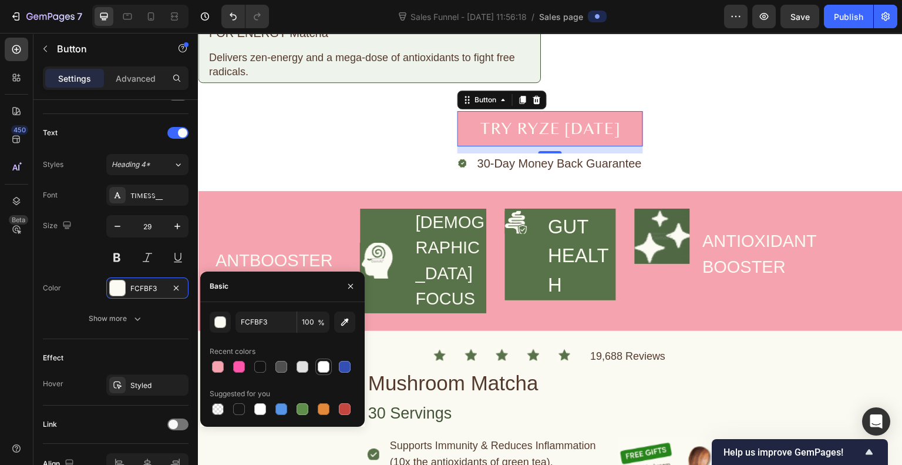
click at [325, 366] on div at bounding box center [324, 367] width 12 height 12
type input "FFFFFF"
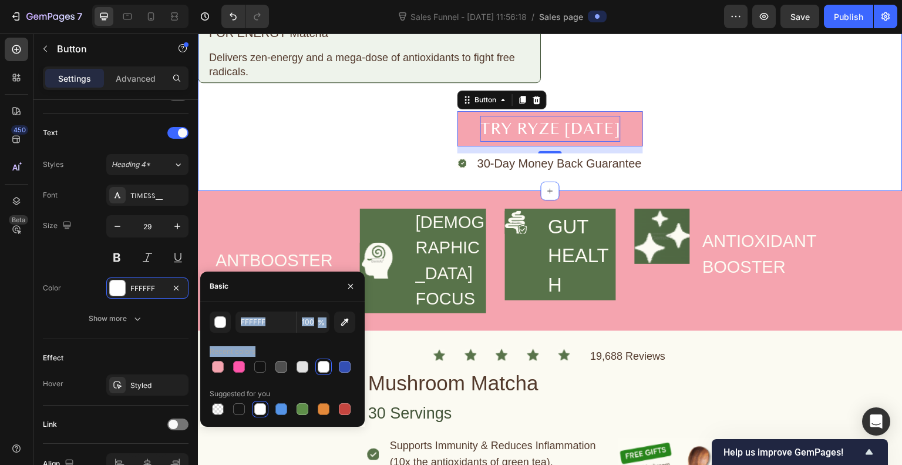
drag, startPoint x: 523, startPoint y: 399, endPoint x: 506, endPoint y: 123, distance: 277.2
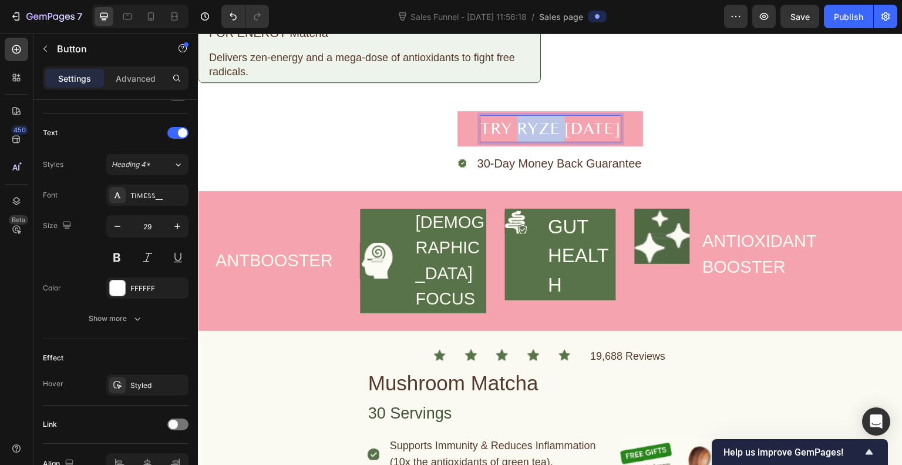
click at [534, 121] on p "TRY RYZE [DATE]" at bounding box center [550, 129] width 140 height 26
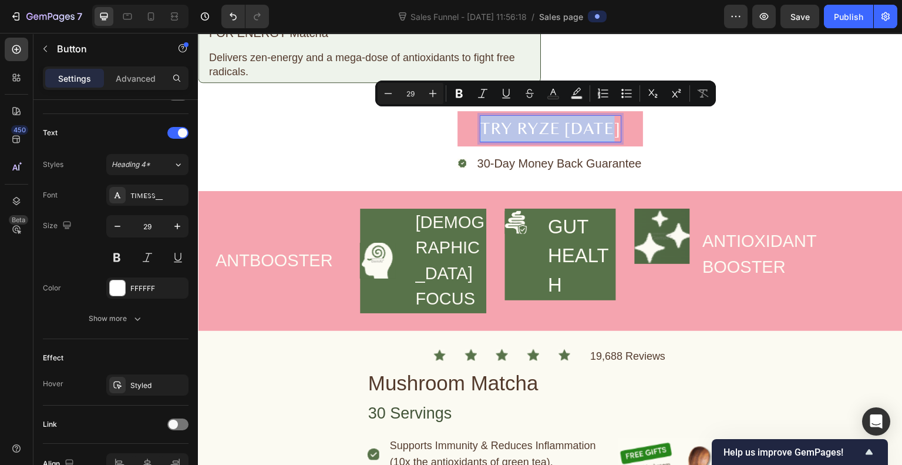
click at [534, 121] on p "TRY RYZE [DATE]" at bounding box center [550, 129] width 140 height 26
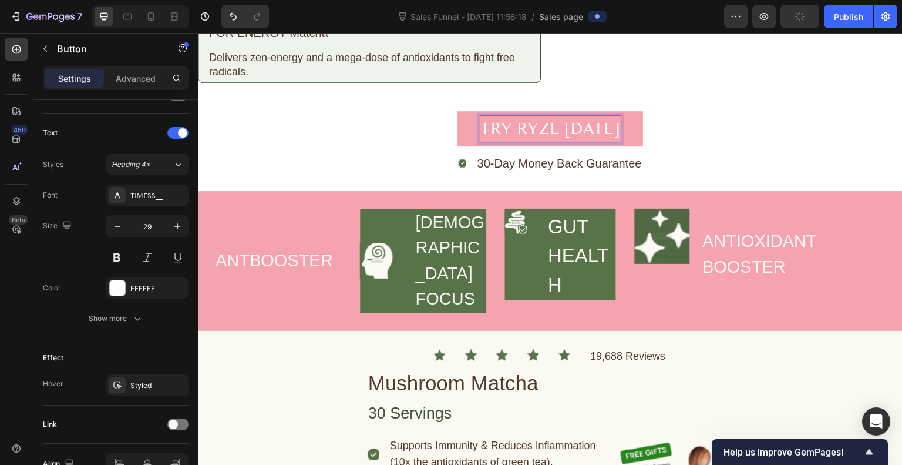
click at [534, 121] on p "TRY RYZE [DATE]" at bounding box center [550, 129] width 140 height 26
click at [457, 111] on button "TRY YURITODAY" at bounding box center [550, 128] width 186 height 35
click at [463, 122] on button "TRY YURI [DATE]" at bounding box center [550, 128] width 186 height 35
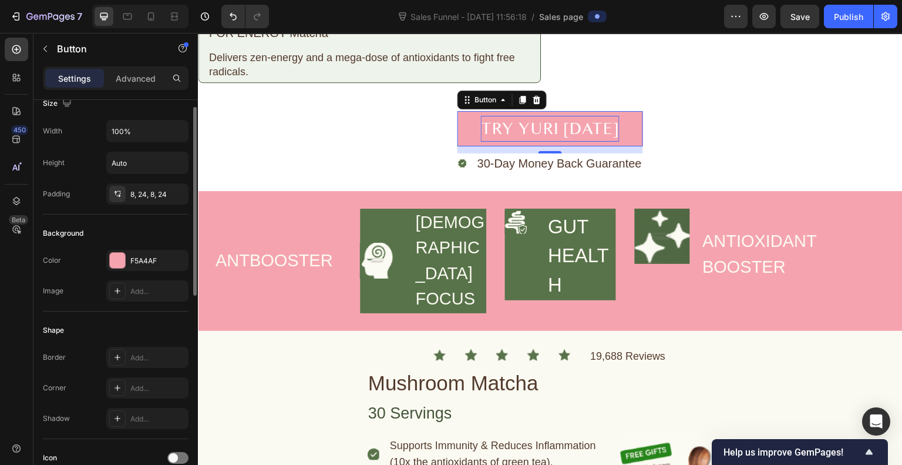
scroll to position [15, 0]
click at [150, 386] on div "Add..." at bounding box center [157, 388] width 55 height 11
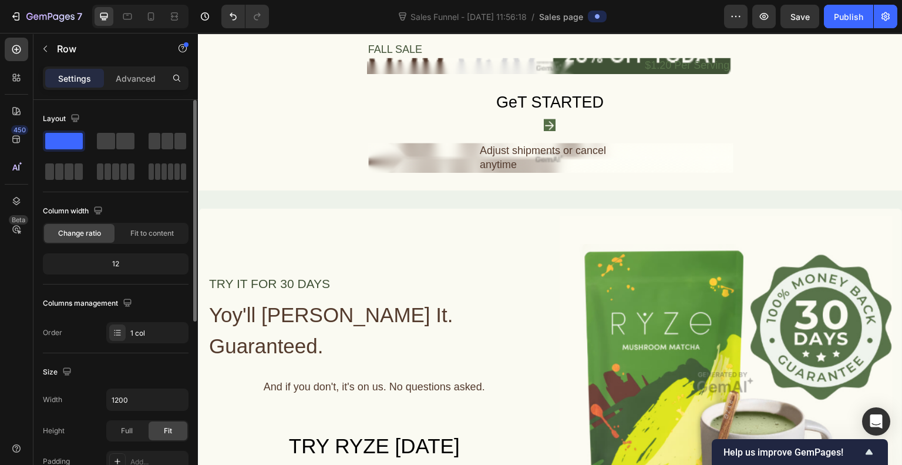
scroll to position [3432, 0]
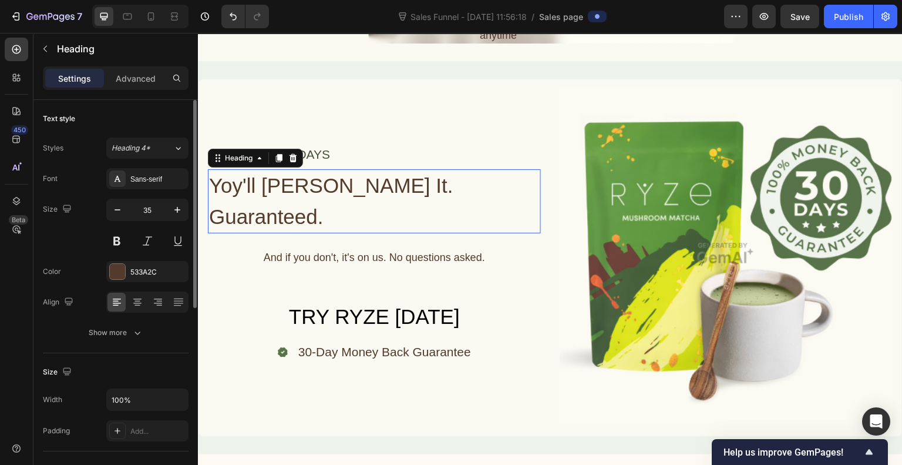
click at [401, 173] on h2 "Yoy'll [PERSON_NAME] It. Guaranteed." at bounding box center [374, 201] width 333 height 64
click at [161, 182] on div "Sans-serif" at bounding box center [157, 179] width 55 height 11
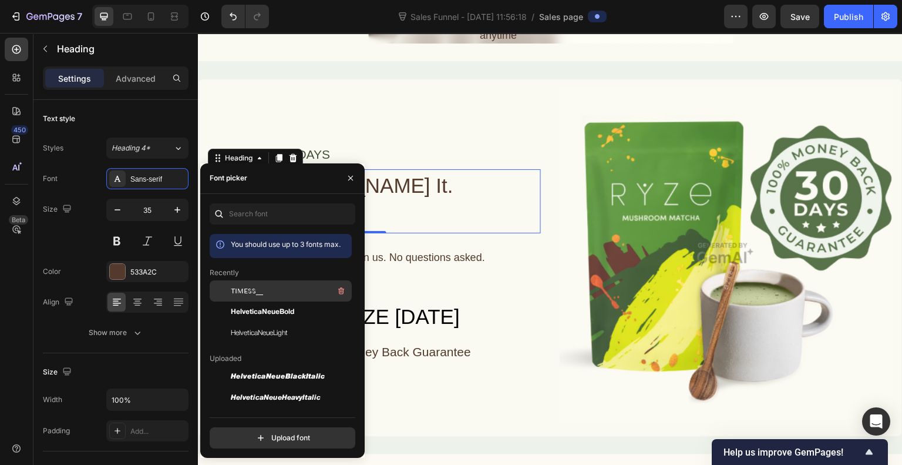
click at [259, 287] on span "TIMESS__" at bounding box center [247, 290] width 32 height 11
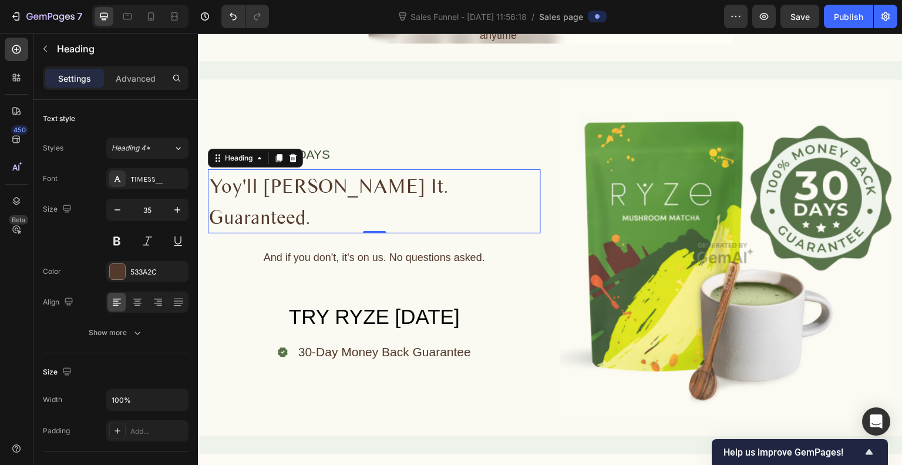
scroll to position [3415, 0]
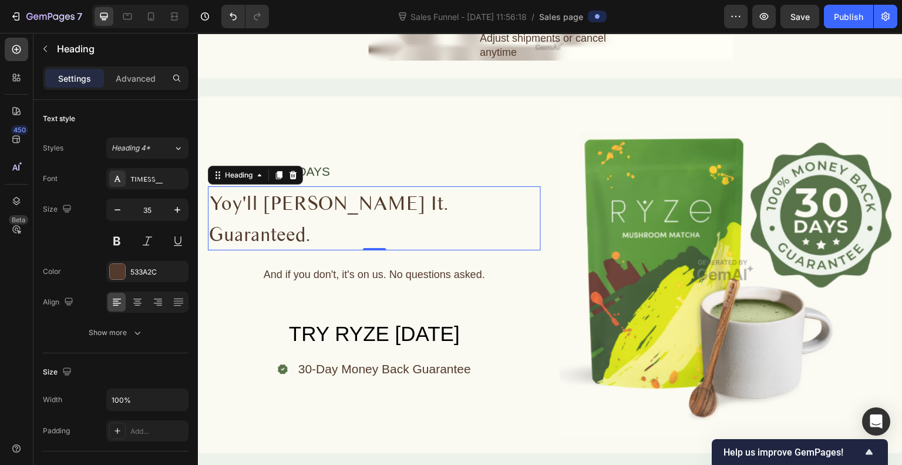
click at [305, 195] on p "Yoy'll [PERSON_NAME] It. Guaranteed." at bounding box center [374, 218] width 331 height 62
click at [298, 197] on p "Yoy'll [PERSON_NAME] It. Guaranteed." at bounding box center [374, 218] width 331 height 62
click at [354, 196] on p "You'll [PERSON_NAME] It. Guaranteed." at bounding box center [374, 218] width 331 height 62
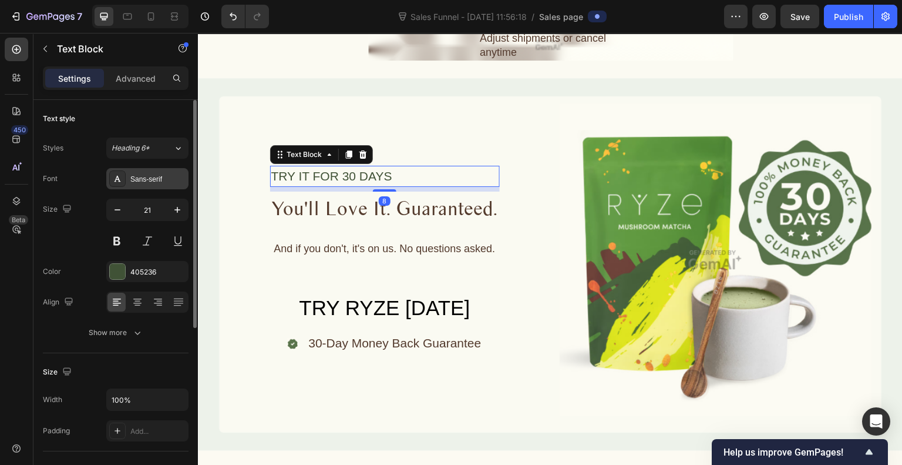
click at [134, 183] on div "Sans-serif" at bounding box center [157, 179] width 55 height 11
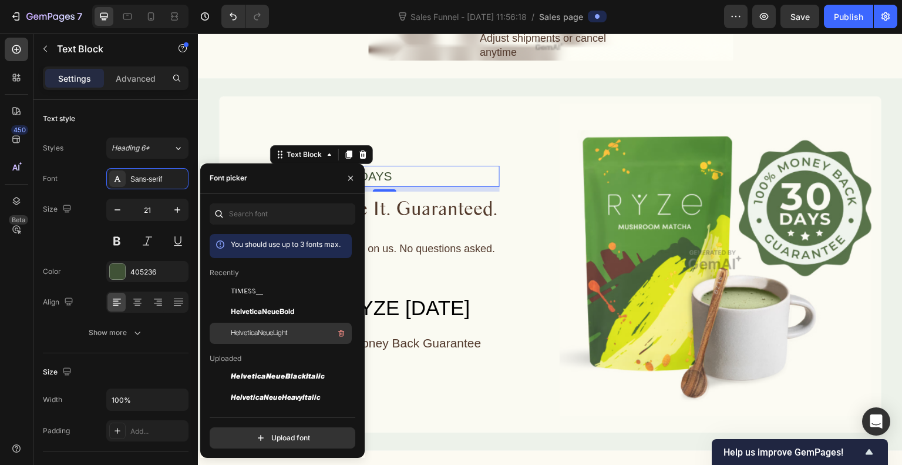
click at [280, 336] on span "HelveticaNeueLight" at bounding box center [259, 333] width 57 height 11
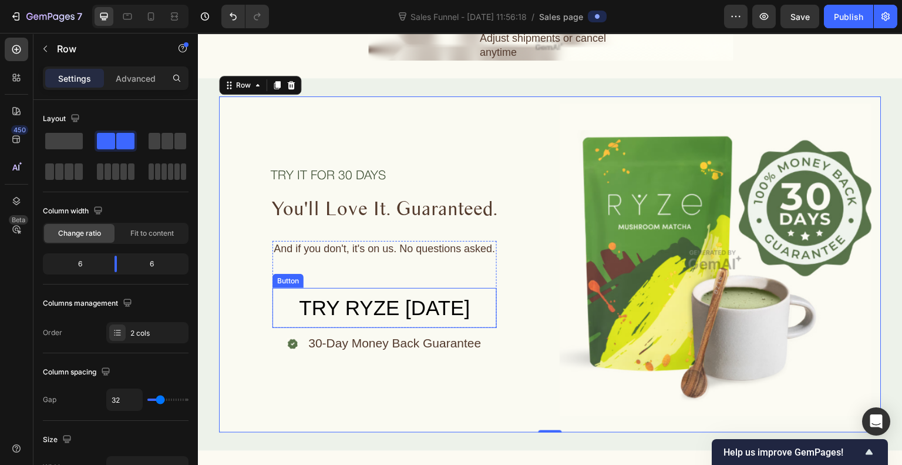
click at [285, 289] on button "TRY RYZE [DATE]" at bounding box center [385, 308] width 224 height 41
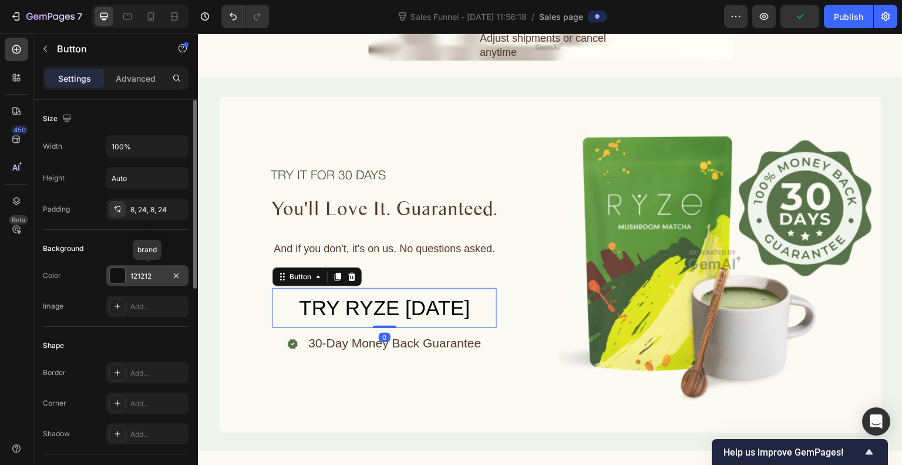
click at [112, 274] on div at bounding box center [117, 275] width 15 height 15
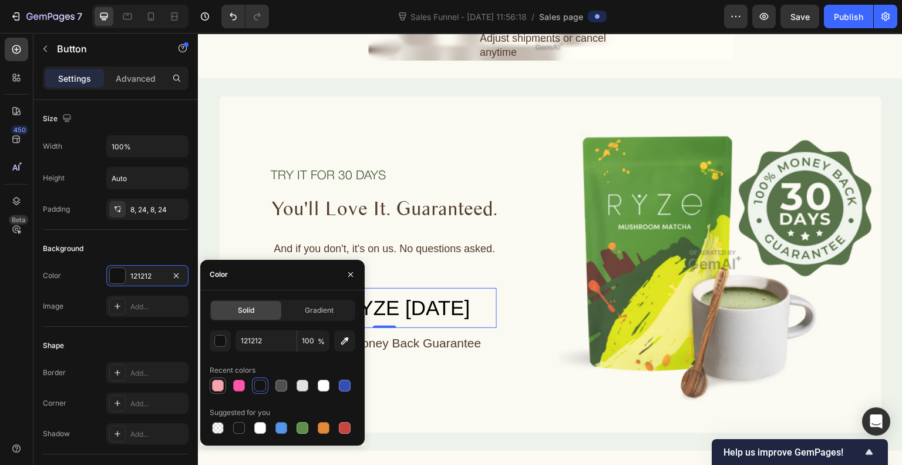
click at [224, 387] on div at bounding box center [218, 385] width 14 height 14
type input "F5A4AF"
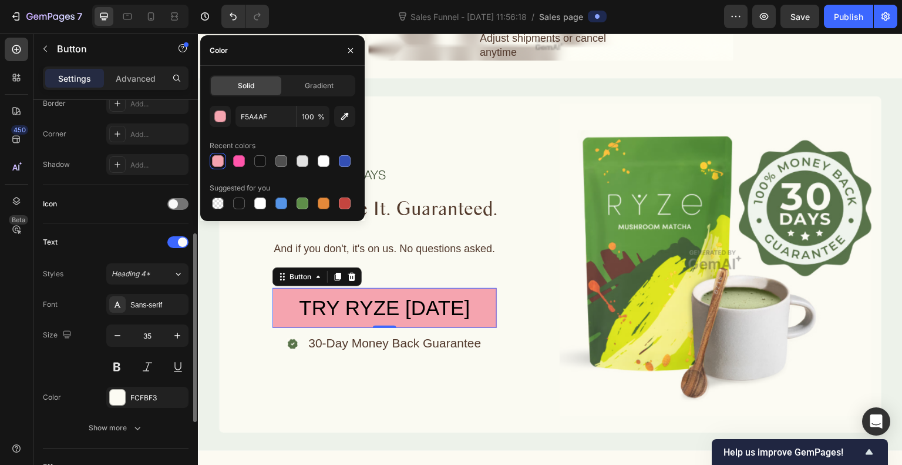
scroll to position [276, 0]
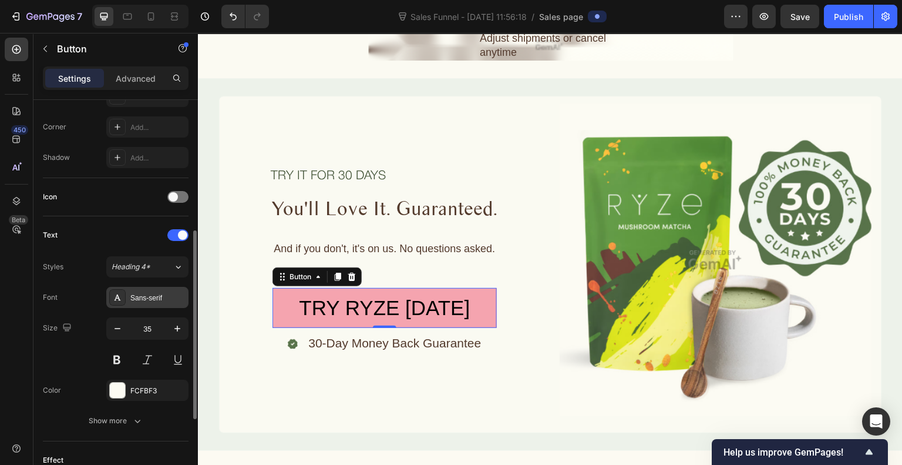
click at [149, 300] on div "Sans-serif" at bounding box center [157, 297] width 55 height 11
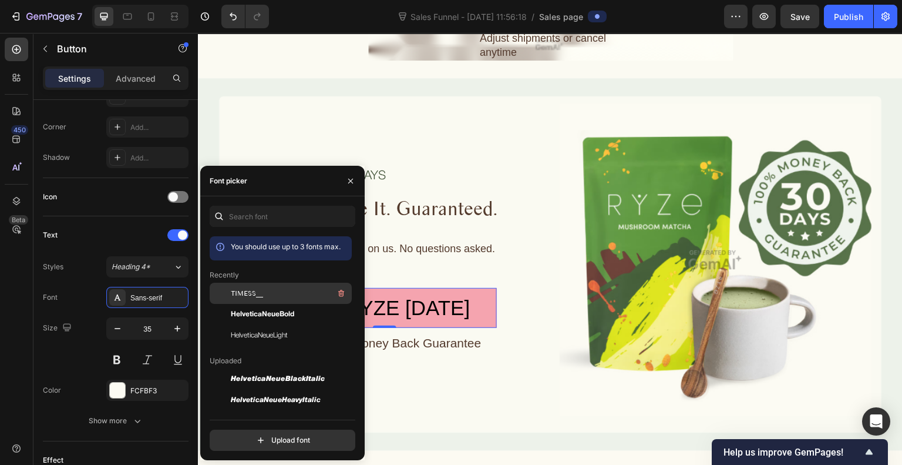
click at [256, 292] on span "TIMESS__" at bounding box center [247, 293] width 32 height 11
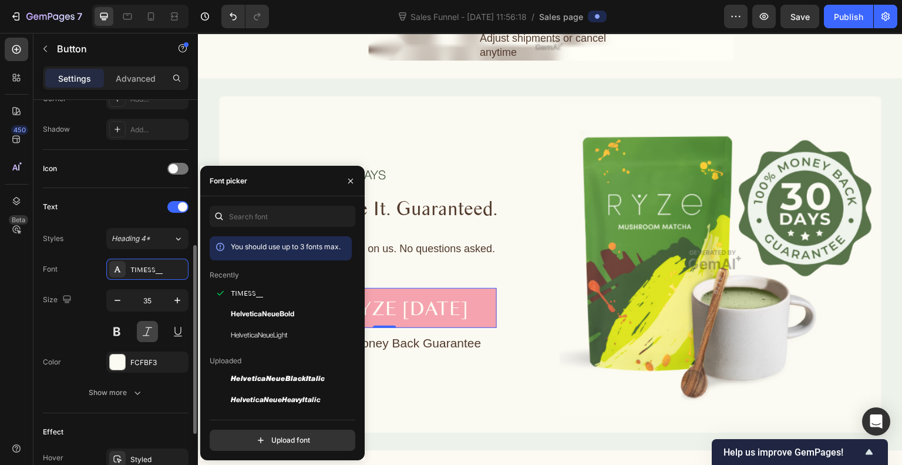
scroll to position [309, 0]
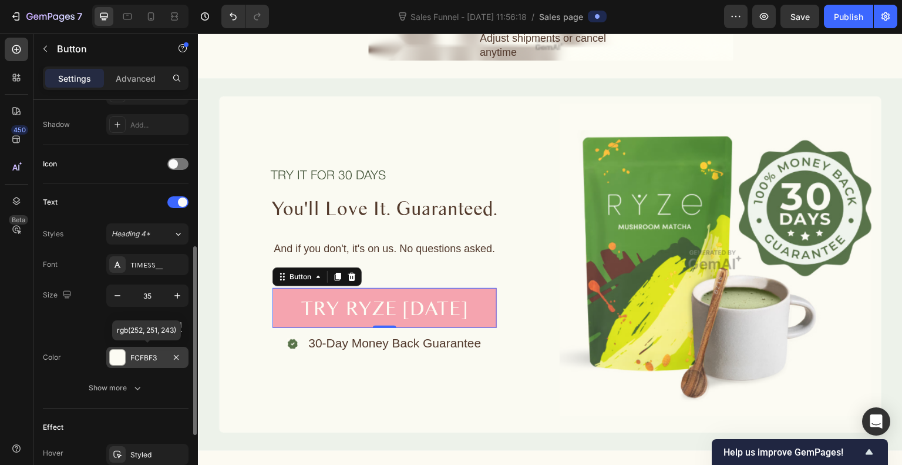
click at [140, 355] on div "FCFBF3" at bounding box center [147, 357] width 34 height 11
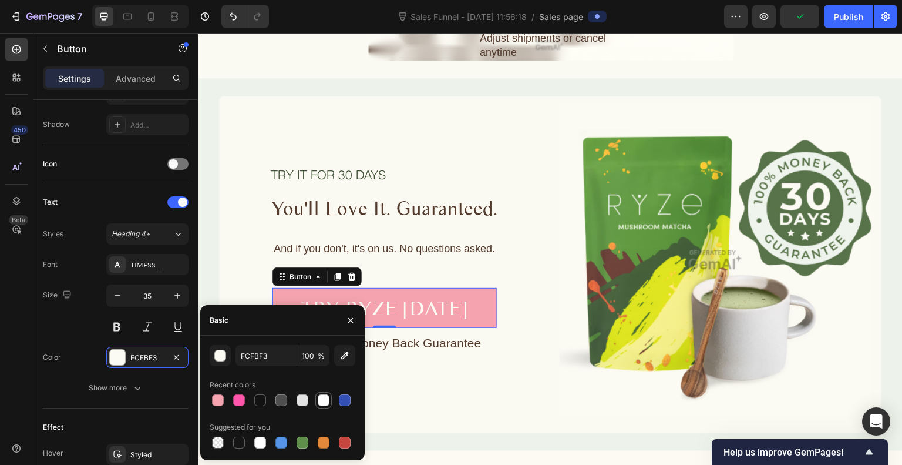
click at [324, 398] on div at bounding box center [324, 400] width 12 height 12
type input "FFFFFF"
click at [322, 394] on div at bounding box center [324, 400] width 12 height 12
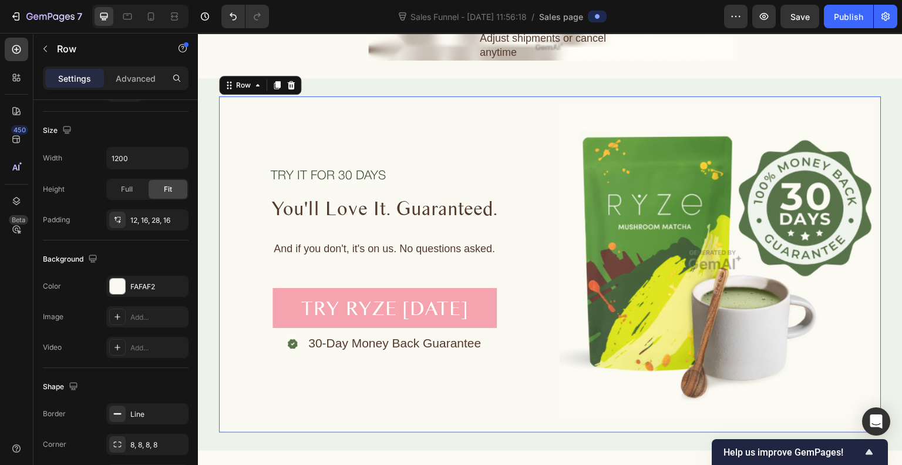
scroll to position [0, 0]
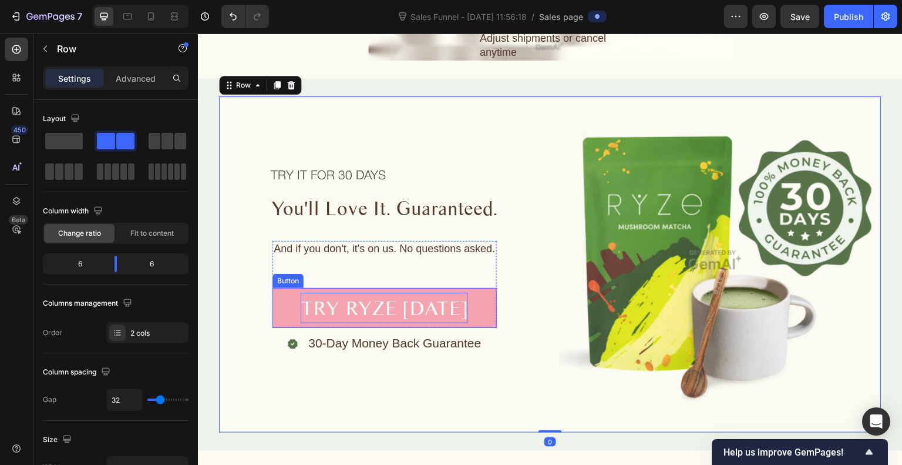
click at [358, 292] on div "TRY RYZE [DATE]" at bounding box center [384, 307] width 167 height 31
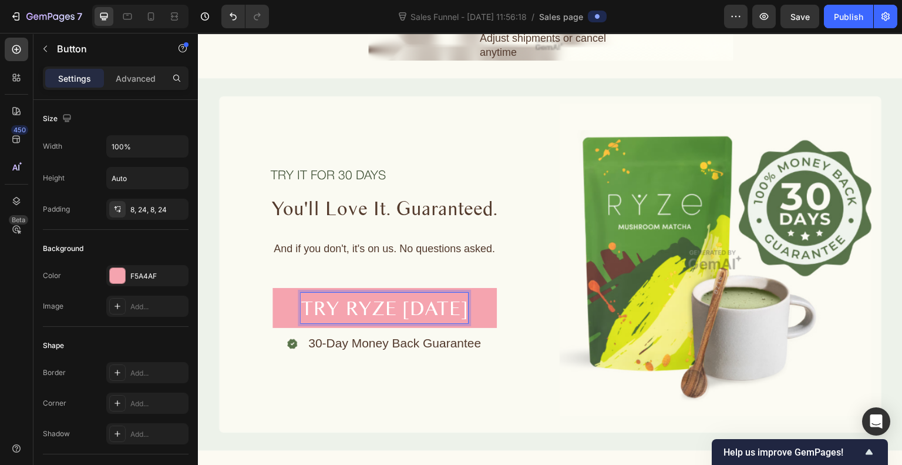
click at [358, 292] on div "TRY RYZE [DATE]" at bounding box center [384, 307] width 167 height 31
click at [273, 288] on button "TRY YURI [DATE]" at bounding box center [385, 308] width 224 height 41
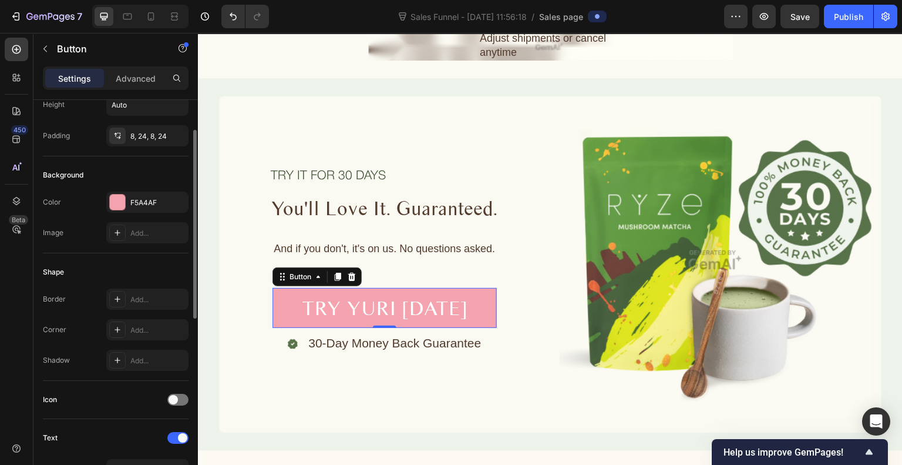
scroll to position [75, 0]
click at [151, 328] on div "Add..." at bounding box center [157, 328] width 55 height 11
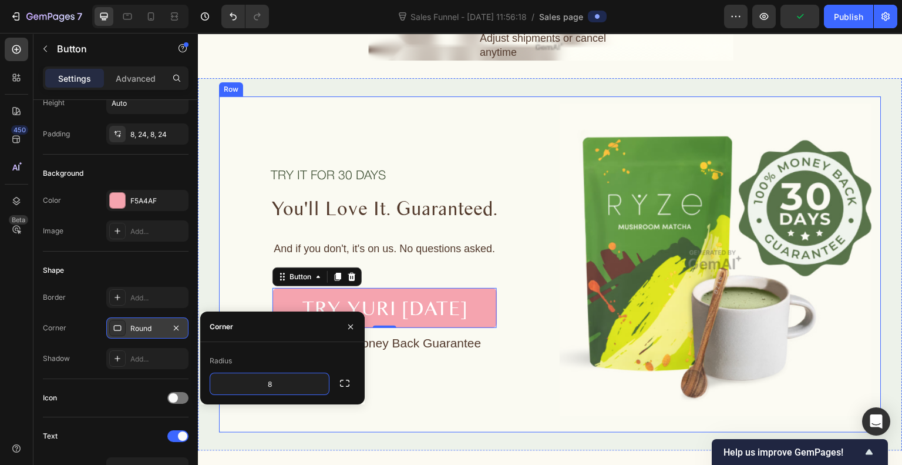
click at [431, 361] on div "TRY IT FOR 30 DAYS Text Block You'll Love It. Guaranteed. Heading Row And if yo…" at bounding box center [384, 259] width 312 height 312
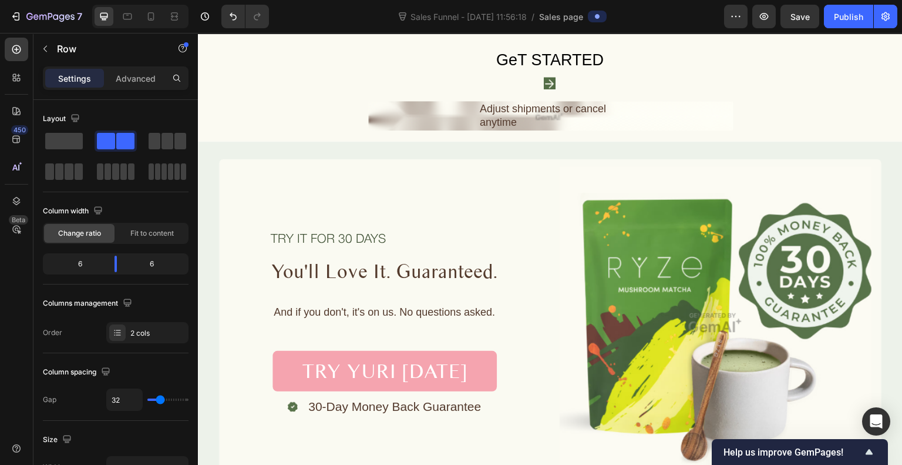
scroll to position [3295, 0]
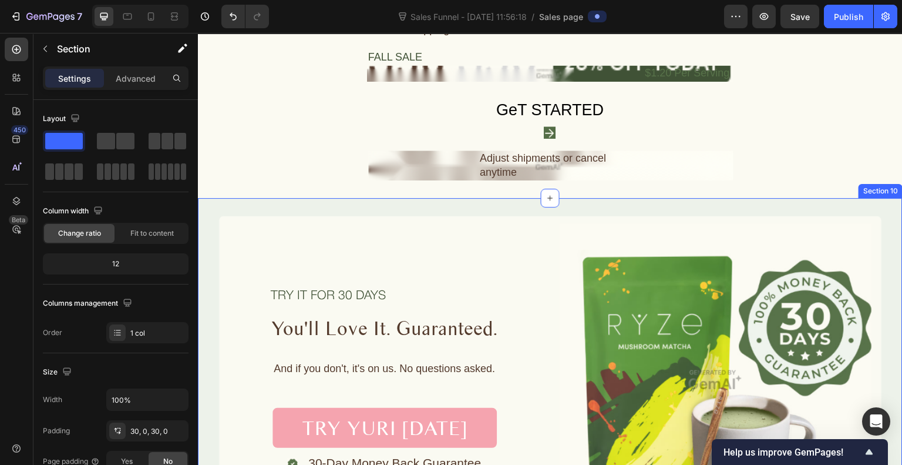
click at [427, 198] on div "TRY IT FOR 30 DAYS Text Block You'll Love It. Guaranteed. Heading Row And if yo…" at bounding box center [550, 384] width 705 height 372
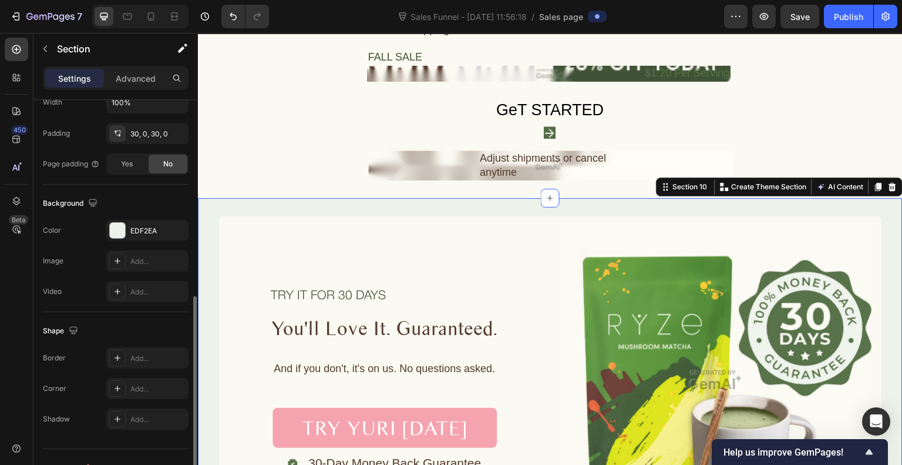
scroll to position [317, 0]
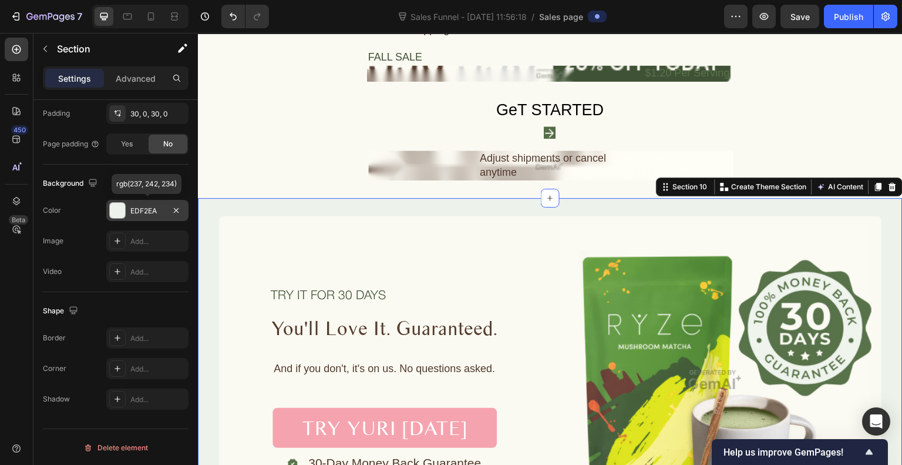
click at [111, 209] on div at bounding box center [117, 210] width 15 height 15
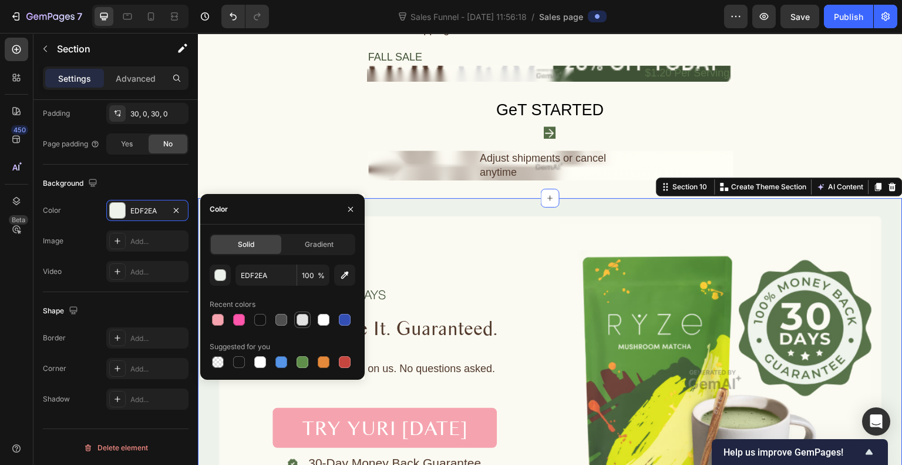
click at [306, 314] on div at bounding box center [303, 320] width 12 height 12
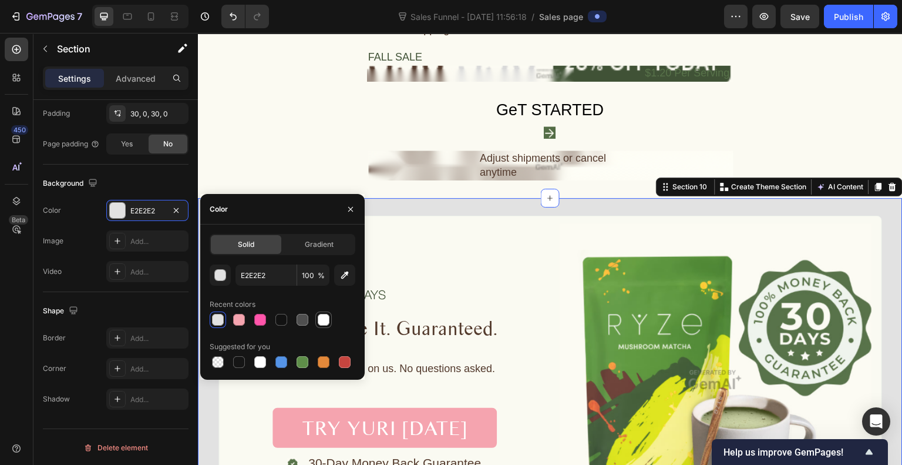
click at [323, 321] on div at bounding box center [324, 320] width 12 height 12
type input "FFFFFF"
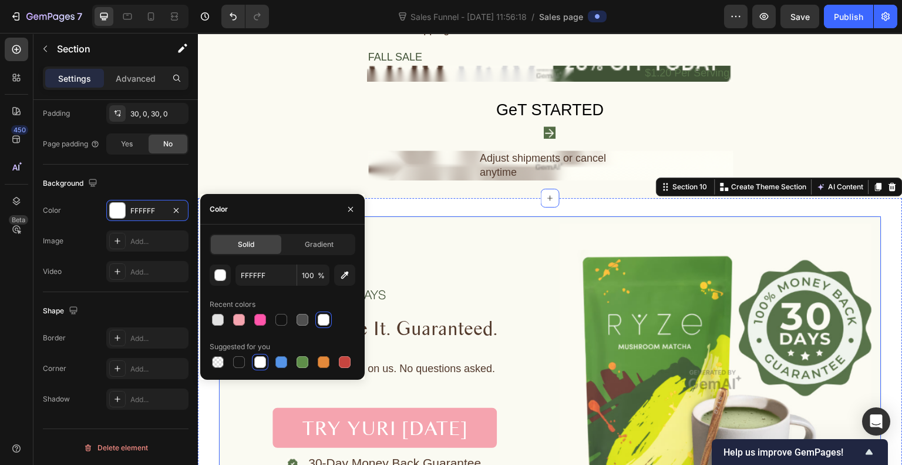
click at [434, 248] on div "TRY IT FOR 30 DAYS Text Block You'll Love It. Guaranteed. Heading Row And if yo…" at bounding box center [384, 379] width 312 height 312
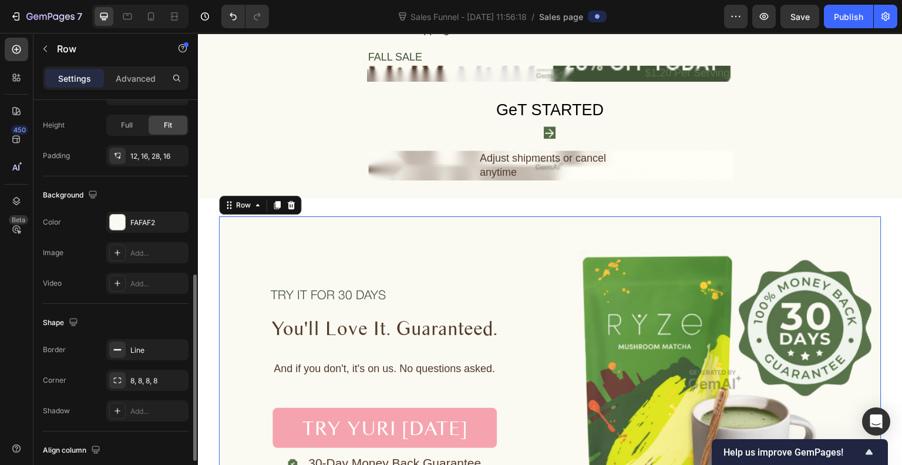
scroll to position [372, 0]
click at [163, 226] on div "FAFAF2" at bounding box center [147, 223] width 34 height 11
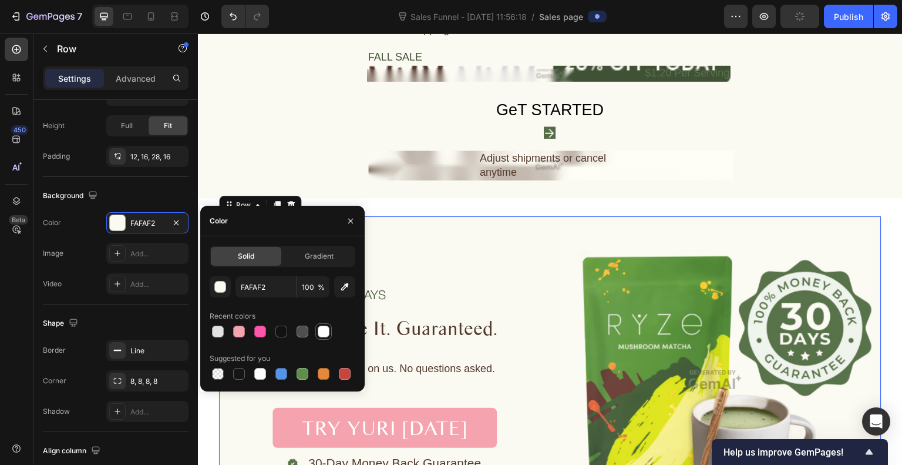
click at [326, 332] on div at bounding box center [324, 331] width 12 height 12
type input "FFFFFF"
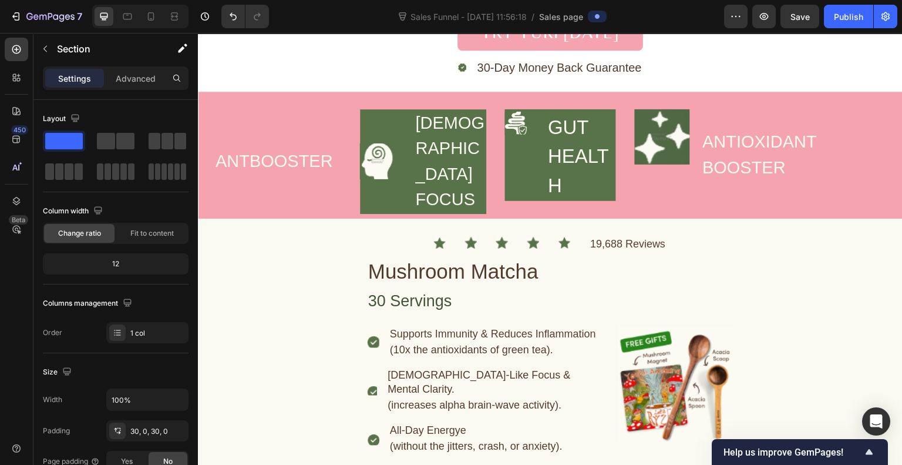
scroll to position [2794, 0]
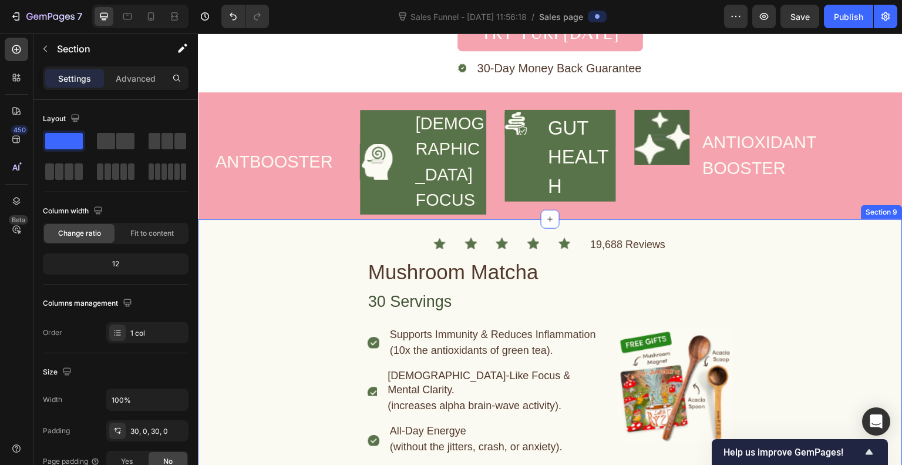
click at [361, 231] on div "Icon Icon Icon Icon Icon 19,688 Reviews Text Block Row Mushroom Matcha Heading …" at bounding box center [550, 459] width 705 height 480
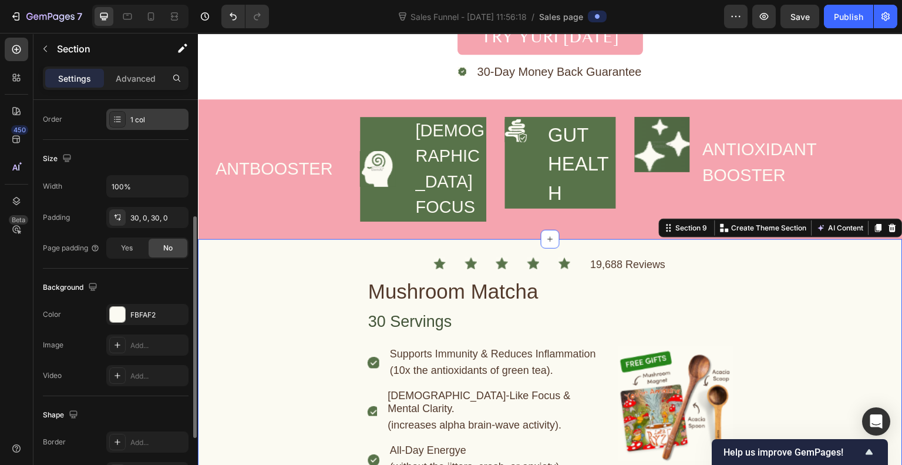
scroll to position [214, 0]
click at [123, 314] on div at bounding box center [117, 313] width 15 height 15
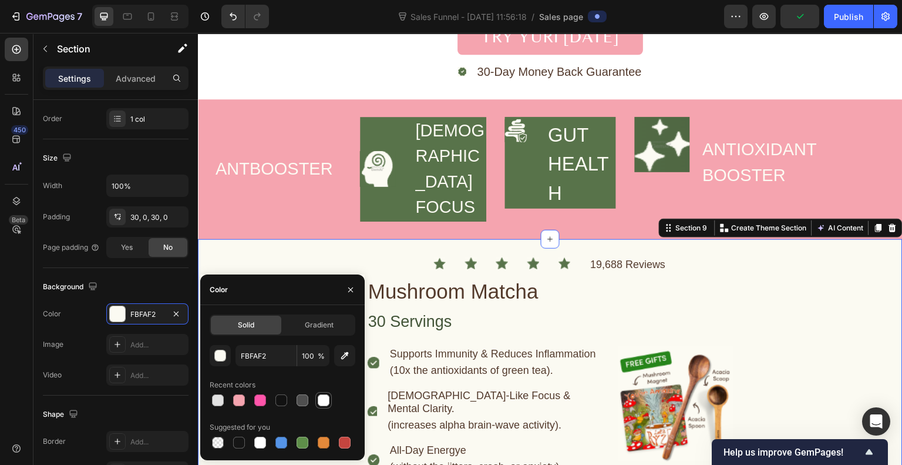
click at [323, 399] on div at bounding box center [324, 400] width 12 height 12
type input "FFFFFF"
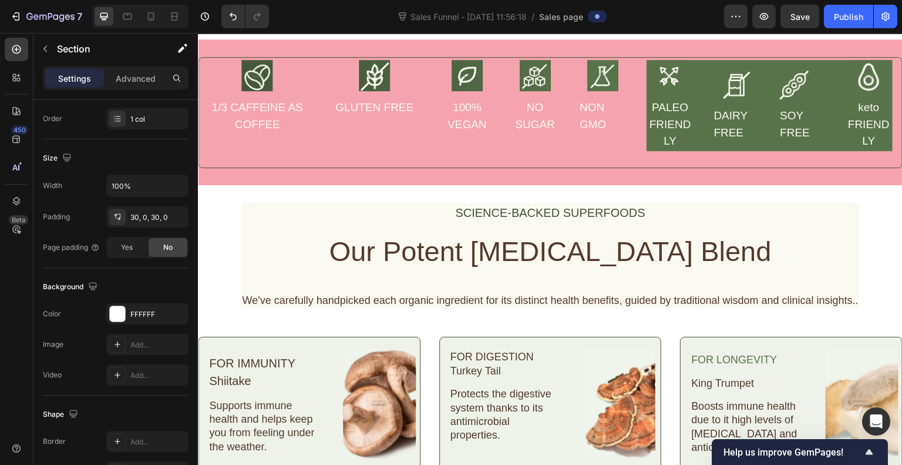
scroll to position [1601, 0]
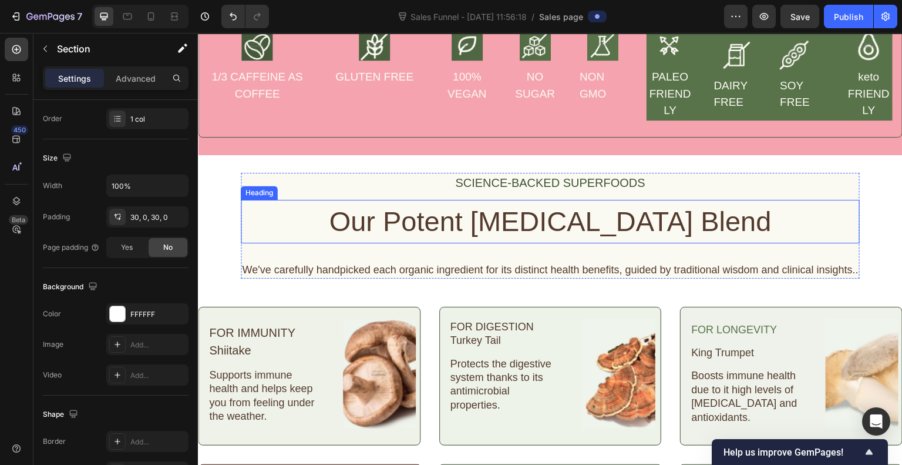
click at [816, 211] on h2 "Our Potent [MEDICAL_DATA] Blend" at bounding box center [550, 222] width 619 height 44
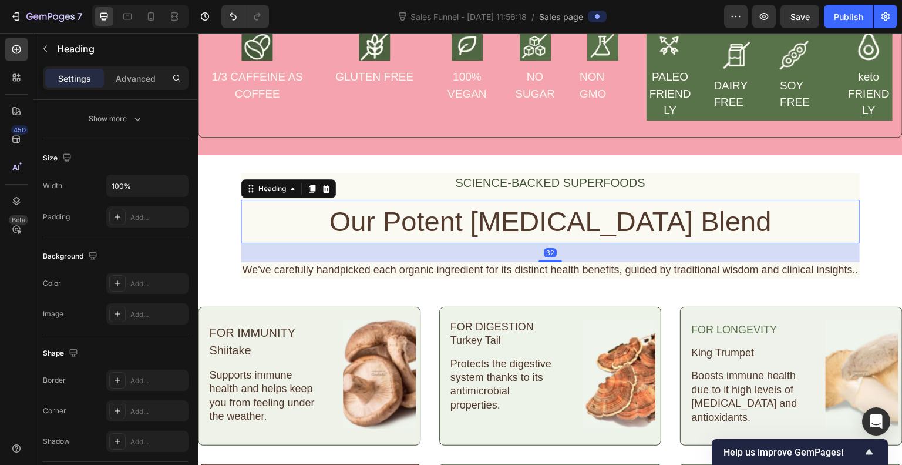
click at [816, 211] on h2 "Our Potent [MEDICAL_DATA] Blend" at bounding box center [550, 222] width 619 height 44
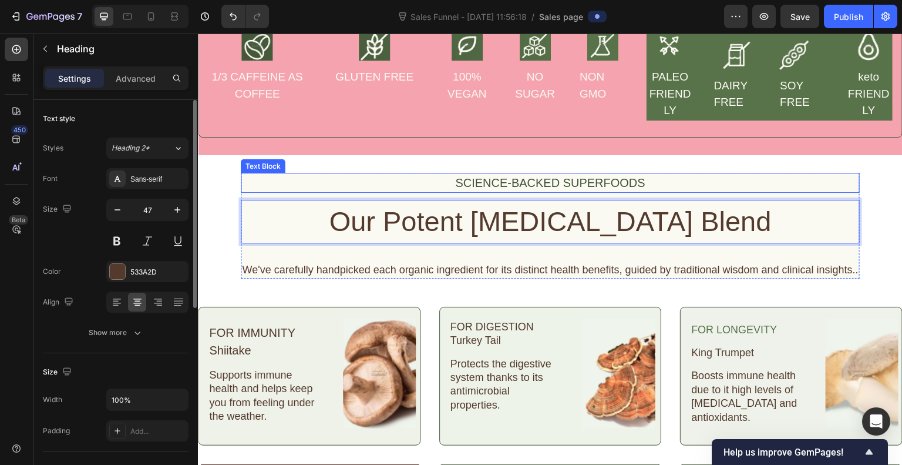
click at [835, 179] on div "SCIENCE-BACKED SUPERFOODS" at bounding box center [550, 183] width 619 height 20
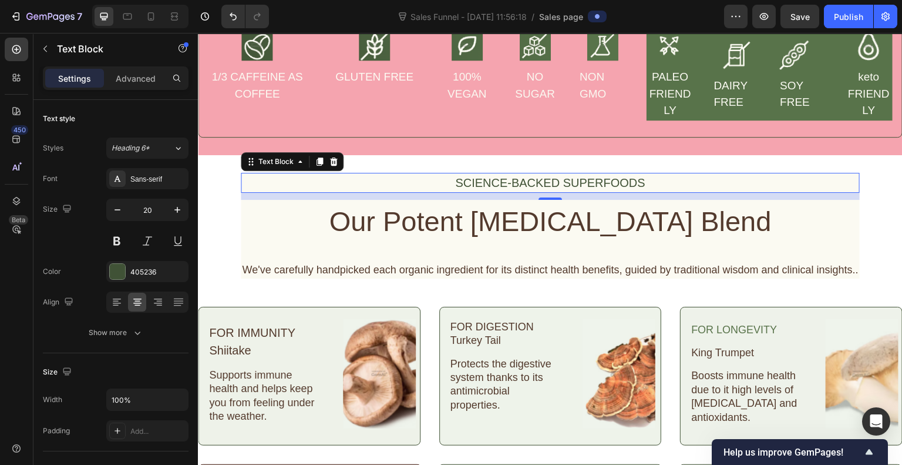
click at [850, 195] on div "12" at bounding box center [550, 196] width 619 height 7
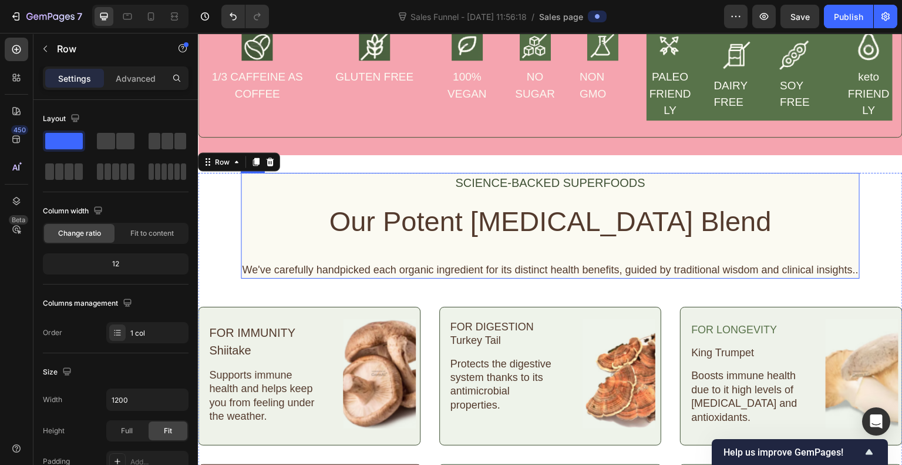
click at [241, 247] on div "SCIENCE-BACKED SUPERFOODS Text Block Our Potent [MEDICAL_DATA] Blend Heading We…" at bounding box center [550, 226] width 619 height 106
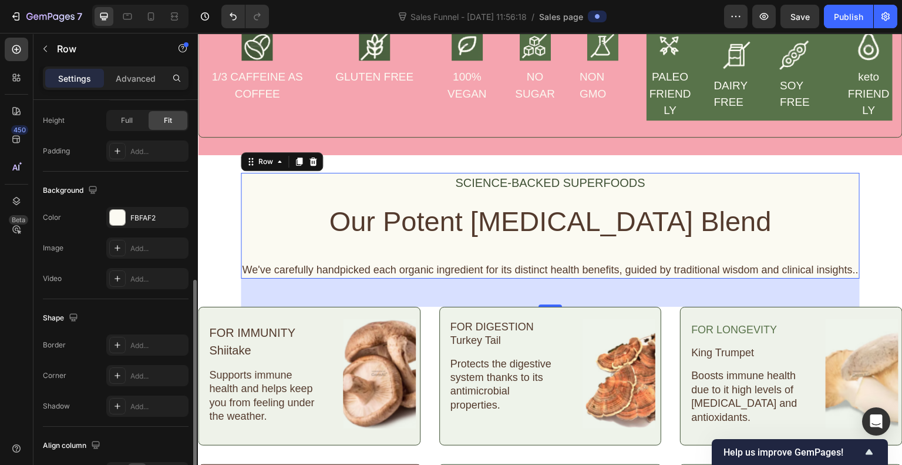
scroll to position [353, 0]
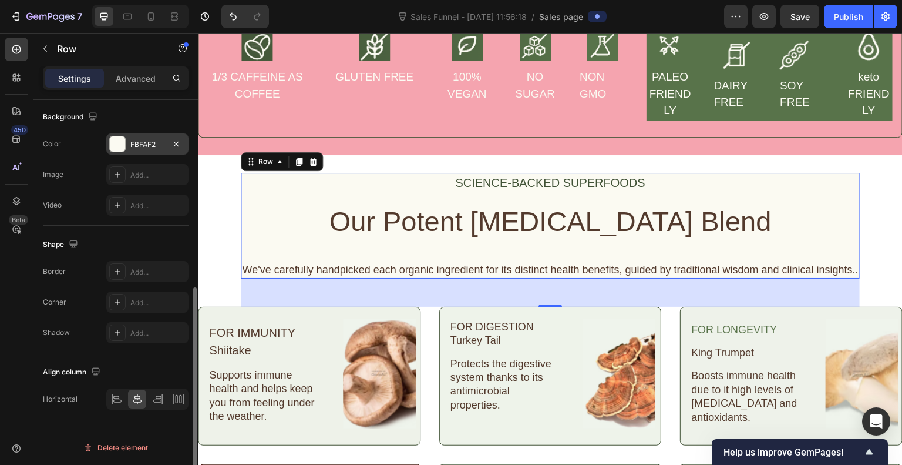
click at [123, 136] on div at bounding box center [117, 143] width 15 height 15
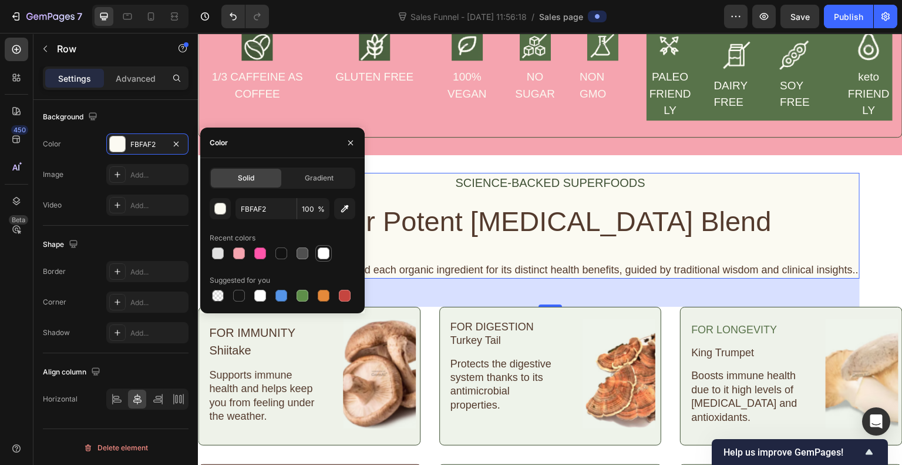
click at [331, 255] on div at bounding box center [323, 253] width 16 height 16
type input "FFFFFF"
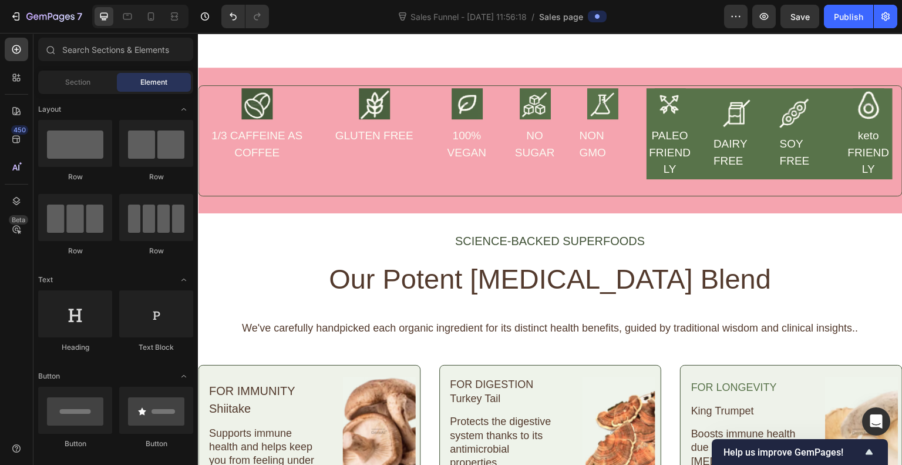
scroll to position [1541, 0]
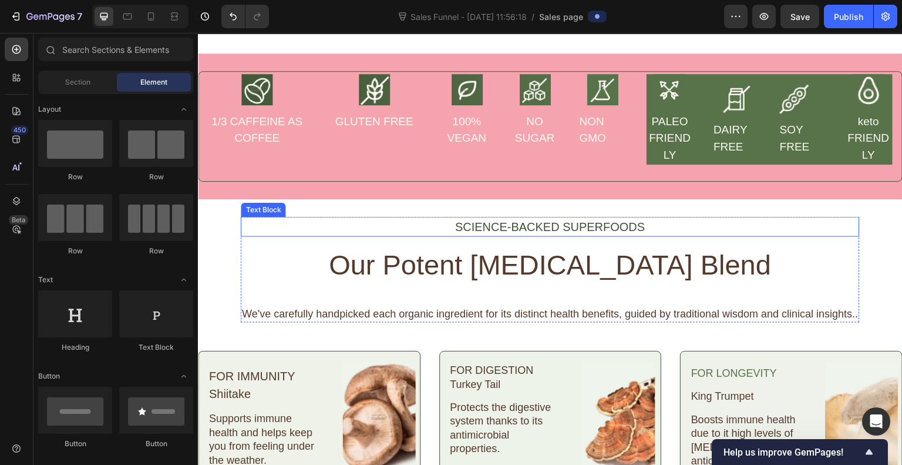
click at [617, 237] on div "SCIENCE-BACKED SUPERFOODS" at bounding box center [550, 227] width 619 height 20
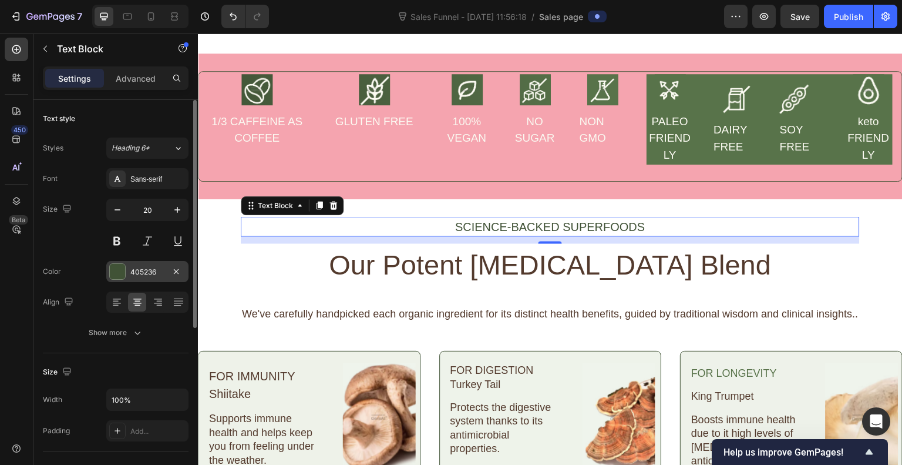
click at [120, 261] on div "405236" at bounding box center [147, 271] width 82 height 21
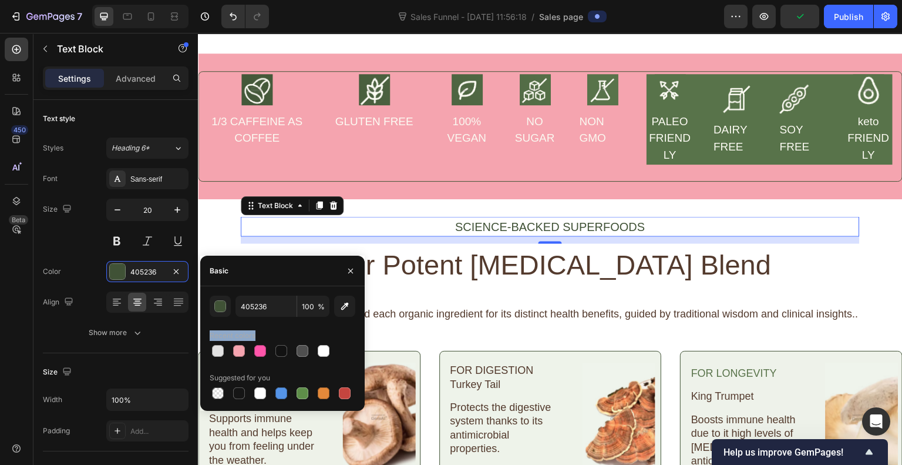
drag, startPoint x: 218, startPoint y: 345, endPoint x: 207, endPoint y: 330, distance: 18.4
click at [207, 330] on div "405236 100 % Recent colors Suggested for you" at bounding box center [282, 348] width 164 height 106
click at [240, 354] on div at bounding box center [239, 351] width 12 height 12
type input "F5A4AF"
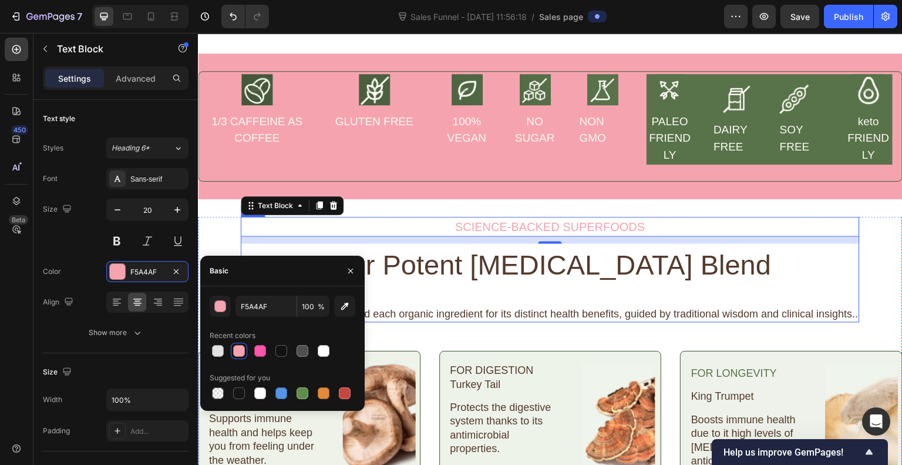
click at [493, 309] on div "SCIENCE-BACKED SUPERFOODS Text Block 12 Our Potent [MEDICAL_DATA] Blend Heading…" at bounding box center [550, 270] width 619 height 106
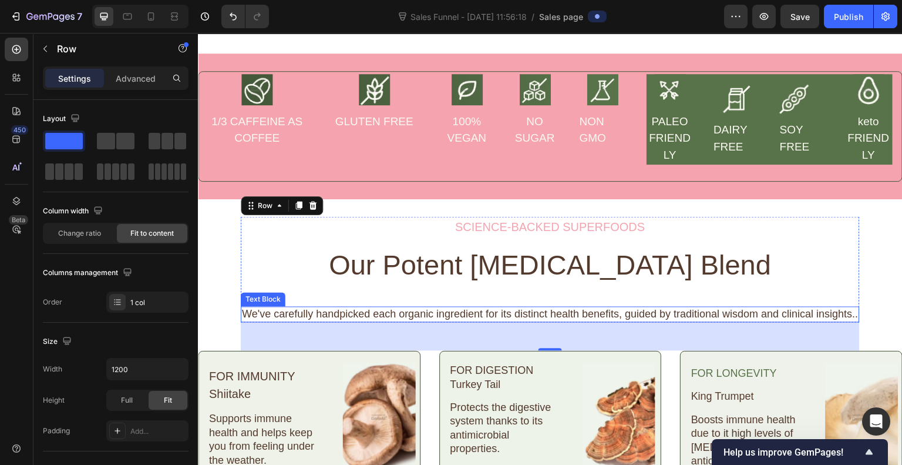
click at [370, 322] on div "We've carefully handpicked each organic ingredient for its distinct health bene…" at bounding box center [550, 315] width 619 height 16
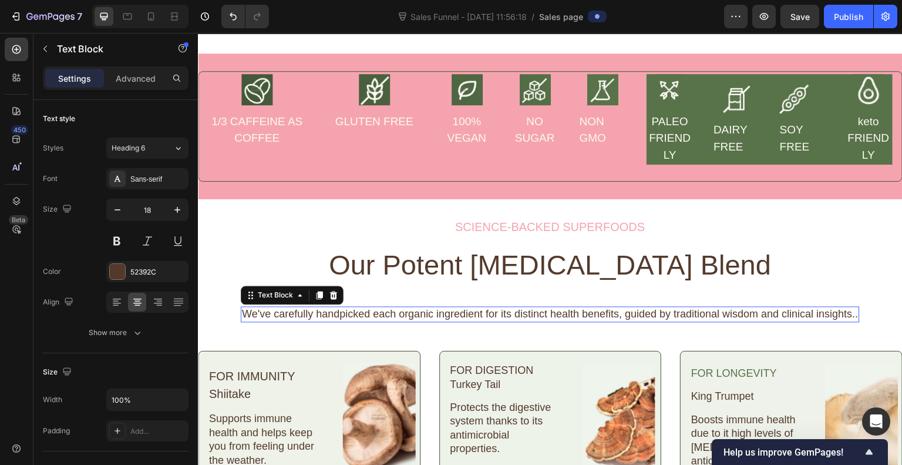
click at [370, 322] on div "We've carefully handpicked each organic ingredient for its distinct health bene…" at bounding box center [550, 315] width 619 height 16
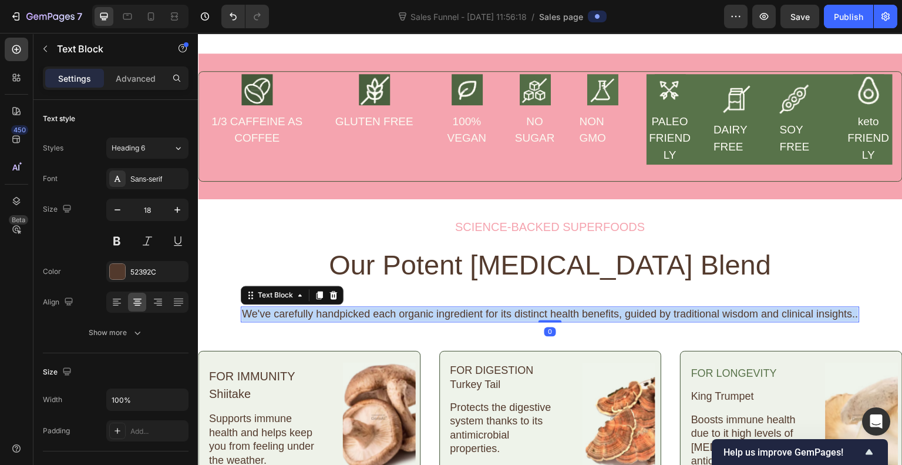
click at [370, 321] on p "We've carefully handpicked each organic ingredient for its distinct health bene…" at bounding box center [550, 315] width 617 height 14
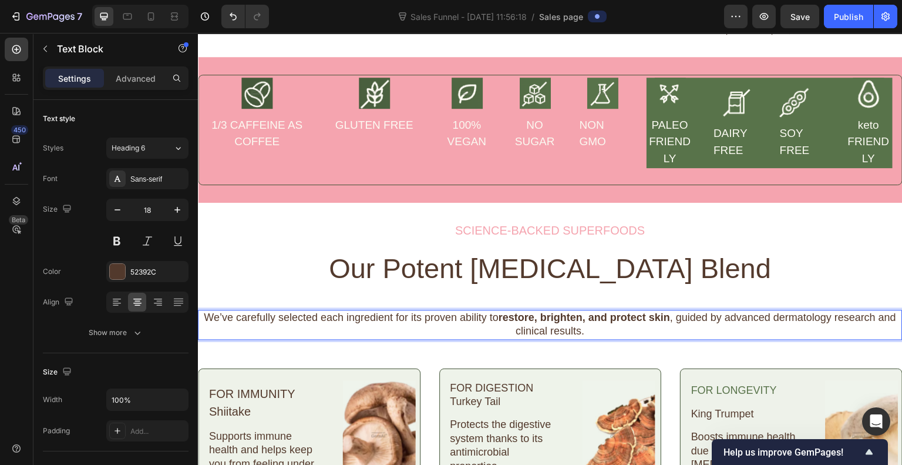
scroll to position [1539, 0]
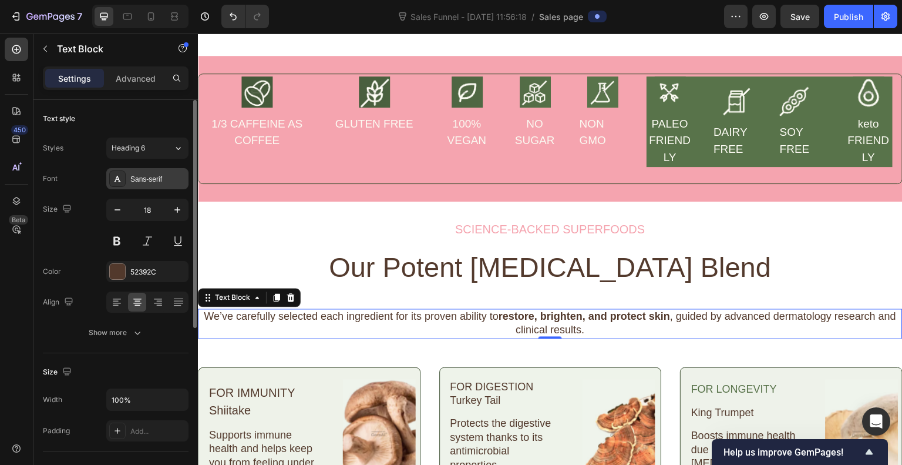
click at [154, 180] on div "Sans-serif" at bounding box center [157, 179] width 55 height 11
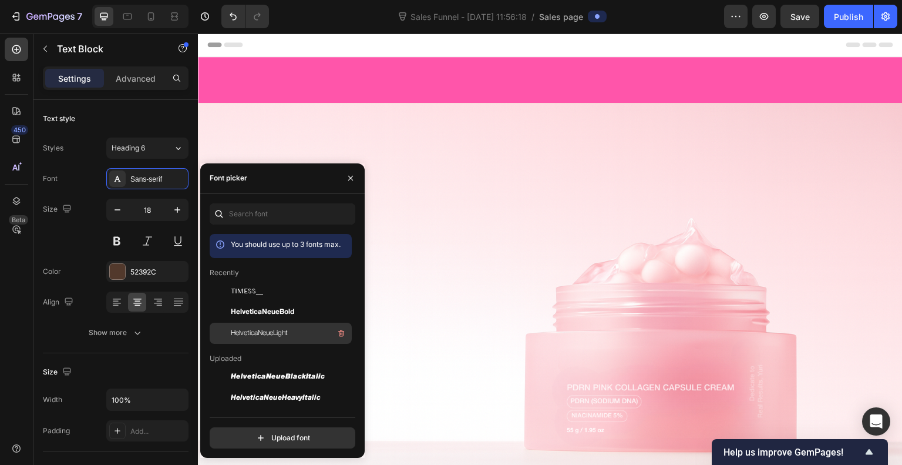
scroll to position [1539, 0]
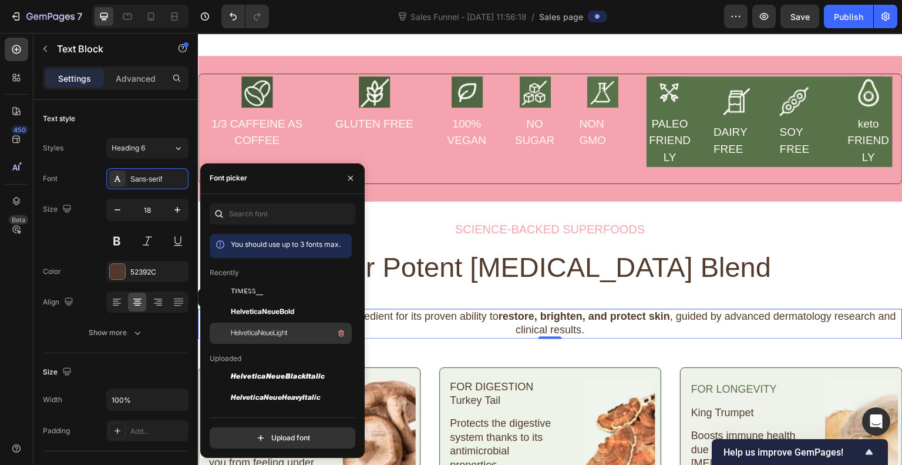
click at [290, 331] on div "HelveticaNeueLight" at bounding box center [290, 333] width 119 height 14
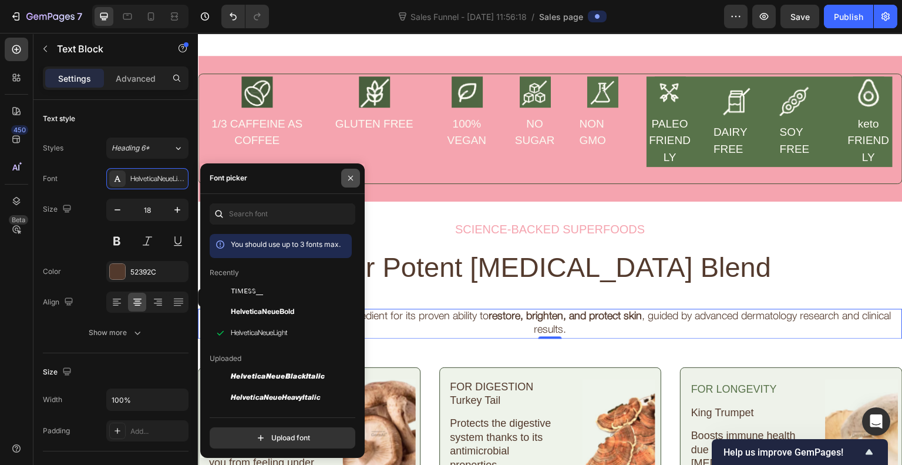
click at [354, 181] on icon "button" at bounding box center [350, 177] width 9 height 9
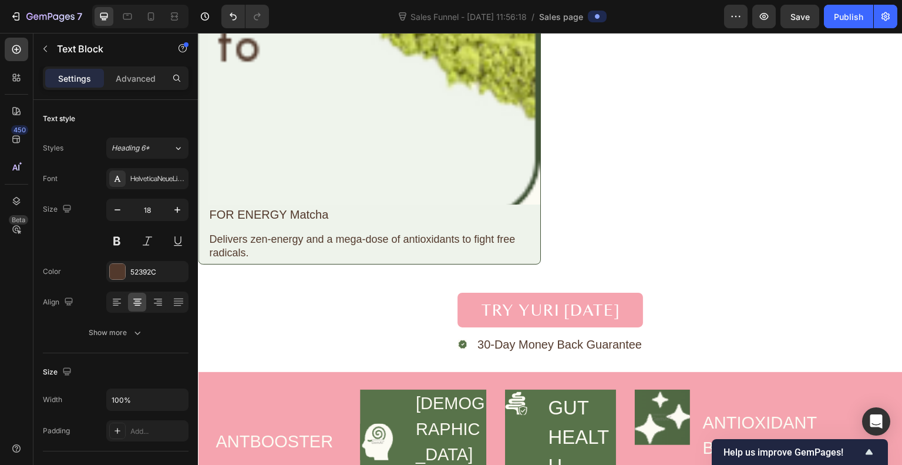
scroll to position [2536, 0]
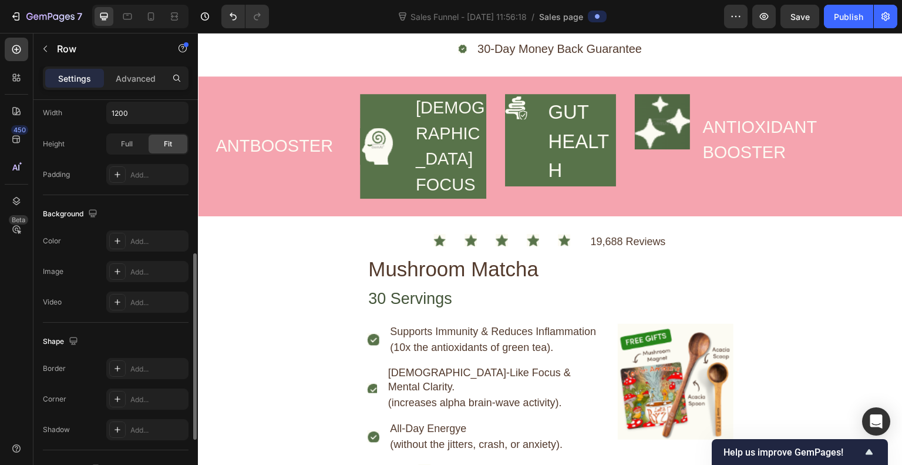
scroll to position [331, 0]
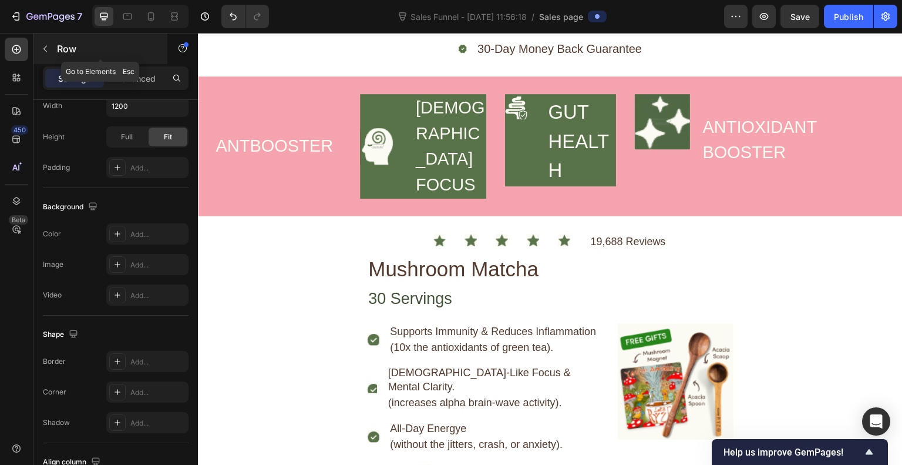
click at [49, 46] on icon "button" at bounding box center [45, 48] width 9 height 9
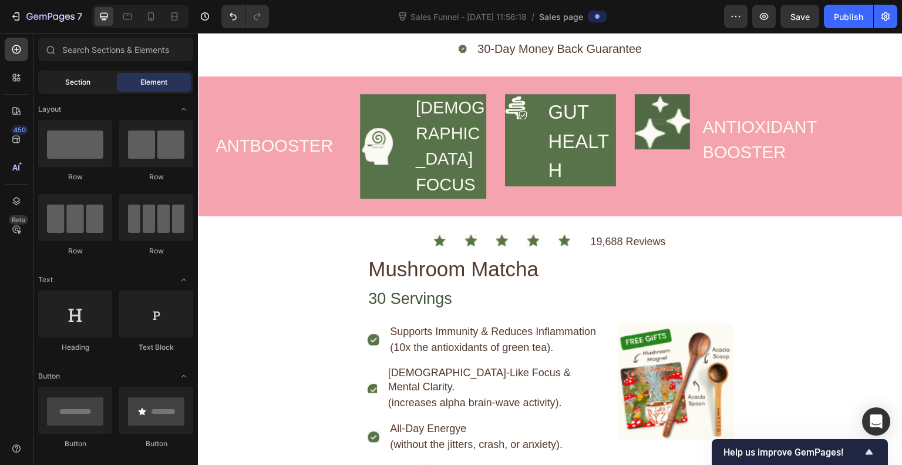
click at [92, 81] on div "Section" at bounding box center [78, 82] width 74 height 19
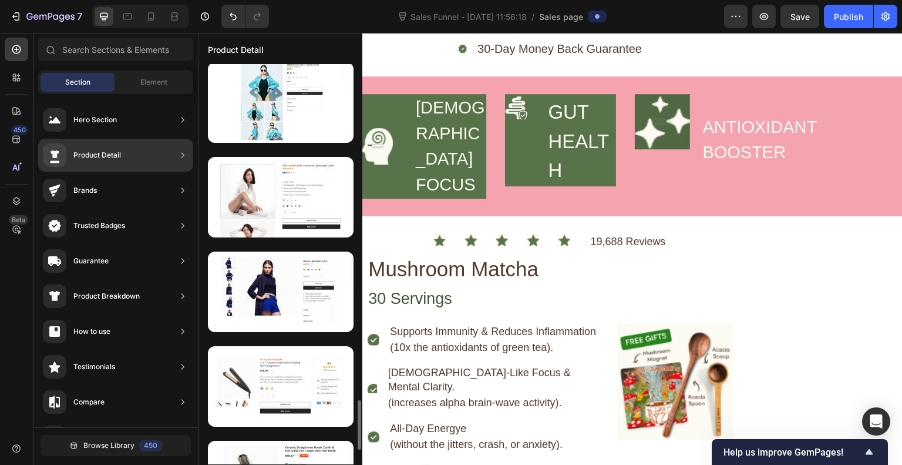
scroll to position [2740, 0]
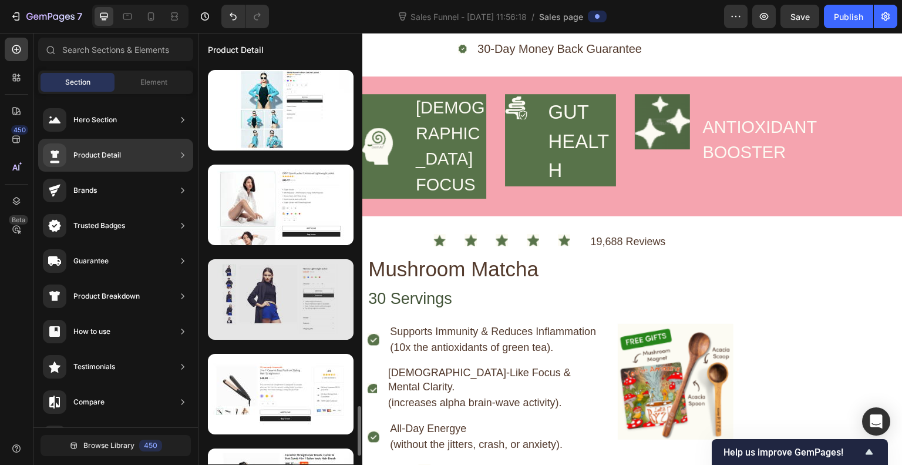
click at [308, 295] on div at bounding box center [281, 299] width 146 height 80
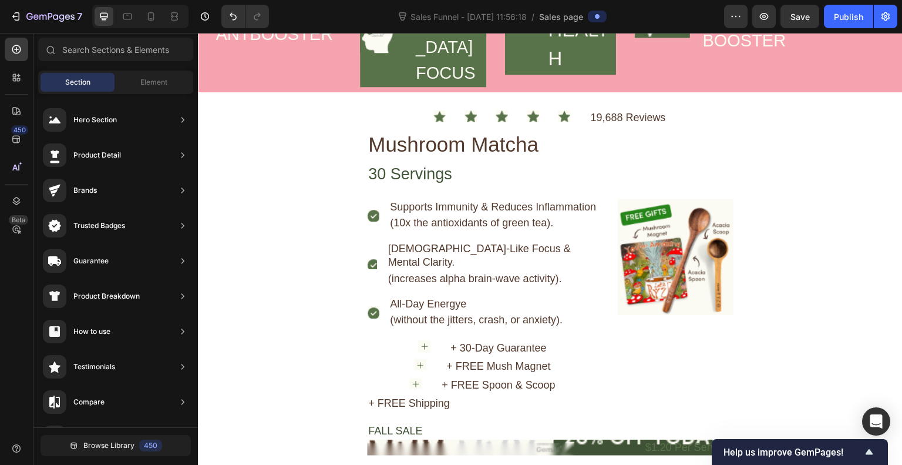
scroll to position [2919, 0]
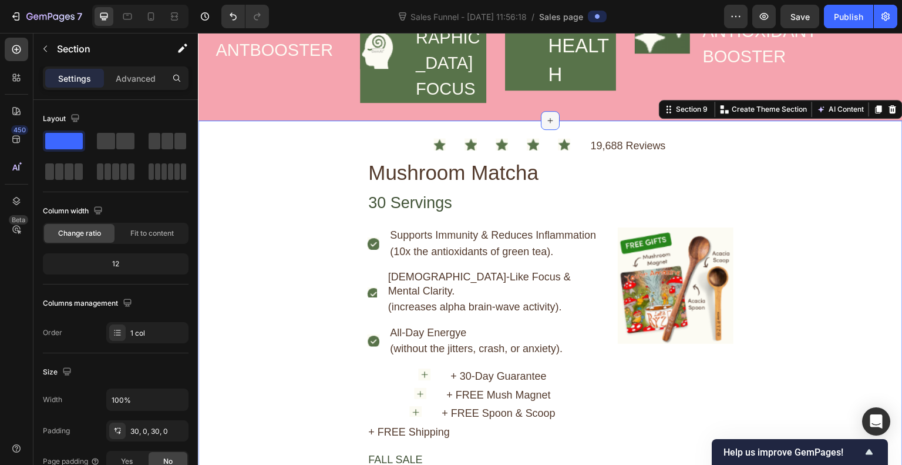
click at [545, 112] on div at bounding box center [550, 120] width 19 height 19
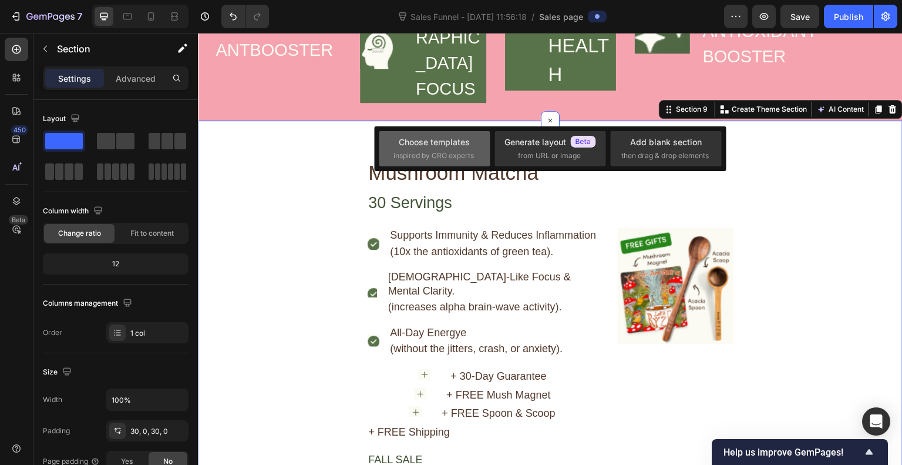
click at [467, 142] on div "Choose templates" at bounding box center [434, 142] width 71 height 12
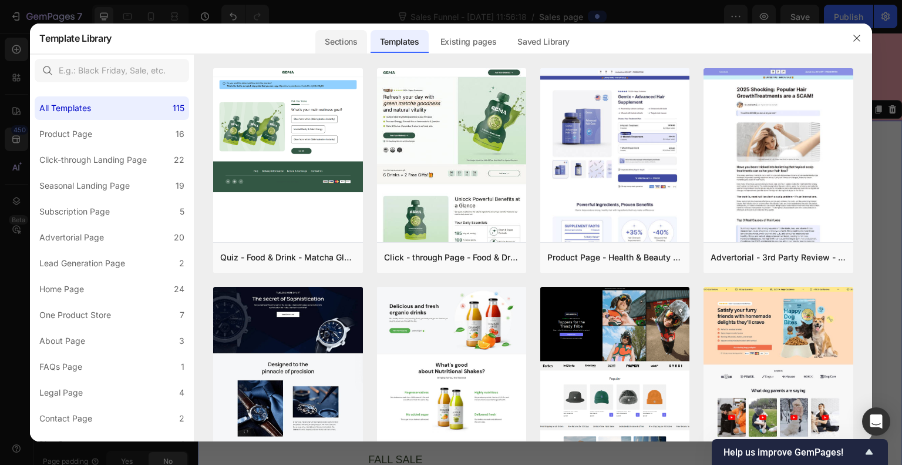
click at [349, 50] on div "Sections" at bounding box center [340, 41] width 51 height 23
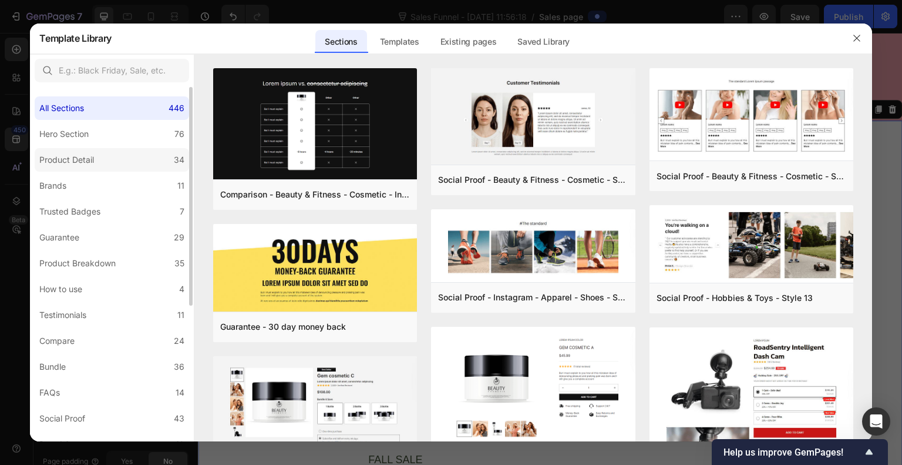
click at [144, 164] on label "Product Detail 34" at bounding box center [112, 159] width 154 height 23
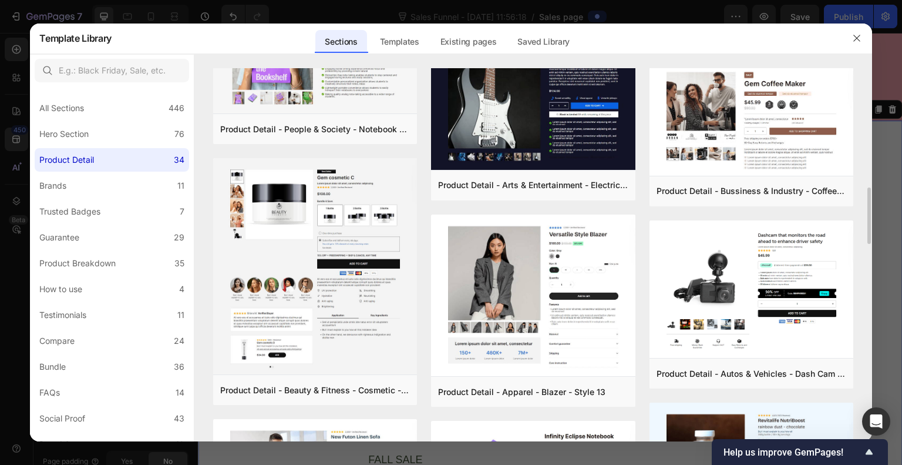
scroll to position [775, 0]
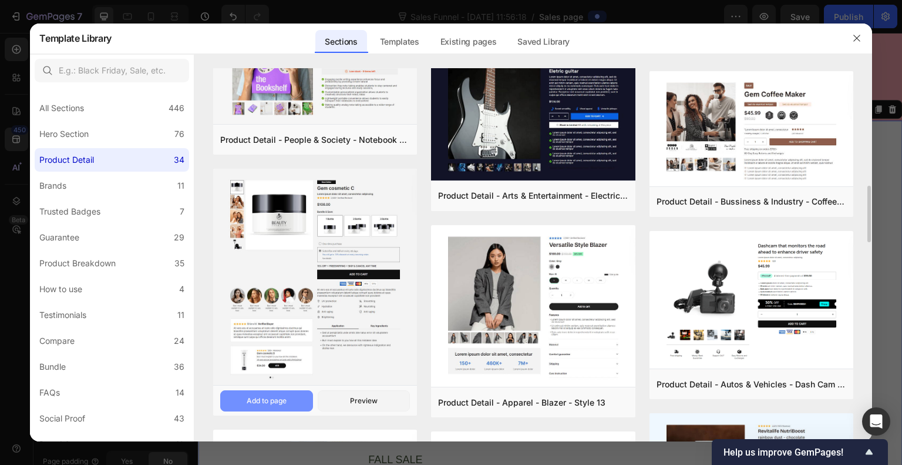
click at [293, 401] on button "Add to page" at bounding box center [266, 400] width 93 height 21
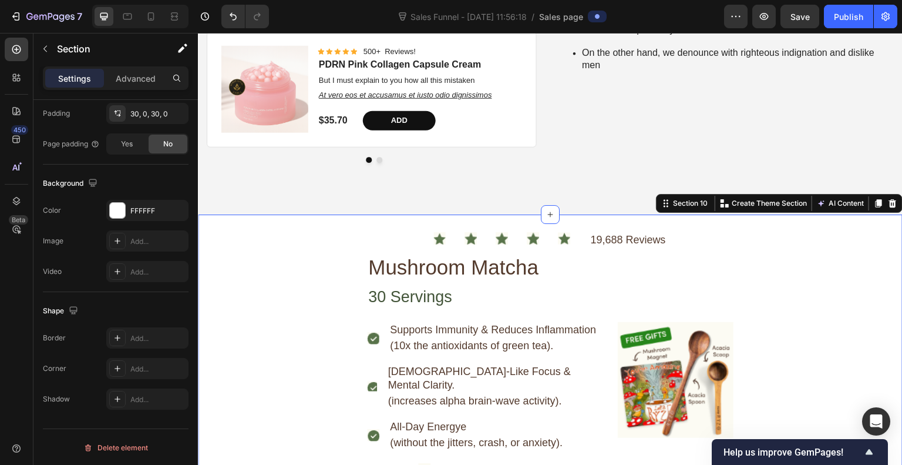
scroll to position [3628, 0]
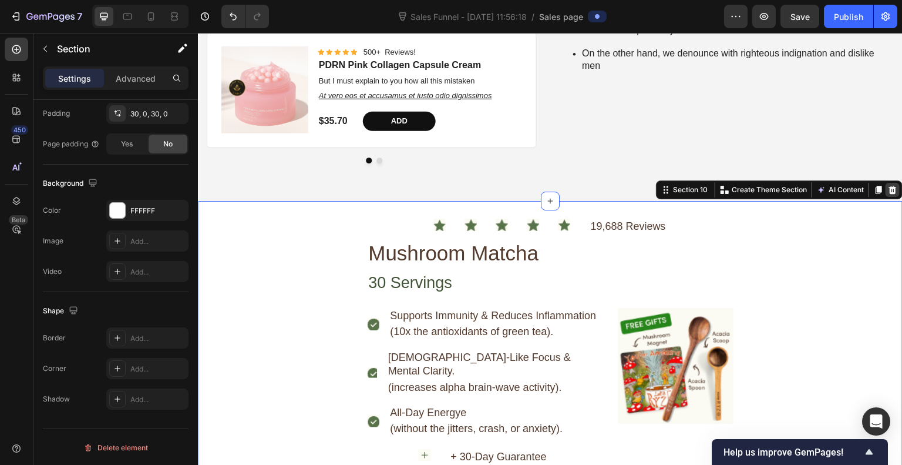
click at [889, 193] on icon at bounding box center [893, 189] width 8 height 8
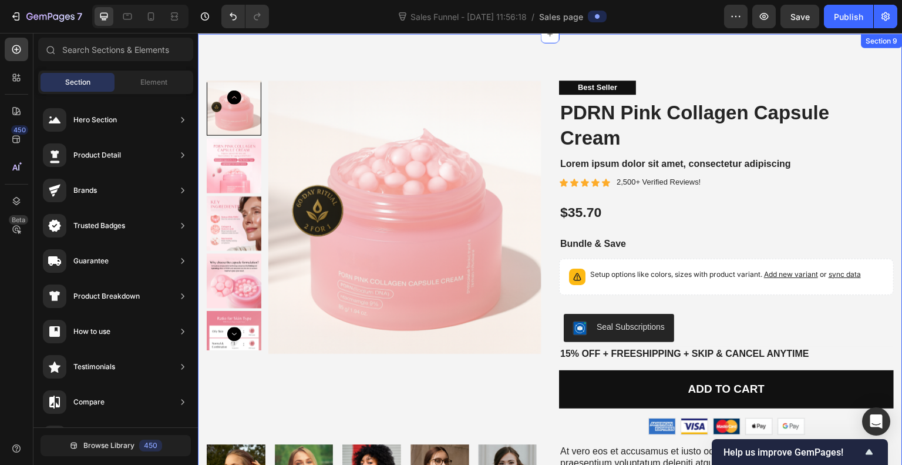
scroll to position [2965, 0]
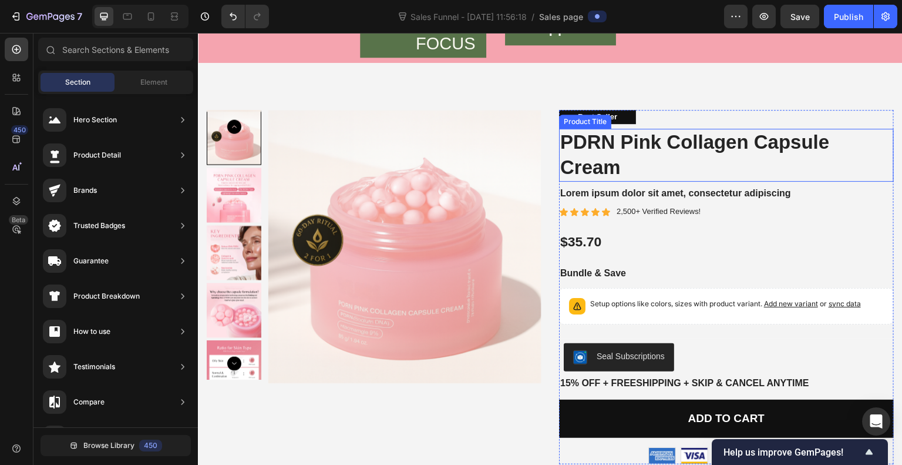
click at [655, 150] on h1 "PDRN Pink Collagen Capsule Cream" at bounding box center [726, 155] width 335 height 53
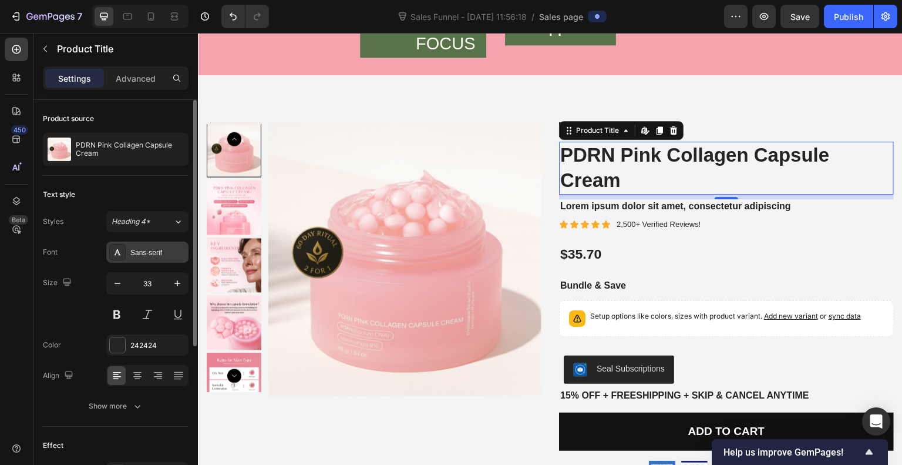
click at [157, 251] on div "Sans-serif" at bounding box center [157, 252] width 55 height 11
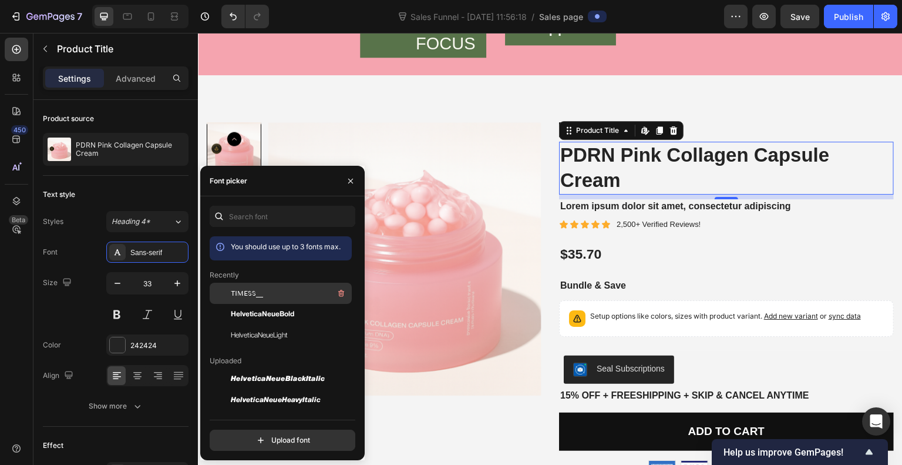
click at [294, 295] on div "TIMESS__" at bounding box center [290, 293] width 119 height 14
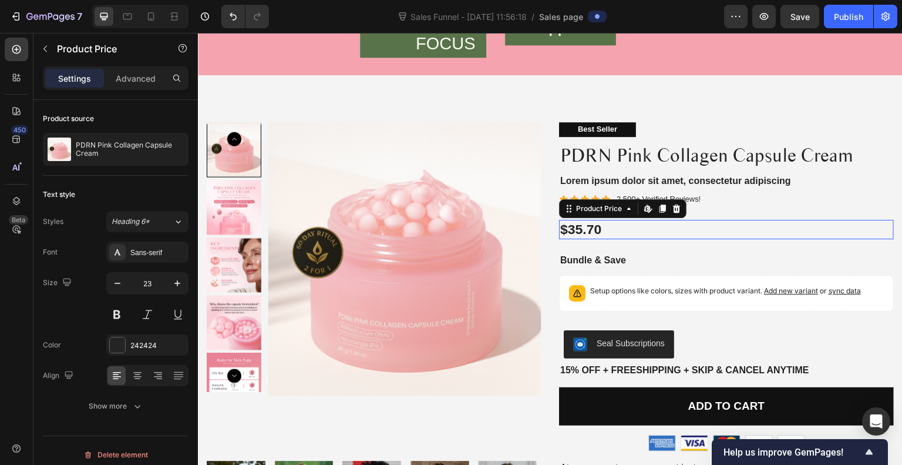
click at [581, 220] on div "$35.70" at bounding box center [726, 230] width 335 height 20
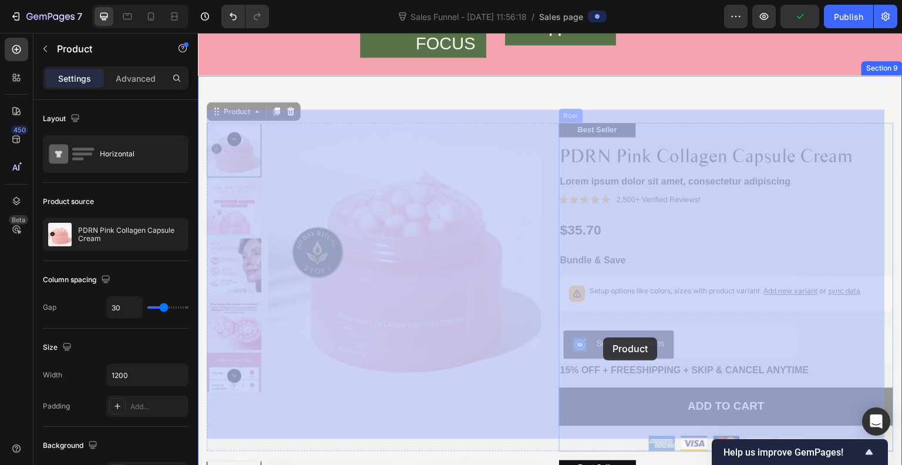
drag, startPoint x: 540, startPoint y: 307, endPoint x: 604, endPoint y: 337, distance: 70.1
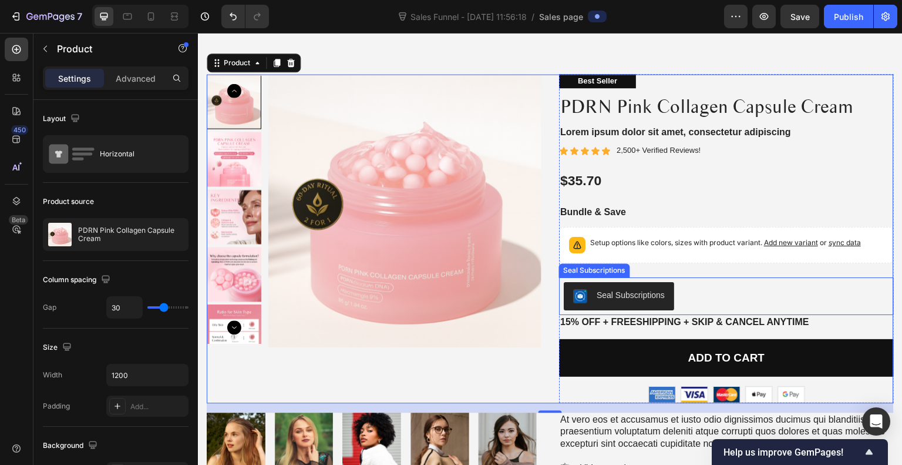
scroll to position [2998, 0]
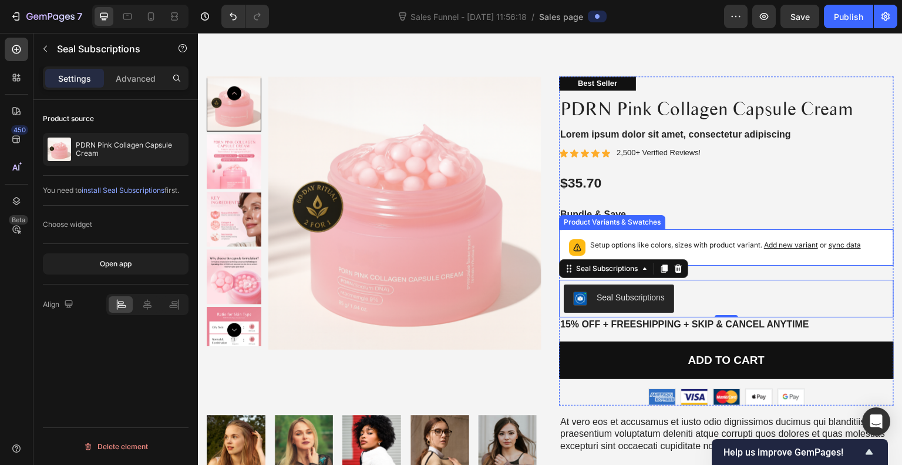
click at [677, 242] on p "Setup options like colors, sizes with product variant. Add new variant or sync …" at bounding box center [725, 245] width 271 height 12
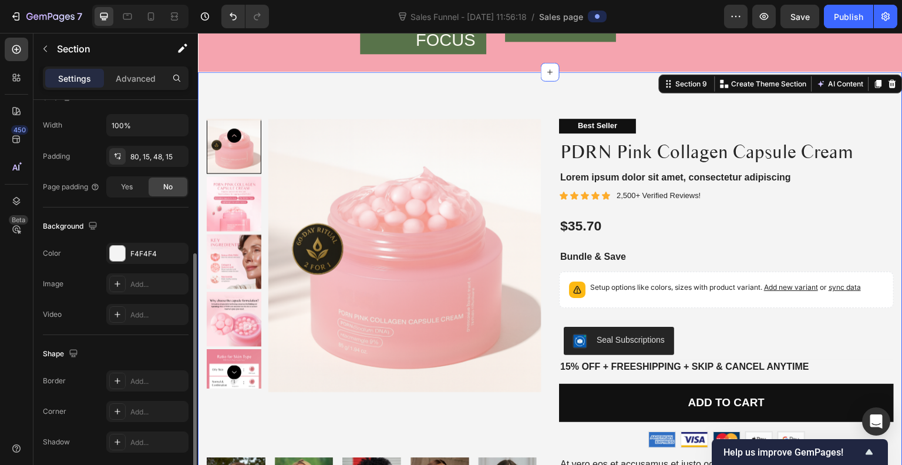
scroll to position [275, 0]
click at [146, 254] on div "F4F4F4" at bounding box center [147, 253] width 34 height 11
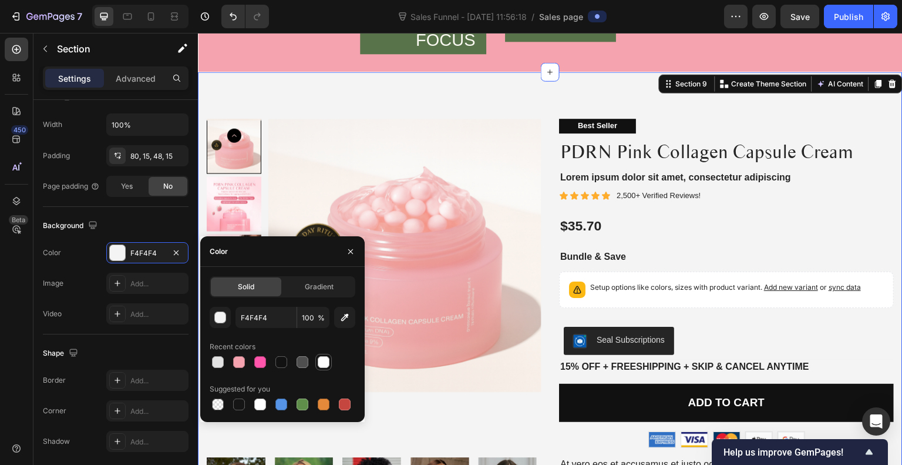
click at [322, 364] on div at bounding box center [324, 362] width 12 height 12
type input "FFFFFF"
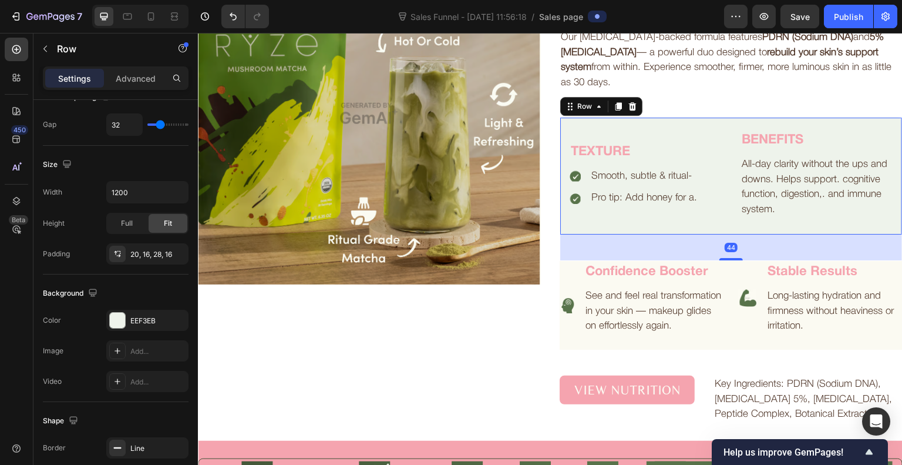
scroll to position [0, 0]
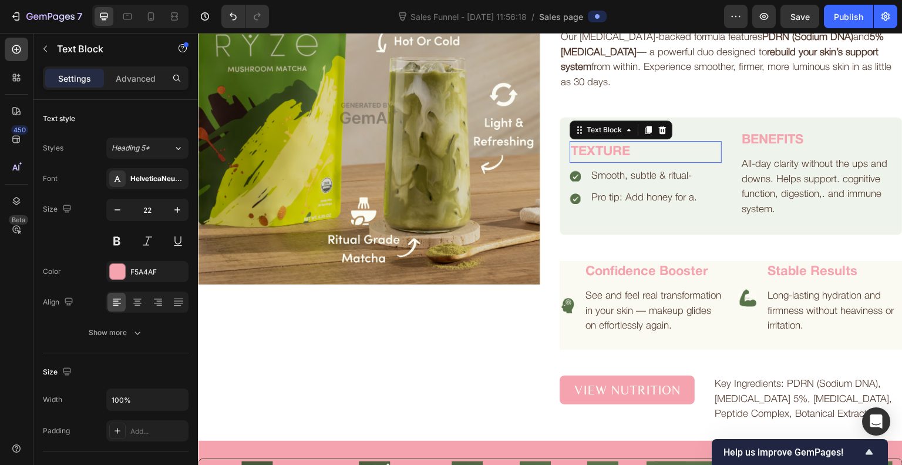
click at [601, 152] on p "TEXTURE" at bounding box center [646, 151] width 150 height 19
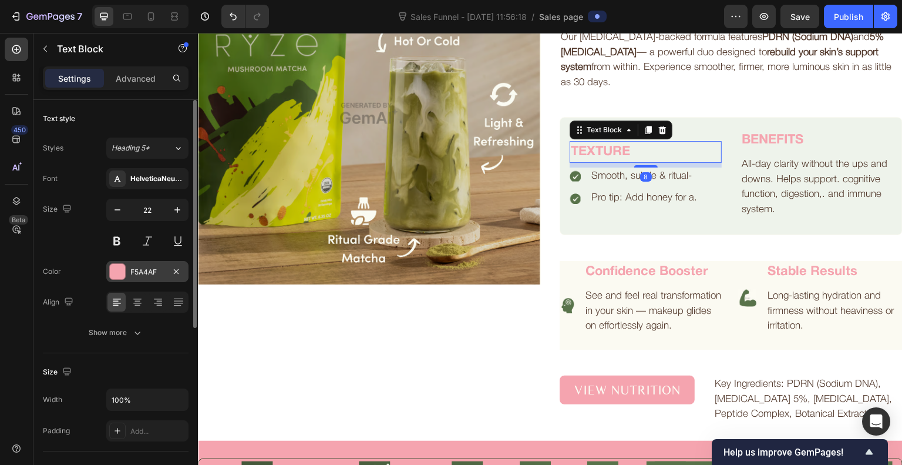
click at [118, 264] on div at bounding box center [117, 271] width 15 height 15
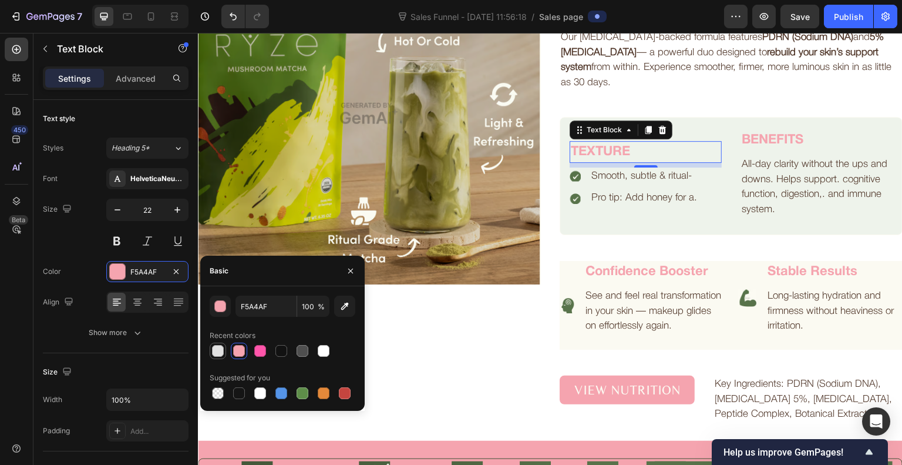
click at [218, 348] on div at bounding box center [218, 351] width 12 height 12
click at [327, 354] on div at bounding box center [324, 351] width 12 height 12
type input "FFFFFF"
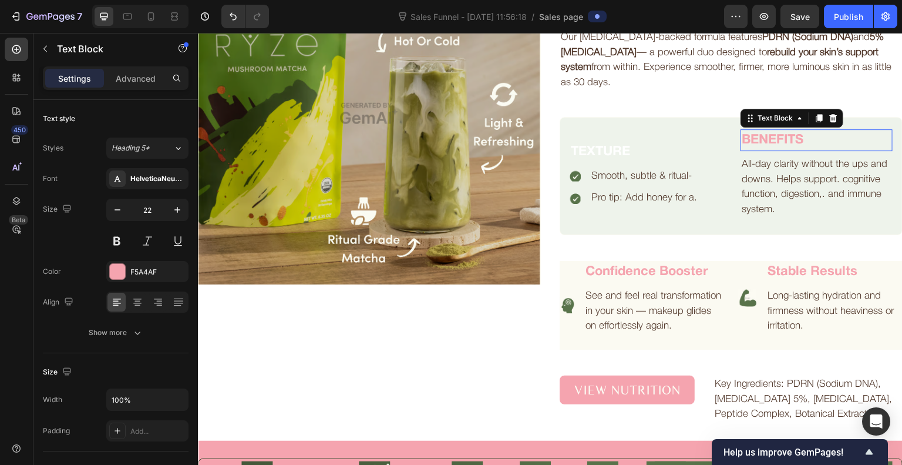
click at [775, 138] on div "BENEFITS" at bounding box center [817, 140] width 152 height 22
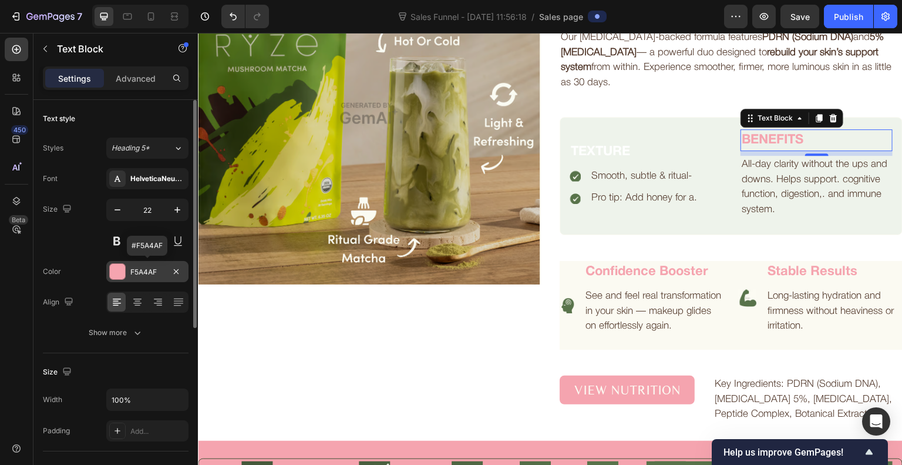
click at [121, 273] on div at bounding box center [117, 271] width 15 height 15
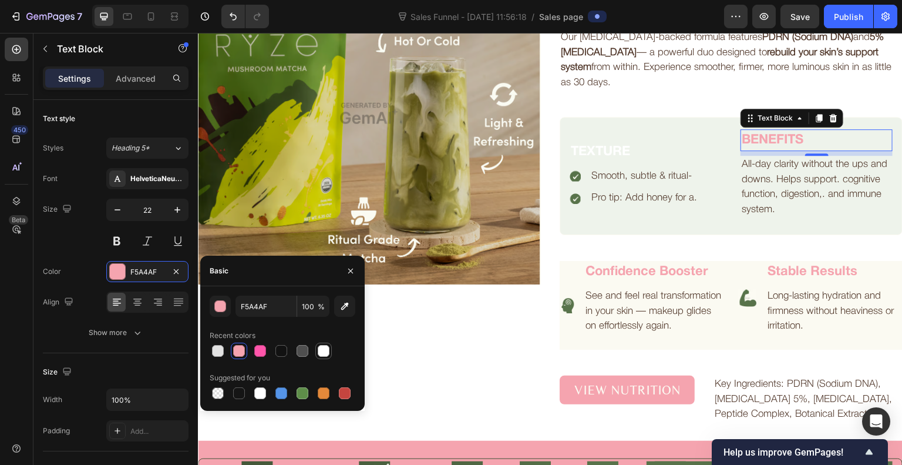
click at [328, 349] on div at bounding box center [324, 351] width 12 height 12
type input "FFFFFF"
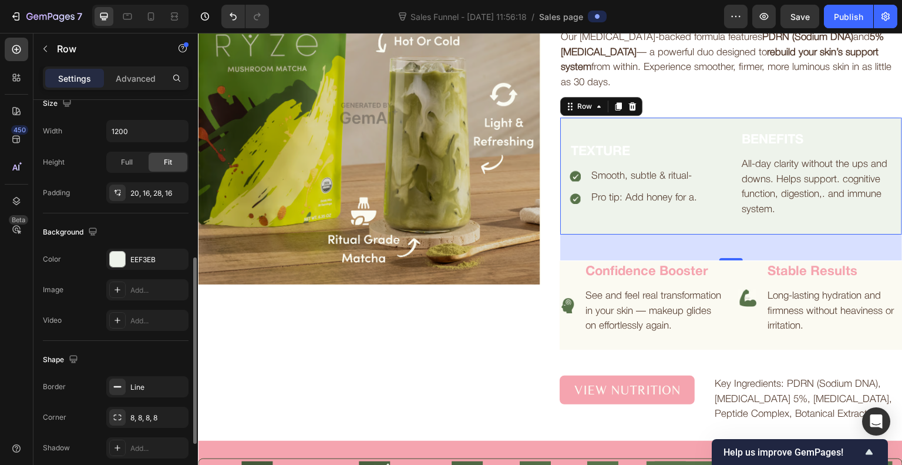
scroll to position [337, 0]
click at [119, 257] on div at bounding box center [117, 258] width 15 height 15
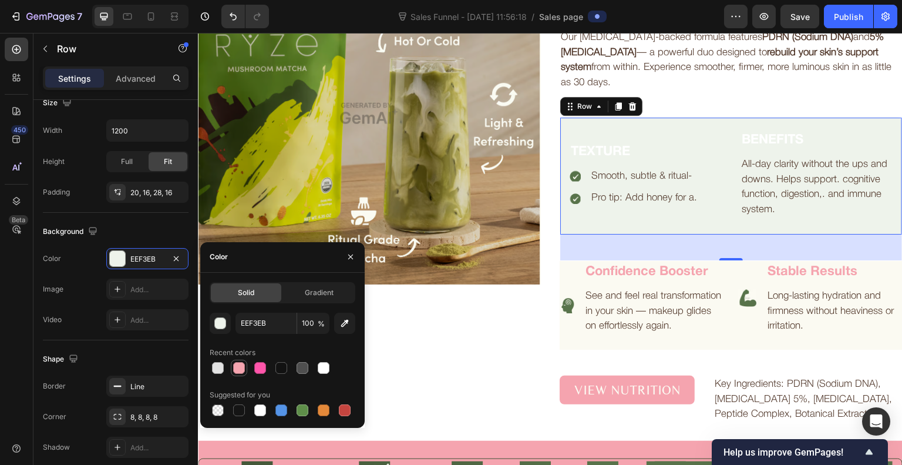
click at [240, 369] on div at bounding box center [239, 368] width 12 height 12
type input "F5A4AF"
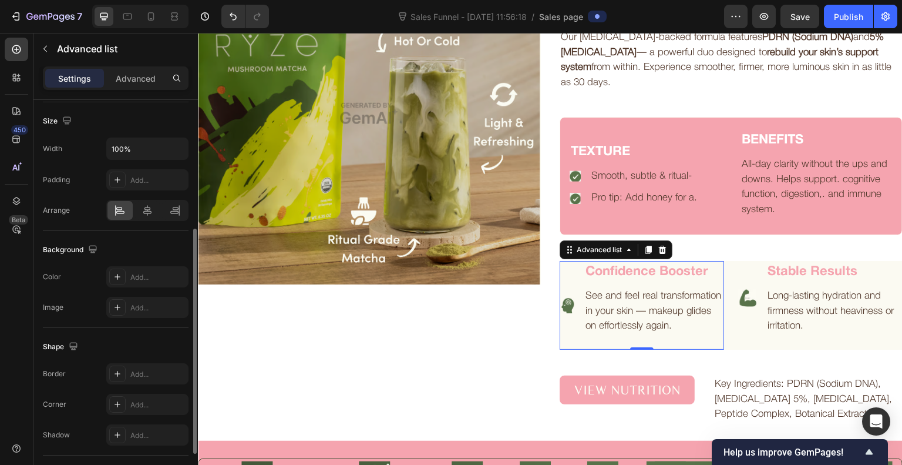
scroll to position [229, 0]
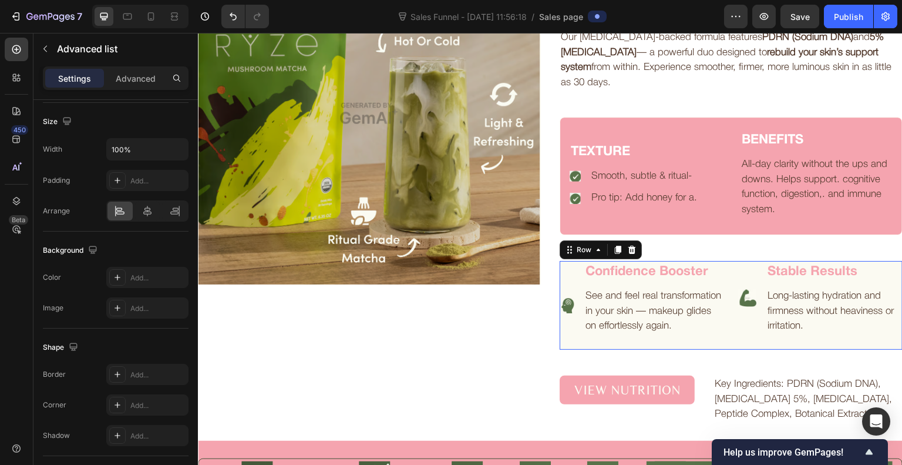
click at [721, 349] on div "Image Confidence Booster Text Block See and feel real transformation in your sk…" at bounding box center [731, 305] width 343 height 89
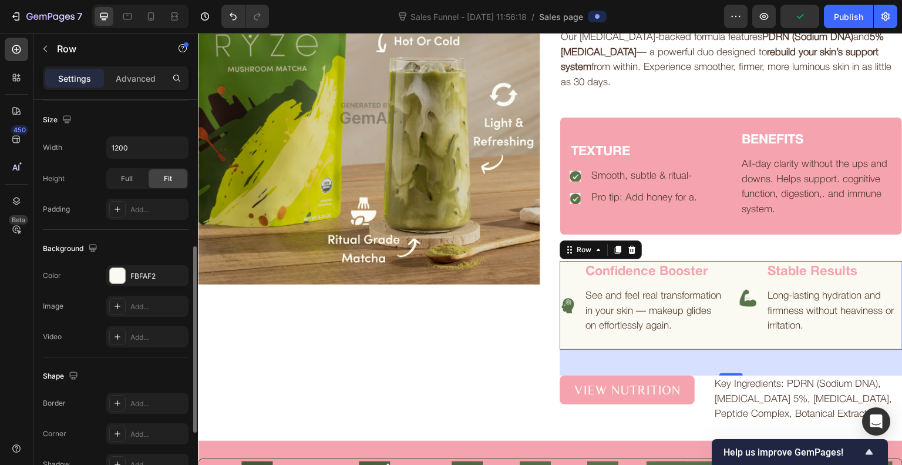
scroll to position [322, 0]
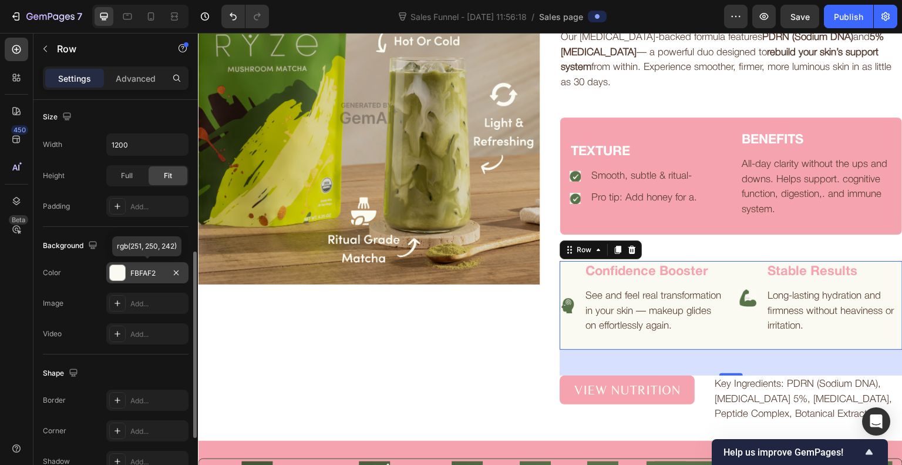
click at [121, 274] on div at bounding box center [117, 272] width 15 height 15
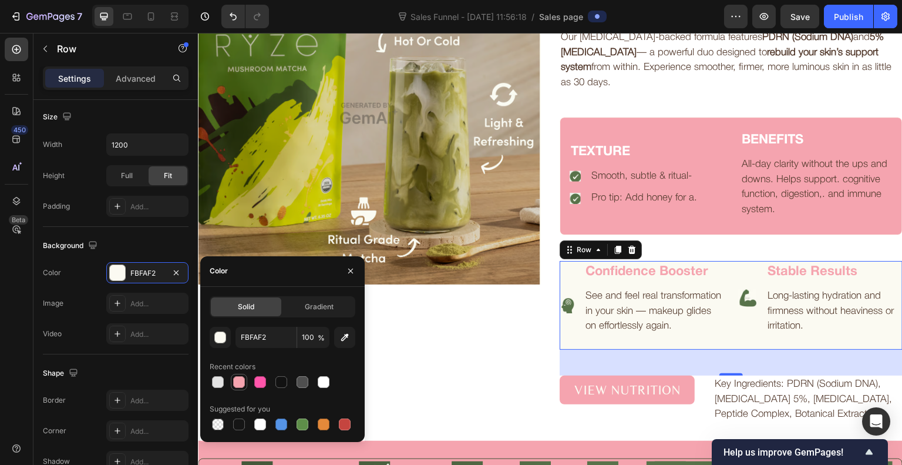
click at [244, 381] on div at bounding box center [239, 382] width 12 height 12
type input "F5A4AF"
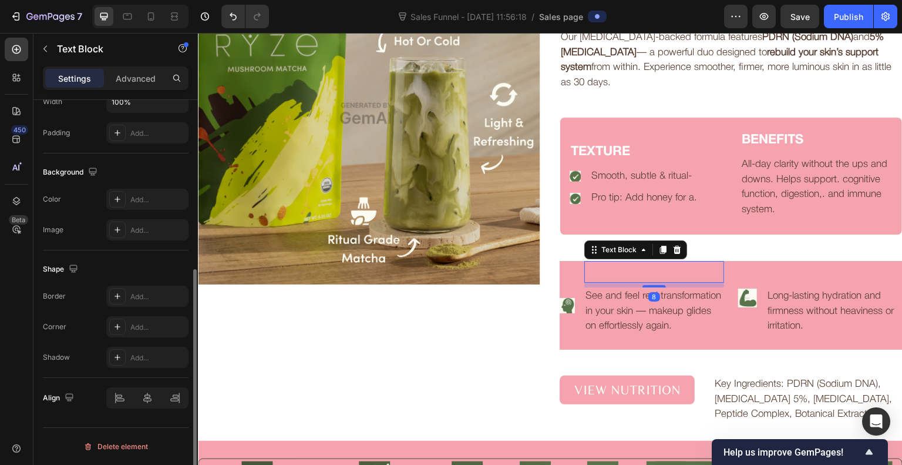
click at [641, 270] on p "Confidence Booster" at bounding box center [654, 271] width 137 height 19
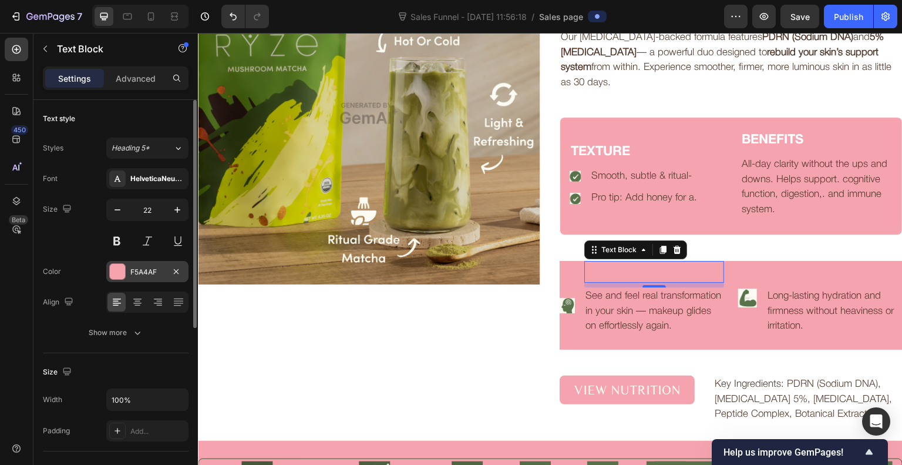
click at [122, 277] on div at bounding box center [117, 271] width 15 height 15
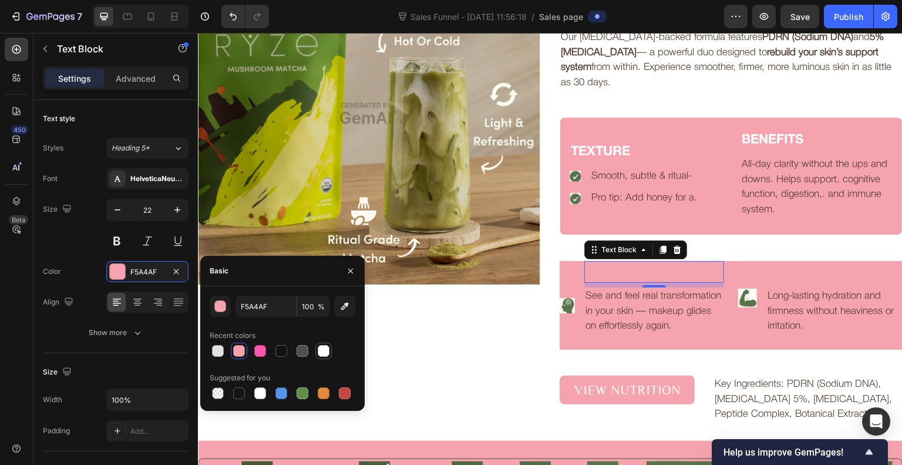
click at [328, 352] on div at bounding box center [324, 351] width 12 height 12
type input "FFFFFF"
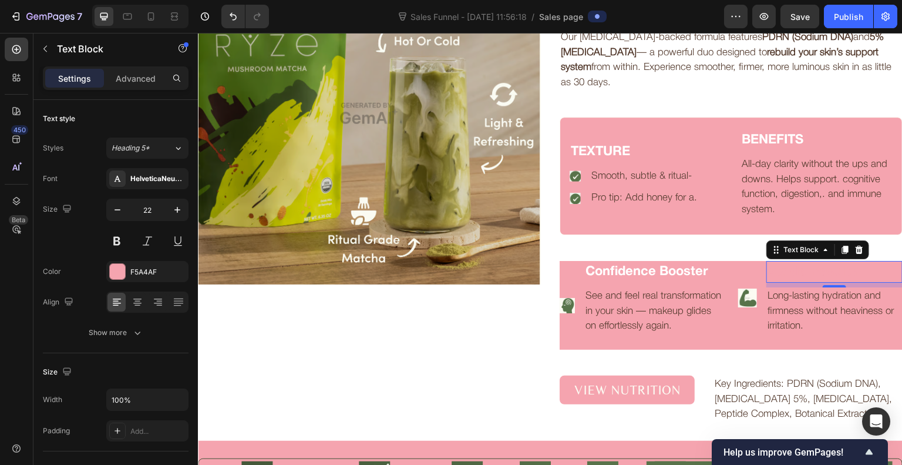
click at [778, 273] on p "Stable Results" at bounding box center [835, 271] width 134 height 19
click at [115, 274] on div at bounding box center [117, 271] width 15 height 15
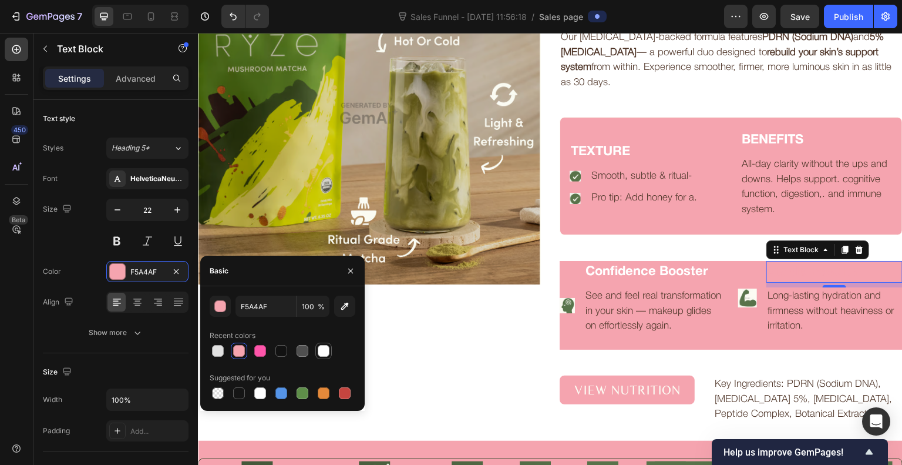
click at [327, 350] on div at bounding box center [324, 351] width 12 height 12
type input "FFFFFF"
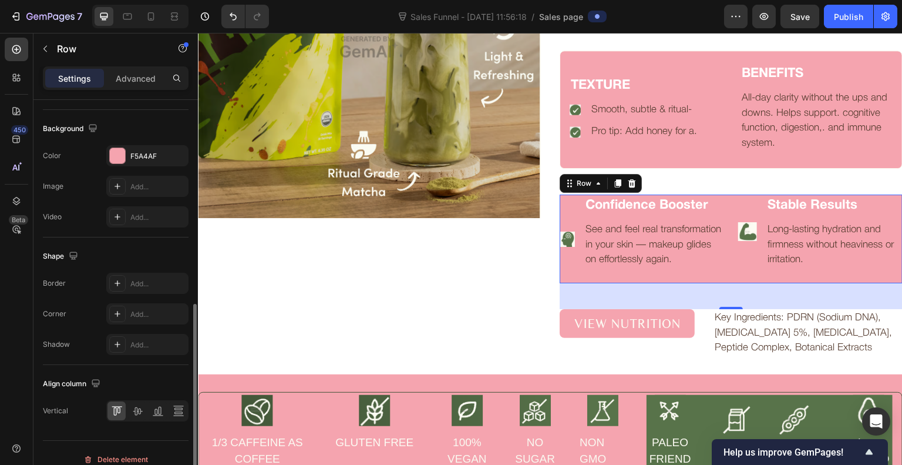
scroll to position [441, 0]
click at [144, 307] on div "Add..." at bounding box center [157, 312] width 55 height 11
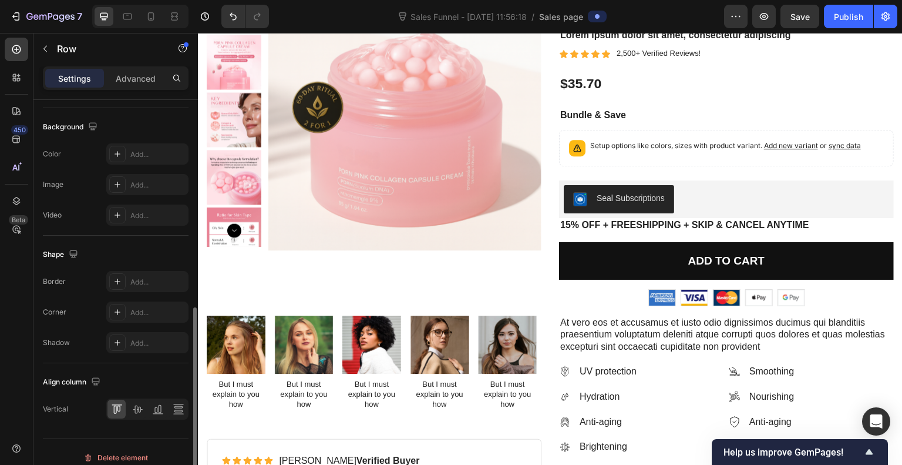
scroll to position [3097, 0]
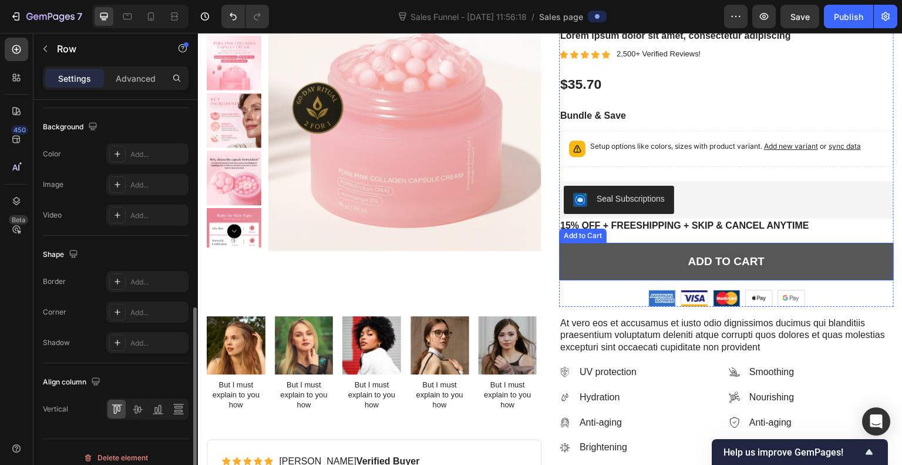
click at [592, 261] on button "Add to cart" at bounding box center [726, 262] width 335 height 38
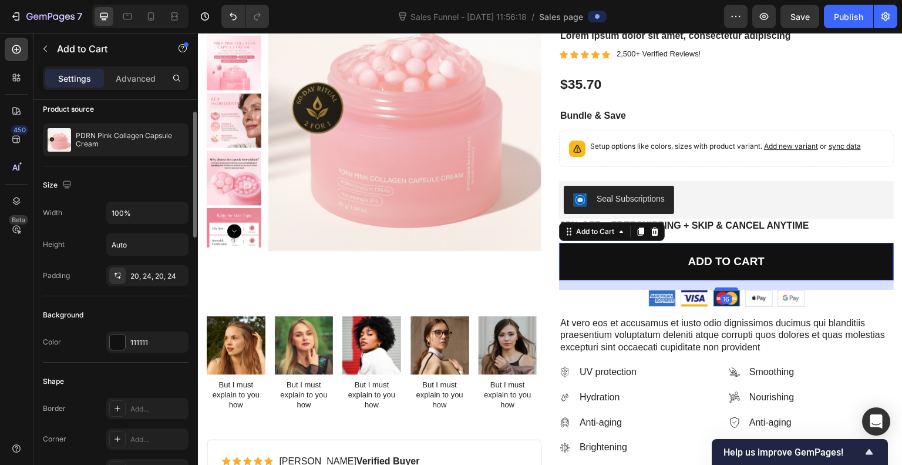
scroll to position [94, 0]
click at [120, 339] on div at bounding box center [117, 339] width 15 height 15
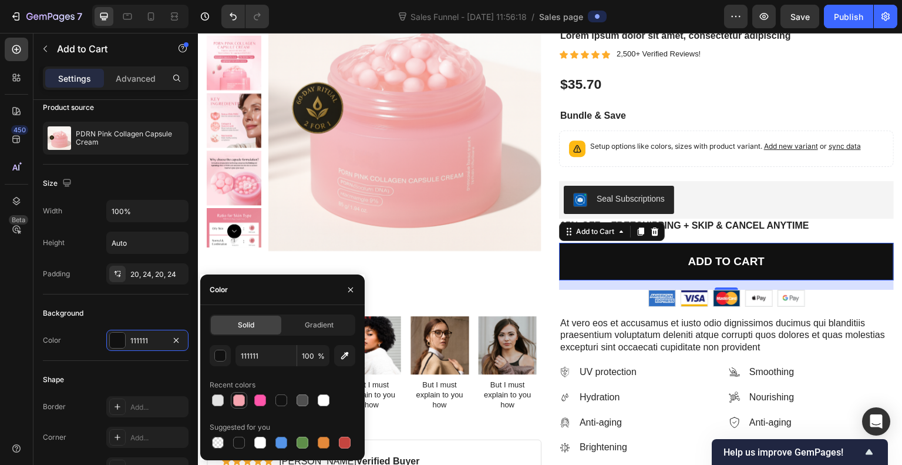
click at [240, 402] on div at bounding box center [239, 400] width 12 height 12
type input "F5A4AF"
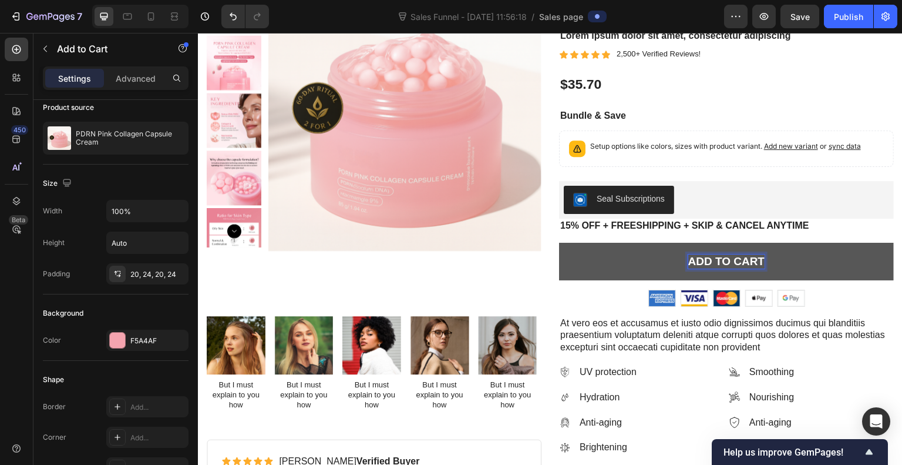
click at [699, 264] on p "Add to cart" at bounding box center [726, 261] width 77 height 15
click at [559, 243] on button "START" at bounding box center [726, 262] width 335 height 38
click at [559, 243] on button "START YOUR" at bounding box center [726, 262] width 335 height 38
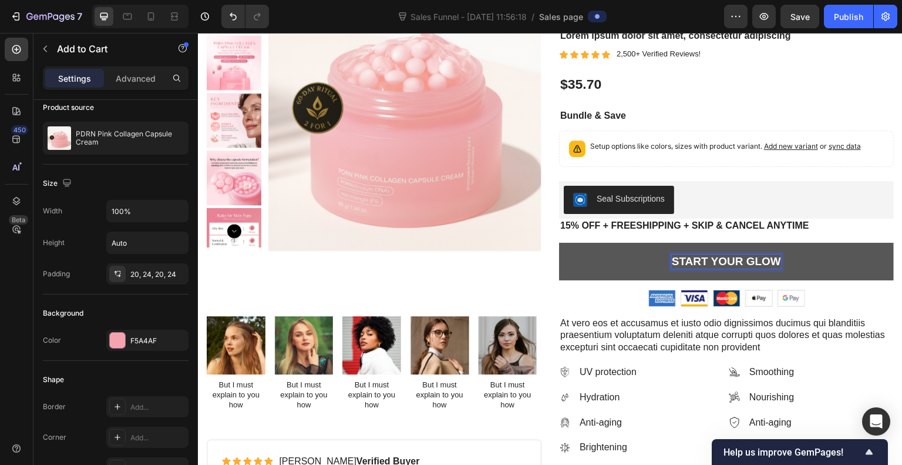
click at [559, 243] on button "START YOUR GLOW" at bounding box center [726, 262] width 335 height 38
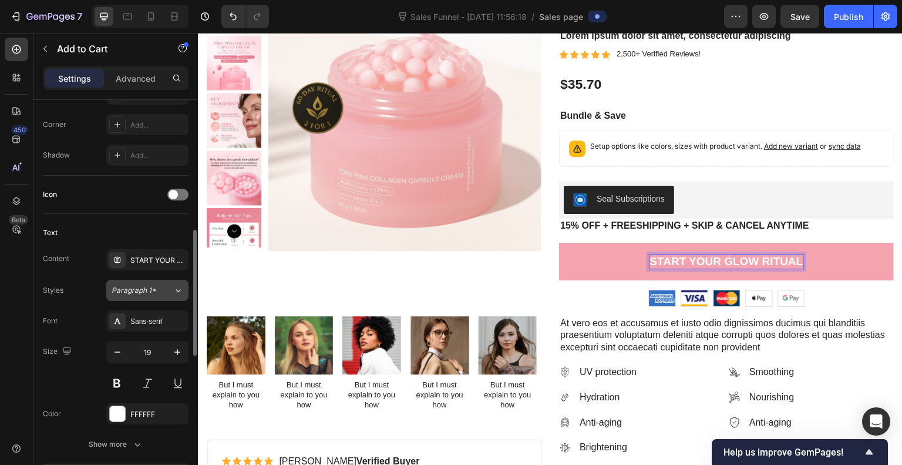
scroll to position [409, 0]
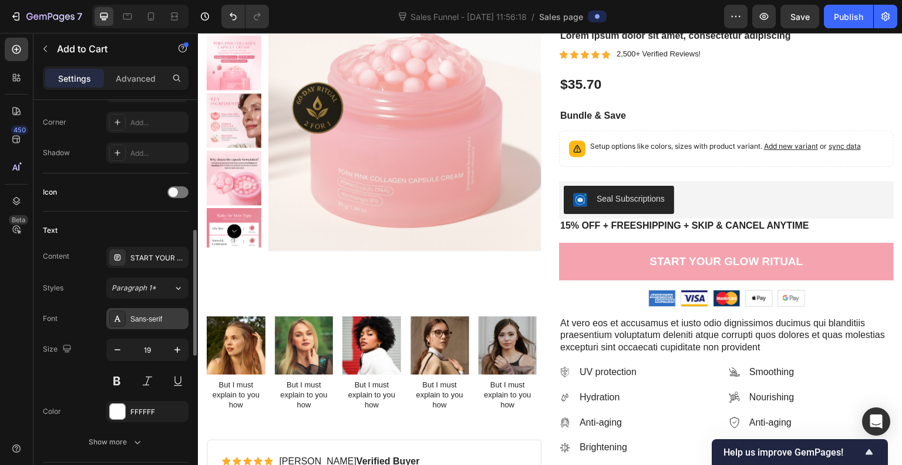
click at [150, 314] on div "Sans-serif" at bounding box center [157, 319] width 55 height 11
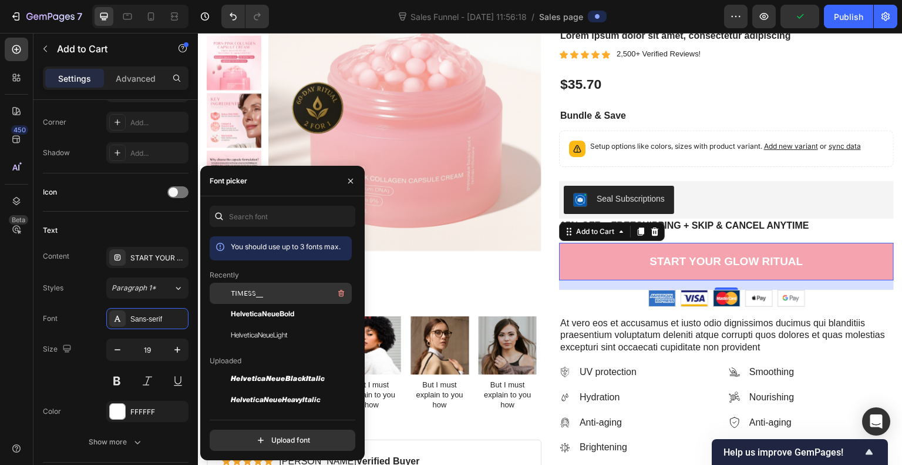
click at [287, 287] on div "TIMESS__" at bounding box center [290, 293] width 119 height 14
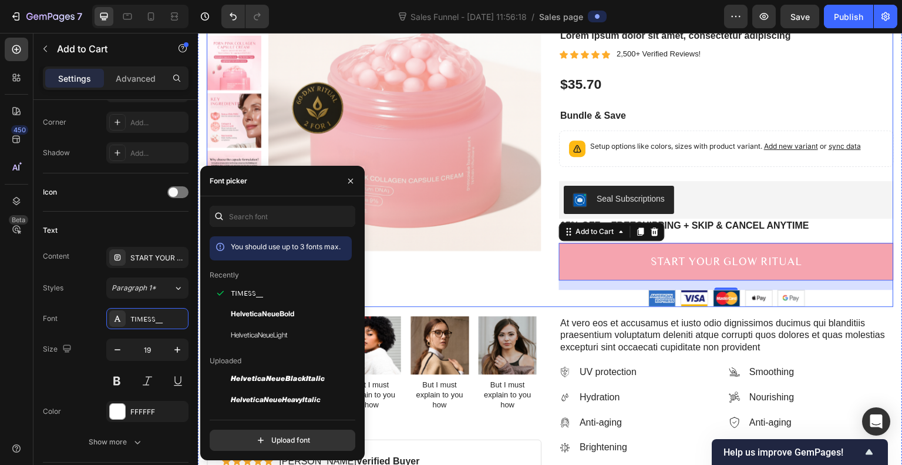
click at [497, 277] on div "Product Images" at bounding box center [374, 142] width 335 height 329
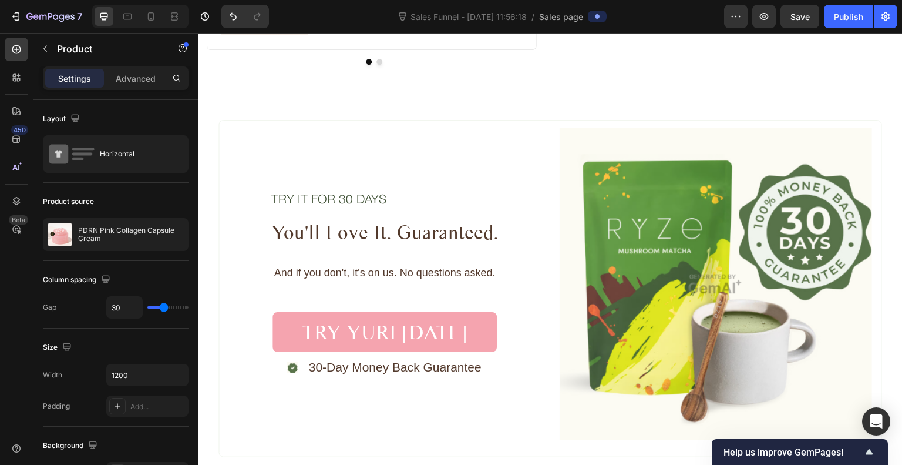
scroll to position [3718, 0]
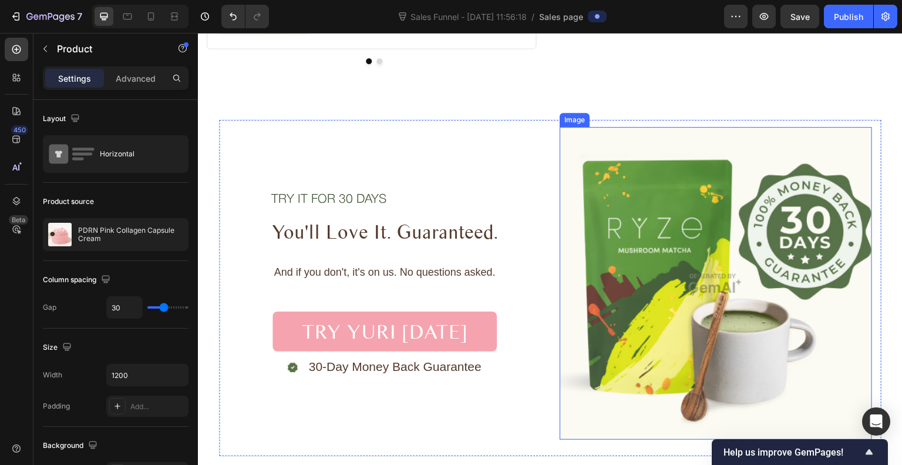
click at [679, 251] on img at bounding box center [716, 283] width 312 height 312
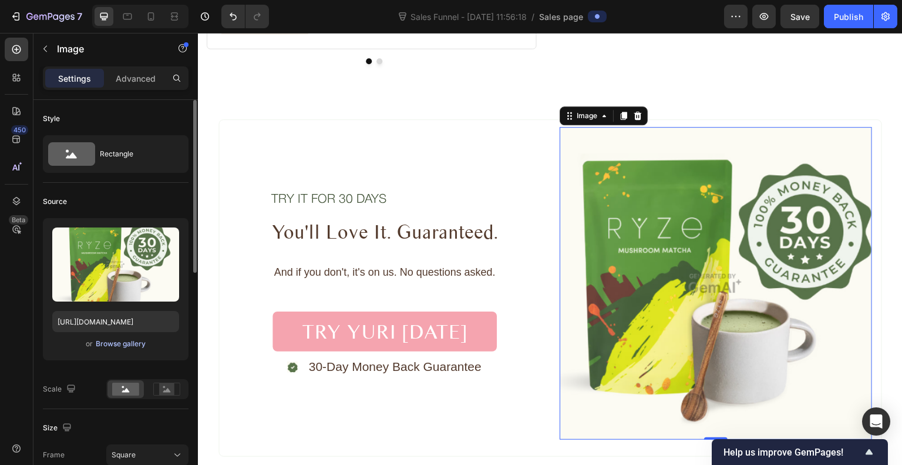
click at [117, 342] on div "Browse gallery" at bounding box center [121, 343] width 50 height 11
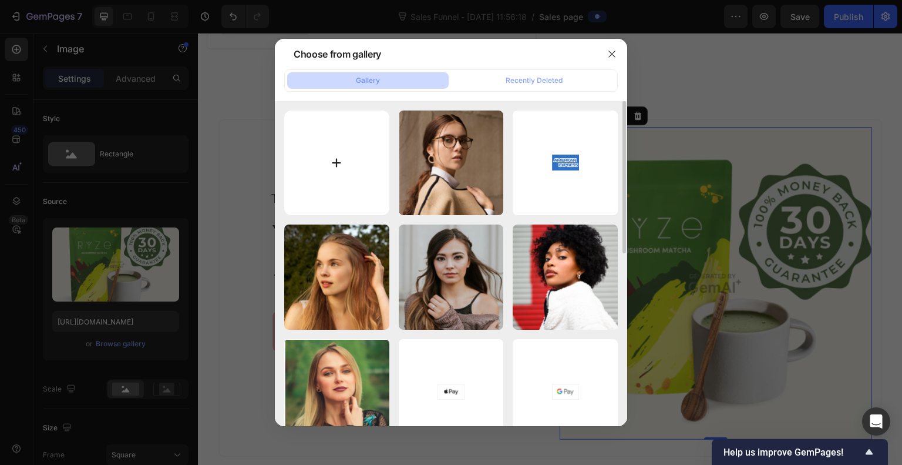
click at [327, 172] on input "file" at bounding box center [336, 162] width 105 height 105
type input "C:\fakepath\ChatGPT Image Sep 28, 2025, 03_34_02 AM.png"
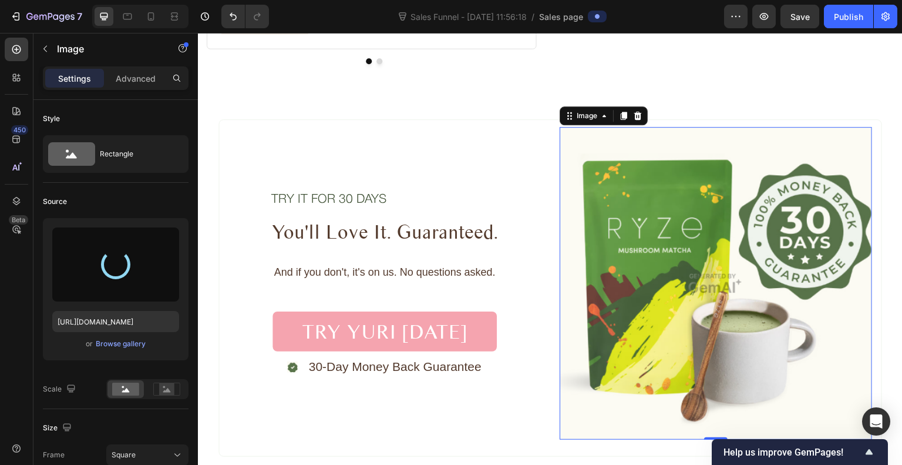
type input "https://cdn.shopify.com/s/files/1/0720/0672/9901/files/gempages_585576053401977…"
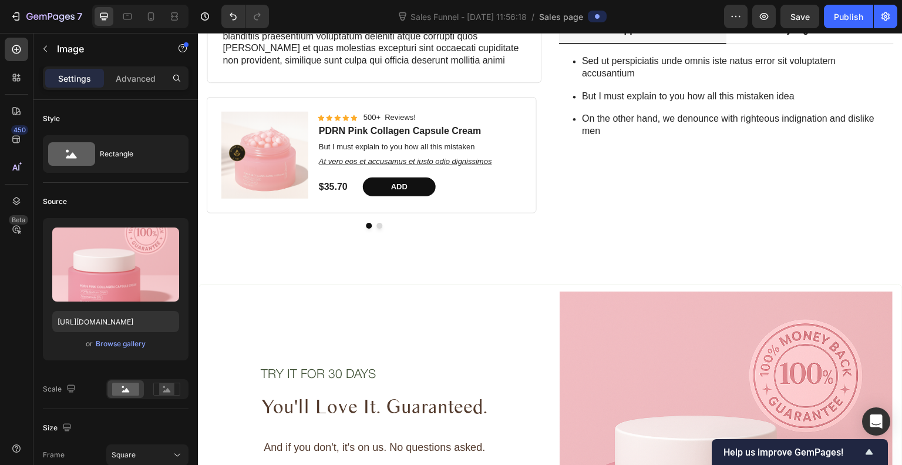
scroll to position [3555, 0]
